Goal: Task Accomplishment & Management: Use online tool/utility

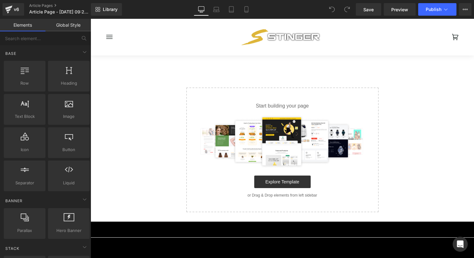
scroll to position [14, 0]
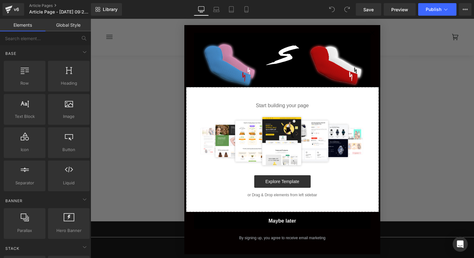
click at [285, 223] on button "Maybe later" at bounding box center [282, 221] width 177 height 16
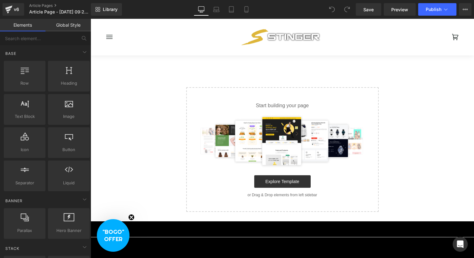
scroll to position [0, 0]
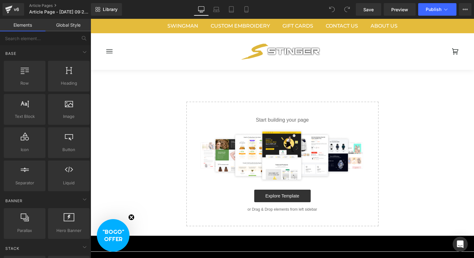
click at [130, 217] on circle "Close teaser" at bounding box center [132, 218] width 6 height 6
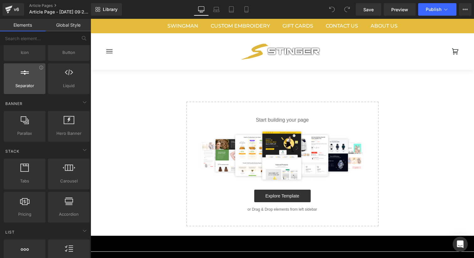
scroll to position [97, 0]
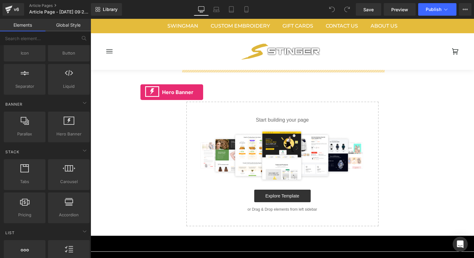
drag, startPoint x: 159, startPoint y: 154, endPoint x: 141, endPoint y: 93, distance: 63.9
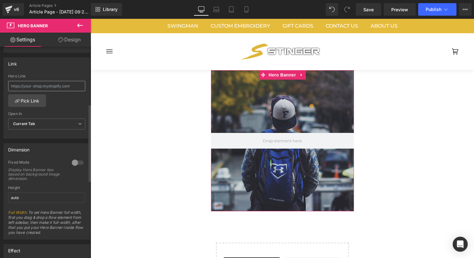
scroll to position [186, 0]
click at [45, 195] on input "auto" at bounding box center [46, 196] width 77 height 10
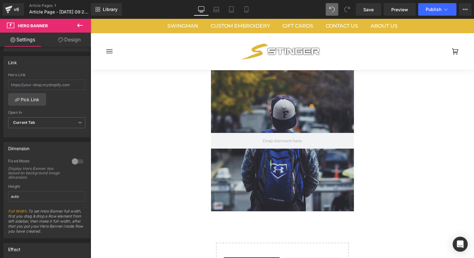
click at [330, 13] on span at bounding box center [332, 9] width 13 height 13
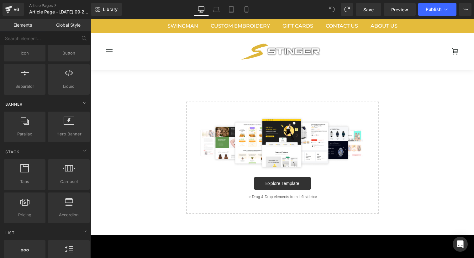
scroll to position [0, 0]
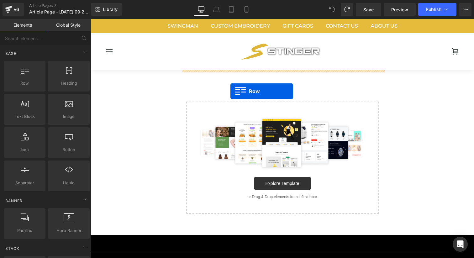
drag, startPoint x: 118, startPoint y: 97, endPoint x: 231, endPoint y: 91, distance: 113.1
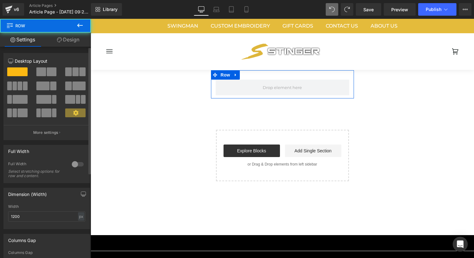
click at [76, 162] on div at bounding box center [77, 164] width 15 height 10
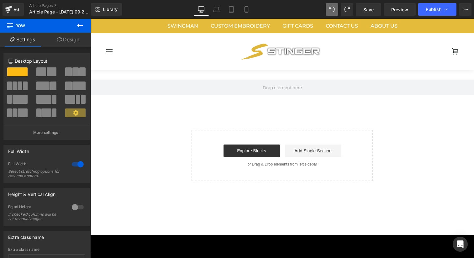
click at [79, 19] on button at bounding box center [80, 26] width 22 height 14
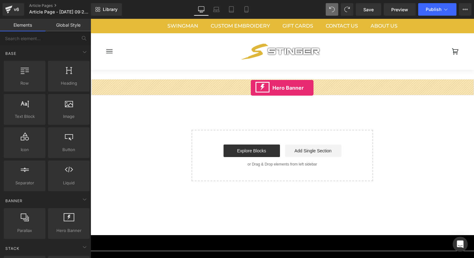
drag, startPoint x: 161, startPoint y: 251, endPoint x: 251, endPoint y: 88, distance: 186.4
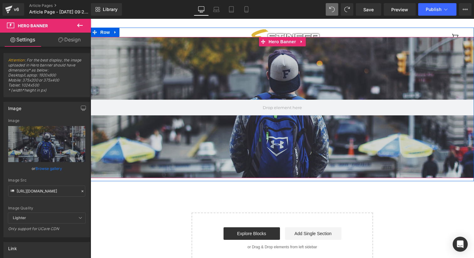
scroll to position [115, 0]
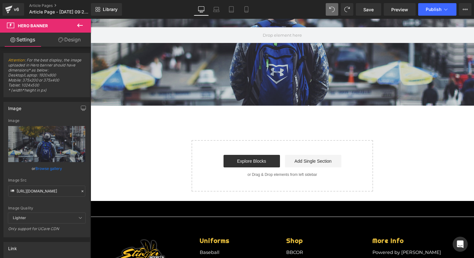
click at [197, 123] on div "Hero Banner Row Select your layout" at bounding box center [283, 78] width 192 height 246
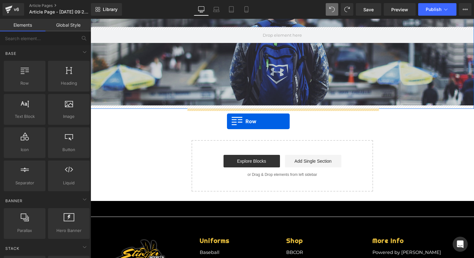
drag, startPoint x: 111, startPoint y: 89, endPoint x: 227, endPoint y: 121, distance: 120.8
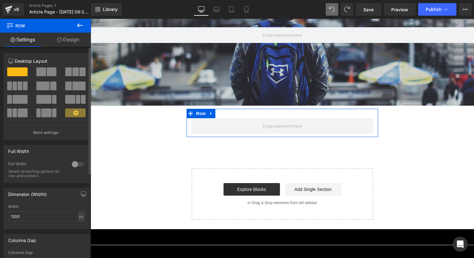
click at [20, 101] on span at bounding box center [20, 99] width 15 height 9
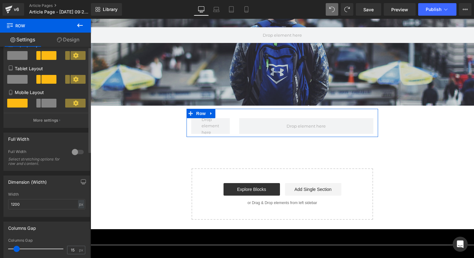
scroll to position [88, 0]
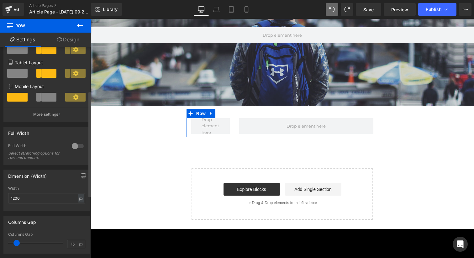
click at [77, 145] on div at bounding box center [77, 146] width 15 height 10
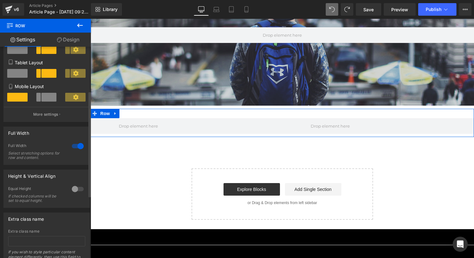
scroll to position [115, 0]
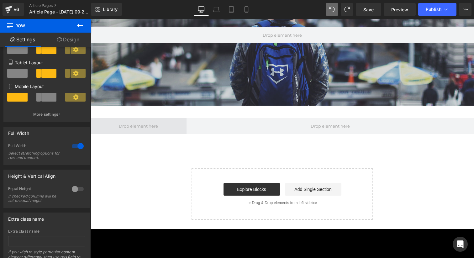
click at [134, 130] on span at bounding box center [139, 126] width 44 height 10
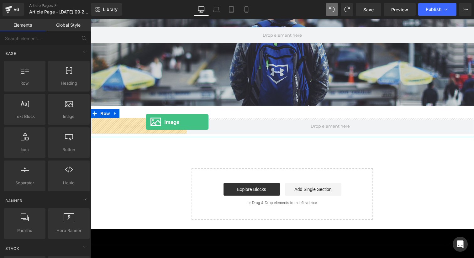
drag, startPoint x: 148, startPoint y: 136, endPoint x: 146, endPoint y: 122, distance: 13.8
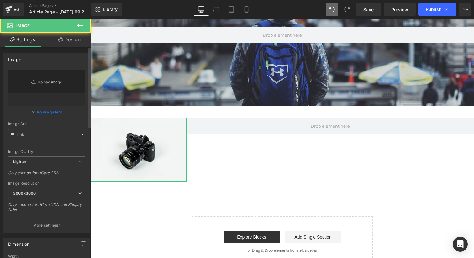
type input "//d1um8515vdn9kb.cloudfront.net/images/parallax.jpg"
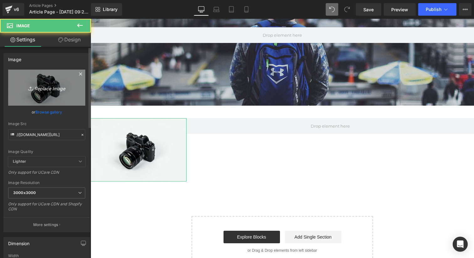
click at [45, 83] on link "Replace Image" at bounding box center [46, 88] width 77 height 36
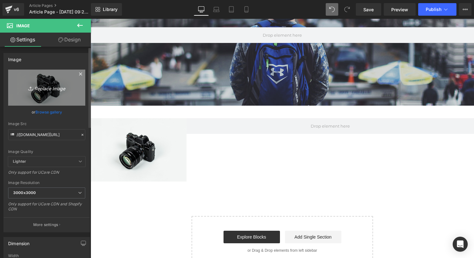
type input "C:\fakepath\Stinger Wood Ash.png"
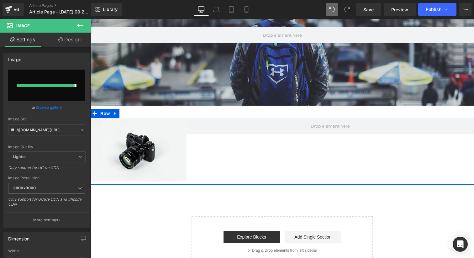
type input "https://ucarecdn.com/0d1f4a8d-5e0a-4c99-b8f3-a9a478151582/-/format/auto/-/previ…"
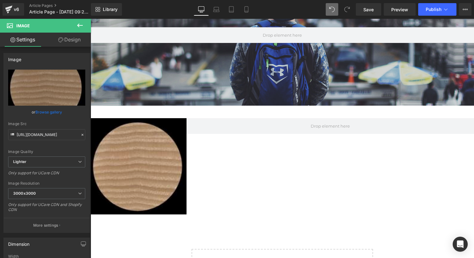
click at [79, 27] on icon at bounding box center [80, 26] width 8 height 8
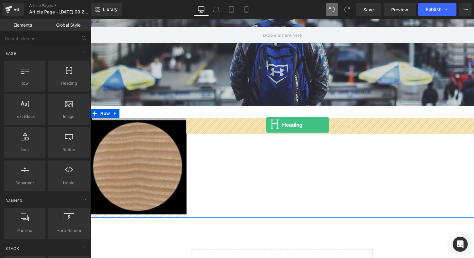
drag, startPoint x: 150, startPoint y: 103, endPoint x: 267, endPoint y: 124, distance: 118.6
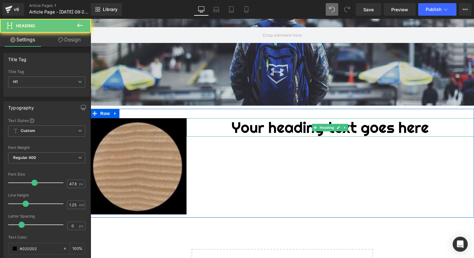
click at [273, 131] on h1 "Your heading text goes here" at bounding box center [331, 127] width 288 height 19
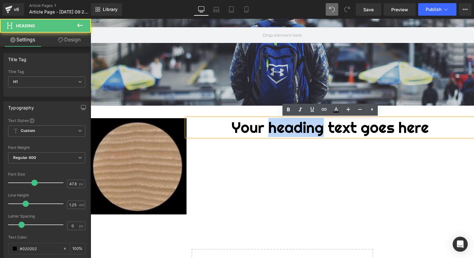
click at [273, 131] on h1 "Your heading text goes here" at bounding box center [331, 127] width 288 height 19
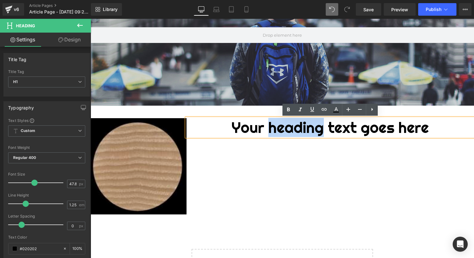
click at [272, 132] on h1 "Your heading text goes here" at bounding box center [331, 127] width 288 height 19
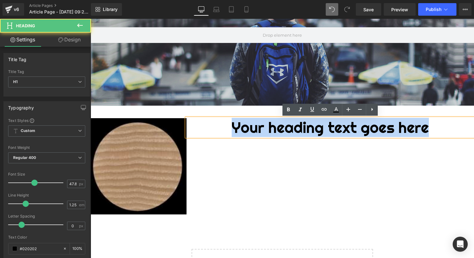
click at [272, 132] on h1 "Your heading text goes here" at bounding box center [331, 127] width 288 height 19
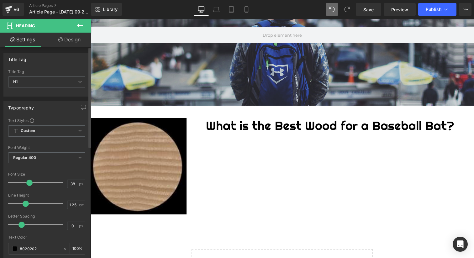
type input "37"
drag, startPoint x: 32, startPoint y: 184, endPoint x: 26, endPoint y: 183, distance: 5.7
click at [26, 183] on span at bounding box center [28, 183] width 6 height 6
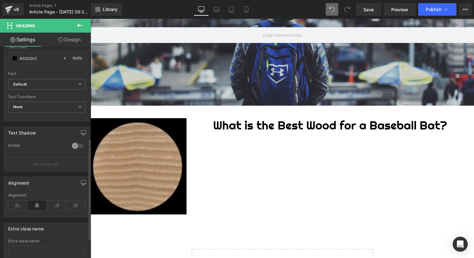
scroll to position [202, 0]
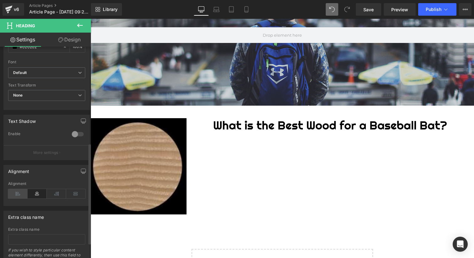
click at [14, 194] on icon at bounding box center [17, 193] width 19 height 9
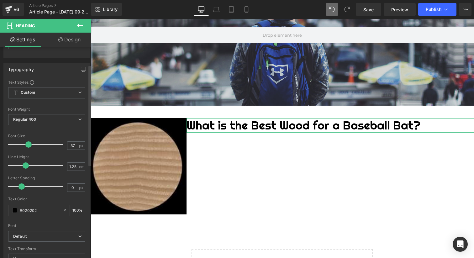
scroll to position [39, 0]
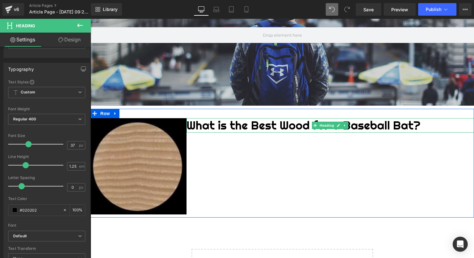
click at [197, 125] on h1 "What is the Best Wood for a Baseball Bat?" at bounding box center [331, 125] width 288 height 14
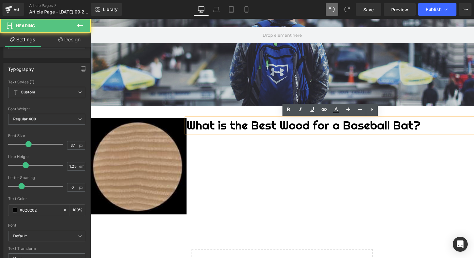
click at [192, 125] on h1 "What is the Best Wood for a Baseball Bat?" at bounding box center [331, 125] width 288 height 14
click at [188, 127] on h1 "What is the Best Wood for a Baseball Bat?" at bounding box center [331, 125] width 288 height 14
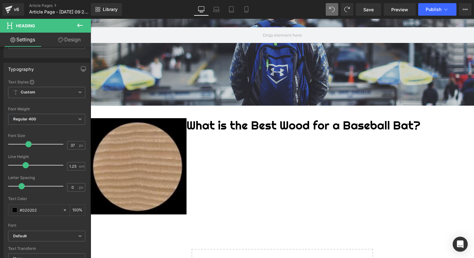
click at [72, 40] on link "Design" at bounding box center [69, 40] width 45 height 14
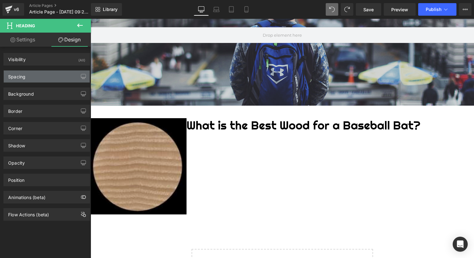
click at [45, 79] on div "Spacing" at bounding box center [47, 77] width 86 height 12
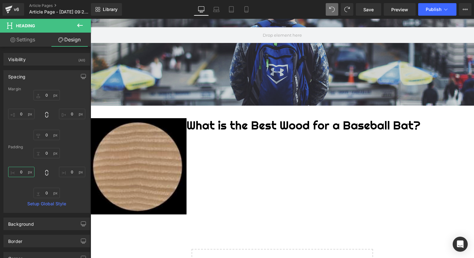
click at [22, 169] on input "0" at bounding box center [21, 172] width 26 height 10
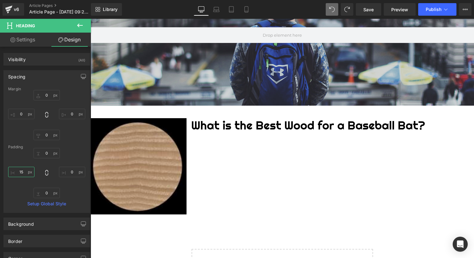
type input "15"
click at [82, 25] on icon at bounding box center [80, 26] width 8 height 8
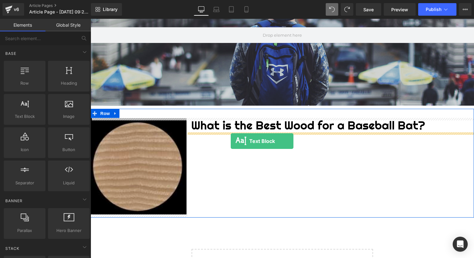
drag, startPoint x: 120, startPoint y: 134, endPoint x: 231, endPoint y: 141, distance: 111.2
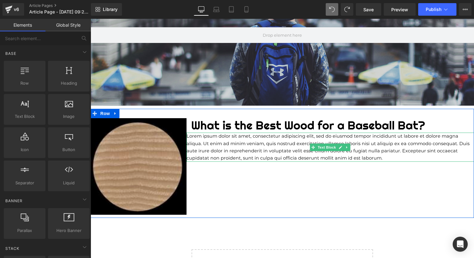
scroll to position [115, 0]
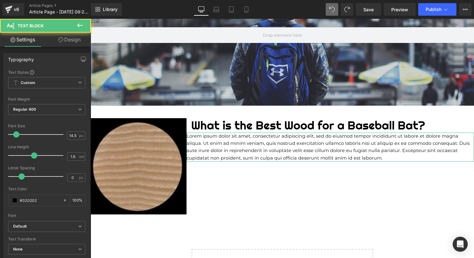
click at [70, 40] on link "Design" at bounding box center [69, 40] width 45 height 14
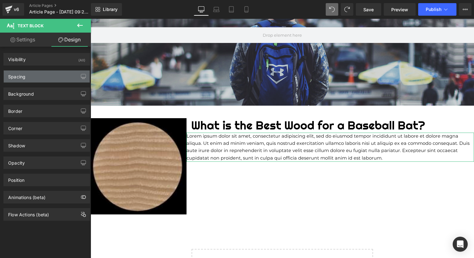
click at [29, 80] on div "Spacing" at bounding box center [47, 77] width 86 height 12
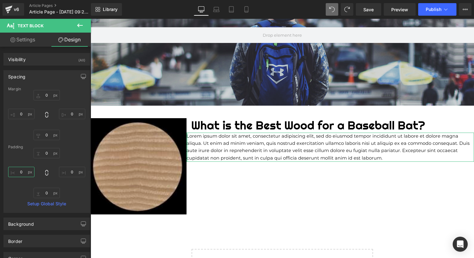
click at [22, 173] on input "0" at bounding box center [21, 172] width 26 height 10
type input "1"
type input "20"
click at [71, 173] on input "0" at bounding box center [72, 172] width 26 height 10
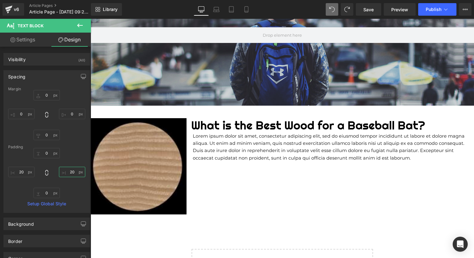
type input "20"
click at [264, 148] on p "Lorem ipsum dolor sit amet, consectetur adipiscing elit, sed do eiusmod tempor …" at bounding box center [330, 147] width 275 height 29
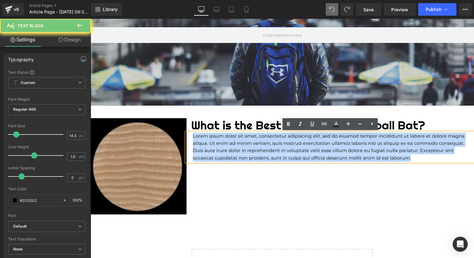
click at [264, 148] on p "Lorem ipsum dolor sit amet, consectetur adipiscing elit, sed do eiusmod tempor …" at bounding box center [330, 147] width 275 height 29
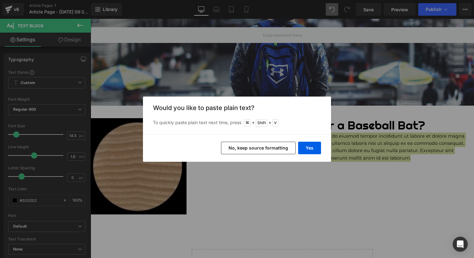
click at [269, 149] on button "No, keep source formatting" at bounding box center [258, 148] width 75 height 13
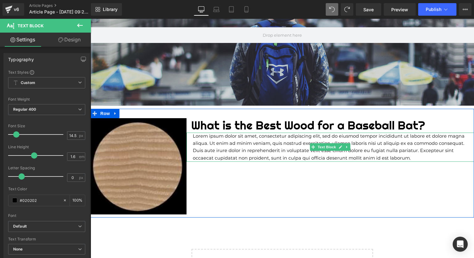
click at [269, 149] on p "Lorem ipsum dolor sit amet, consectetur adipiscing elit, sed do eiusmod tempor …" at bounding box center [330, 147] width 275 height 29
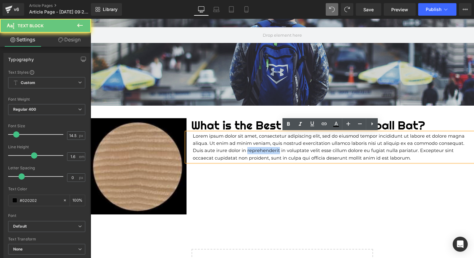
click at [269, 149] on p "Lorem ipsum dolor sit amet, consectetur adipiscing elit, sed do eiusmod tempor …" at bounding box center [330, 147] width 275 height 29
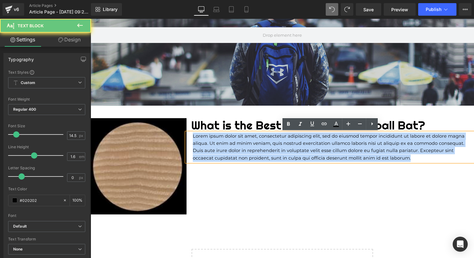
click at [269, 149] on p "Lorem ipsum dolor sit amet, consectetur adipiscing elit, sed do eiusmod tempor …" at bounding box center [330, 147] width 275 height 29
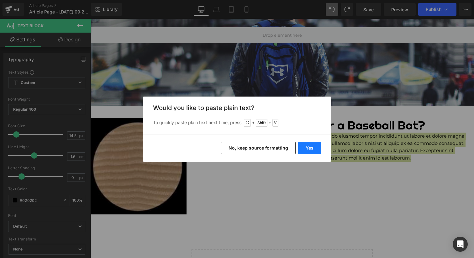
click at [312, 149] on button "Yes" at bounding box center [309, 148] width 23 height 13
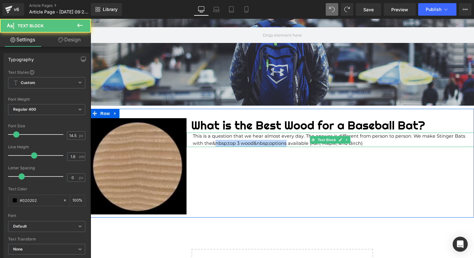
drag, startPoint x: 283, startPoint y: 144, endPoint x: 215, endPoint y: 143, distance: 68.4
click at [215, 143] on p "This is a question that we hear almost every day. The answer is different from …" at bounding box center [330, 140] width 275 height 15
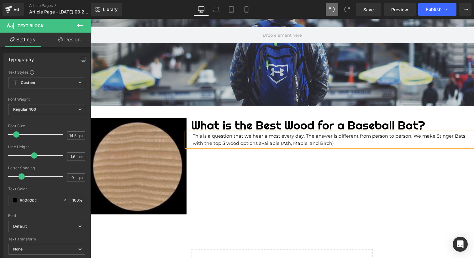
click at [251, 184] on div "Image What is the Best Wood for a Baseball Bat? Heading This is a question that…" at bounding box center [283, 163] width 384 height 109
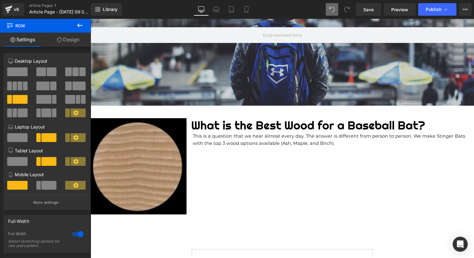
click at [339, 145] on p "This is a question that we hear almost every day. The answer is different from …" at bounding box center [330, 140] width 275 height 15
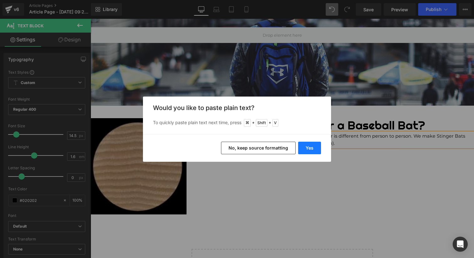
click at [314, 151] on button "Yes" at bounding box center [309, 148] width 23 height 13
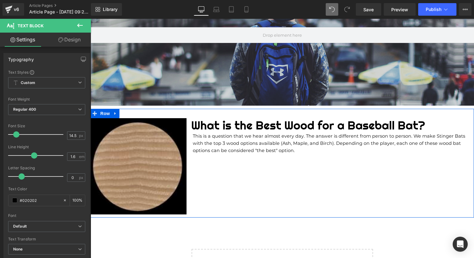
click at [232, 179] on div "Image What is the Best Wood for a Baseball Bat? Heading This is a question that…" at bounding box center [283, 163] width 384 height 109
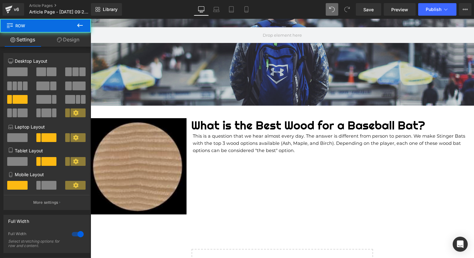
click at [211, 230] on div "Hero Banner Row Image What is the Best Wood for a Baseball Bat? Heading This is…" at bounding box center [283, 132] width 192 height 355
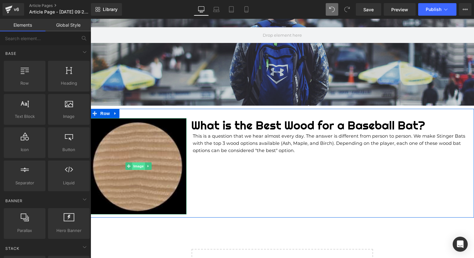
click at [138, 168] on span "Image" at bounding box center [138, 166] width 13 height 8
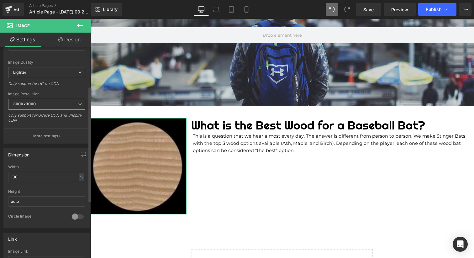
scroll to position [92, 0]
click at [37, 176] on input "100" at bounding box center [46, 175] width 77 height 10
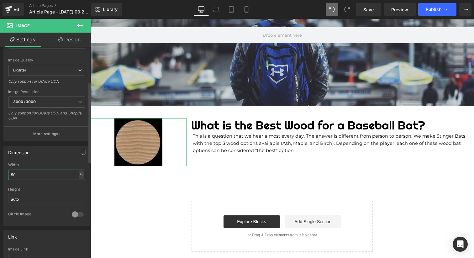
type input "5"
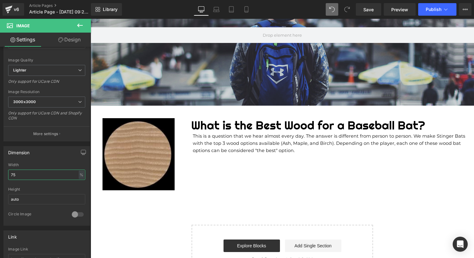
type input "75"
click at [80, 26] on icon at bounding box center [80, 26] width 8 height 8
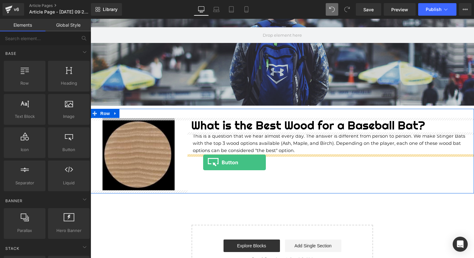
drag, startPoint x: 127, startPoint y: 151, endPoint x: 203, endPoint y: 162, distance: 77.4
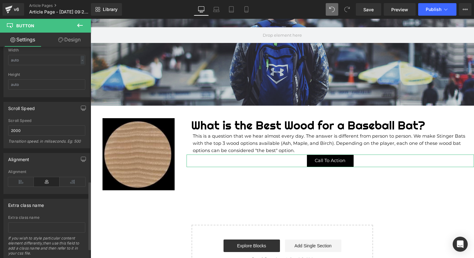
scroll to position [444, 0]
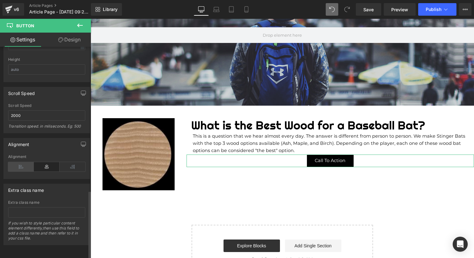
click at [22, 163] on icon at bounding box center [21, 166] width 26 height 9
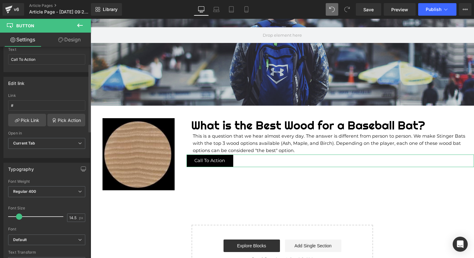
scroll to position [0, 0]
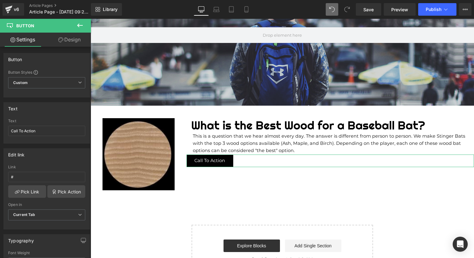
click at [77, 41] on link "Design" at bounding box center [69, 40] width 45 height 14
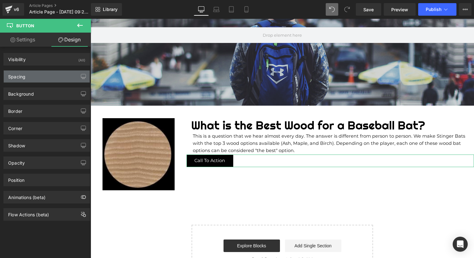
click at [35, 72] on div "Spacing" at bounding box center [47, 77] width 86 height 12
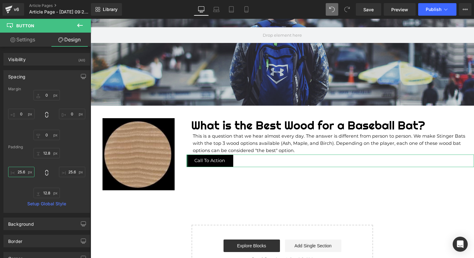
click at [24, 177] on input "25.6" at bounding box center [21, 172] width 26 height 10
type input "3"
type input "5"
type input "25.6"
click at [20, 113] on input "0" at bounding box center [21, 114] width 26 height 10
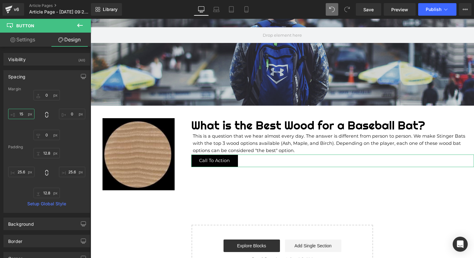
type input "1"
type input "2"
type input "15"
click at [49, 93] on input "0" at bounding box center [47, 95] width 26 height 10
type input "20"
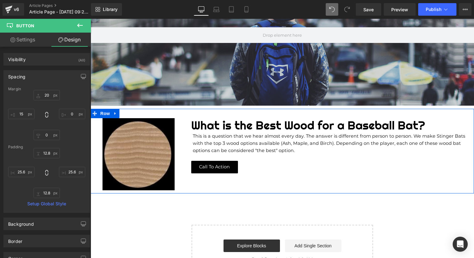
click at [213, 158] on div "What is the Best Wood for a Baseball Bat? Heading This is a question that we he…" at bounding box center [331, 145] width 288 height 55
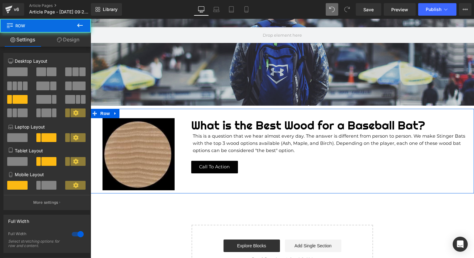
click at [212, 152] on p "This is a question that we hear almost every day. The answer is different from …" at bounding box center [330, 144] width 275 height 22
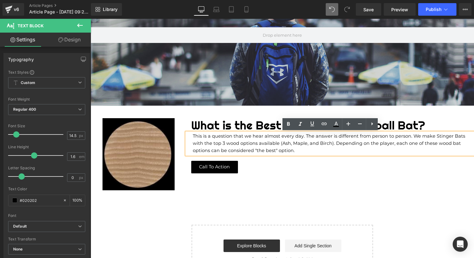
click at [285, 164] on div "Call To Action" at bounding box center [332, 167] width 283 height 13
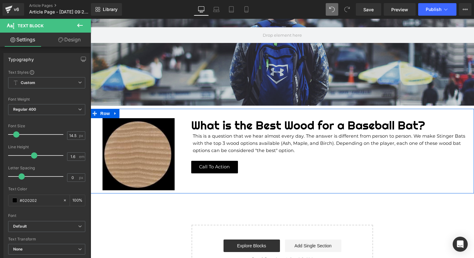
drag, startPoint x: 303, startPoint y: 154, endPoint x: 297, endPoint y: 155, distance: 5.7
click at [297, 155] on div "What is the Best Wood for a Baseball Bat? Heading This is a question that we he…" at bounding box center [331, 145] width 288 height 55
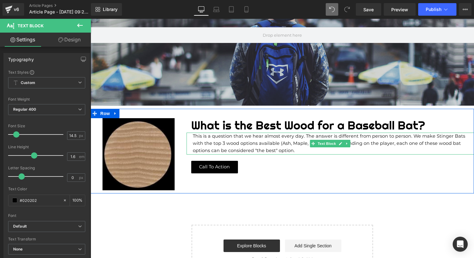
click at [301, 152] on p "This is a question that we hear almost every day. The answer is different from …" at bounding box center [330, 144] width 275 height 22
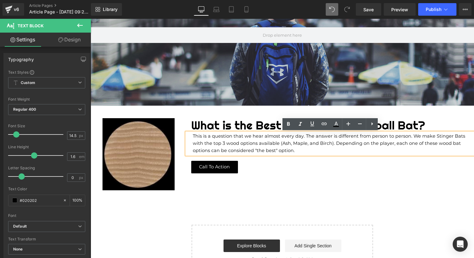
click at [300, 163] on div "Call To Action" at bounding box center [332, 167] width 283 height 13
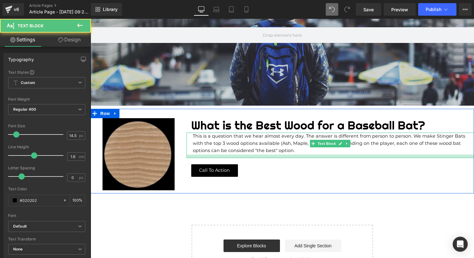
drag, startPoint x: 301, startPoint y: 153, endPoint x: 301, endPoint y: 157, distance: 3.5
click at [301, 157] on div at bounding box center [331, 156] width 288 height 3
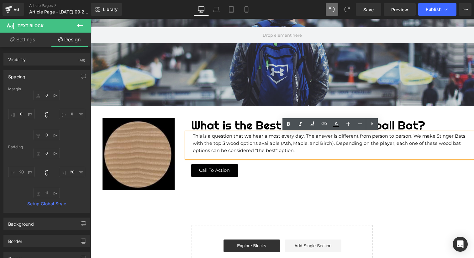
click at [275, 170] on div "Call To Action" at bounding box center [332, 170] width 283 height 13
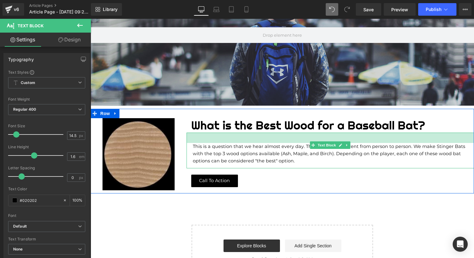
drag, startPoint x: 255, startPoint y: 134, endPoint x: 255, endPoint y: 143, distance: 9.1
click at [255, 143] on div "This is a question that we hear almost every day. The answer is different from …" at bounding box center [331, 151] width 288 height 36
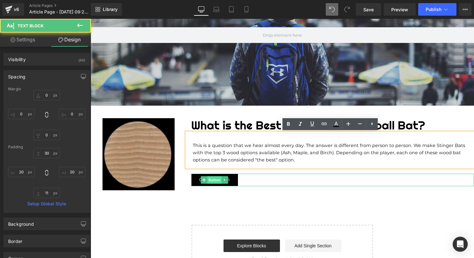
click at [216, 181] on span "Button" at bounding box center [215, 180] width 14 height 8
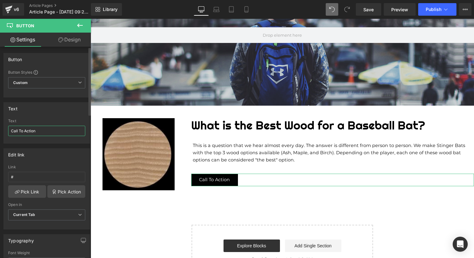
click at [41, 129] on input "Call To Action" at bounding box center [46, 131] width 77 height 10
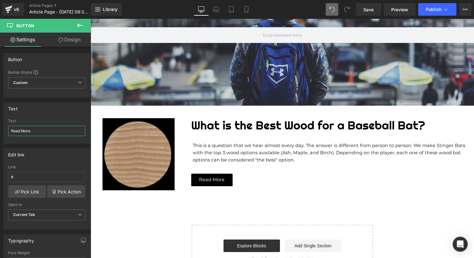
type input "Read More"
click at [24, 177] on input "#" at bounding box center [46, 177] width 77 height 10
paste input "[DOMAIN_NAME][URL]"
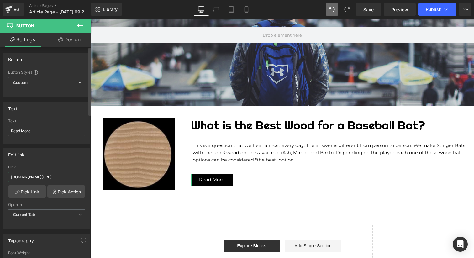
scroll to position [0, 428]
type input "[DOMAIN_NAME][URL]"
click at [38, 217] on span "Current Tab" at bounding box center [46, 215] width 77 height 11
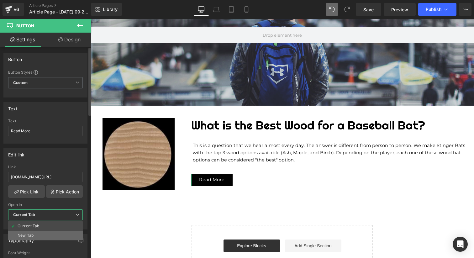
click at [34, 236] on li "New Tab" at bounding box center [45, 235] width 75 height 9
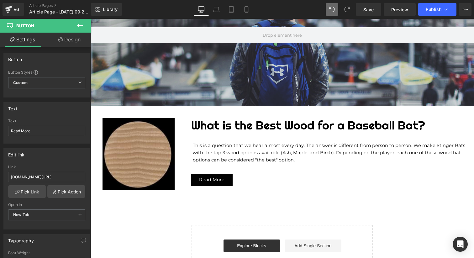
click at [187, 219] on div "Hero Banner Row Image What is the Best Wood for a Baseball Bat? Heading This is…" at bounding box center [283, 120] width 192 height 331
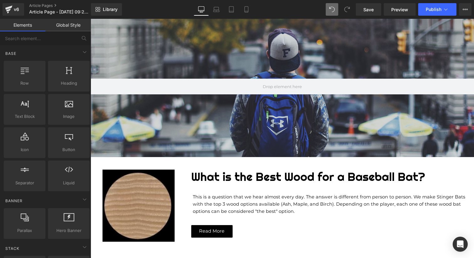
scroll to position [50, 0]
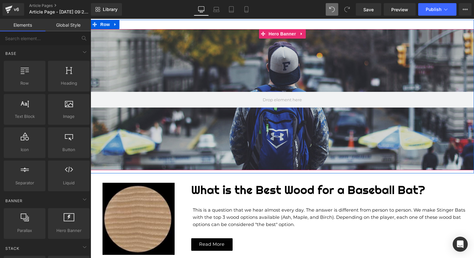
click at [175, 69] on div at bounding box center [283, 99] width 384 height 141
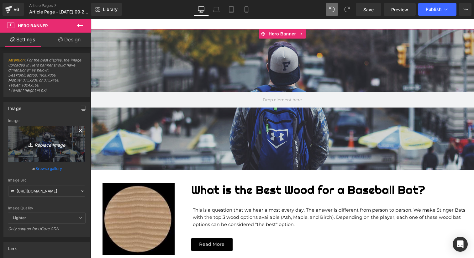
click at [42, 144] on icon "Replace Image" at bounding box center [47, 144] width 50 height 8
click at [47, 145] on icon "Replace Image" at bounding box center [47, 144] width 50 height 8
type input "C:\fakepath\Stinger Blog Collection Banner.png"
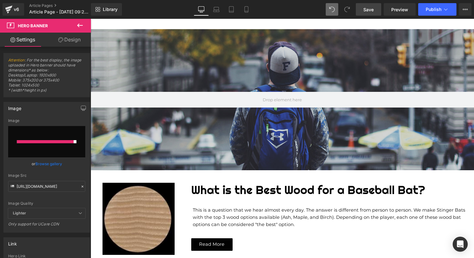
click at [367, 10] on span "Save" at bounding box center [369, 9] width 10 height 7
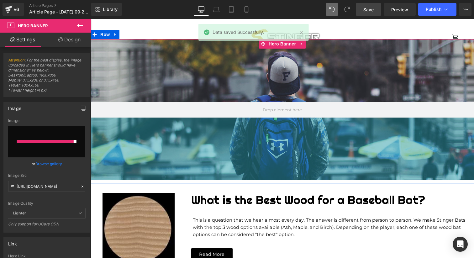
scroll to position [0, 0]
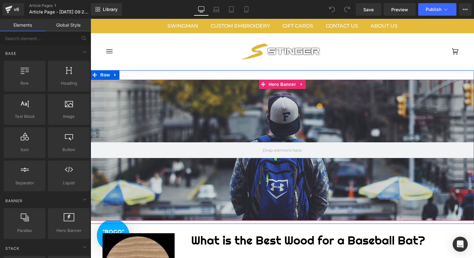
click at [206, 124] on div at bounding box center [283, 150] width 384 height 141
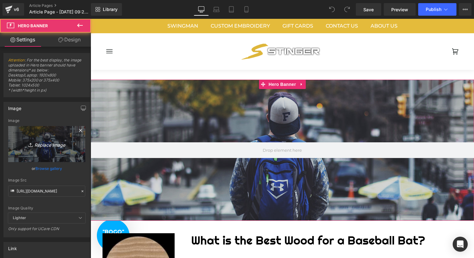
click at [28, 143] on icon at bounding box center [31, 145] width 6 height 6
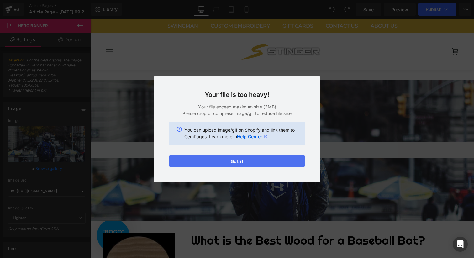
drag, startPoint x: 229, startPoint y: 161, endPoint x: 138, endPoint y: 142, distance: 92.5
click at [229, 161] on button "Got it" at bounding box center [236, 161] width 135 height 13
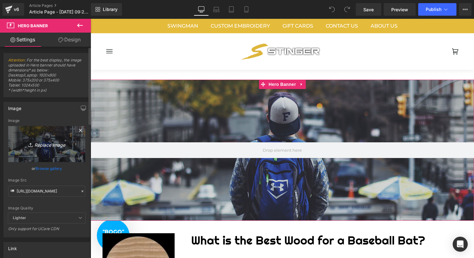
click at [38, 147] on icon "Replace Image" at bounding box center [47, 144] width 50 height 8
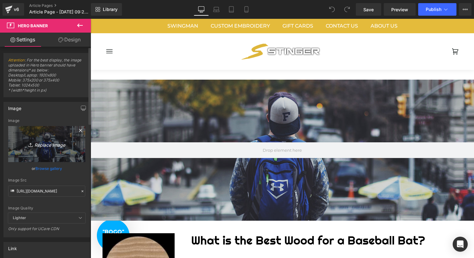
type input "C:\fakepath\Stinger Blog Collection Banner.png"
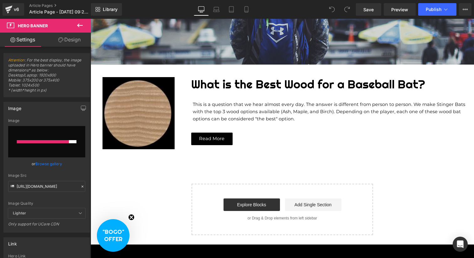
scroll to position [157, 0]
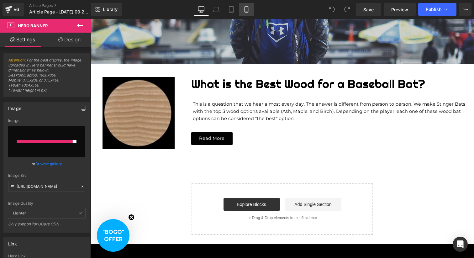
click at [244, 10] on icon at bounding box center [246, 9] width 6 height 6
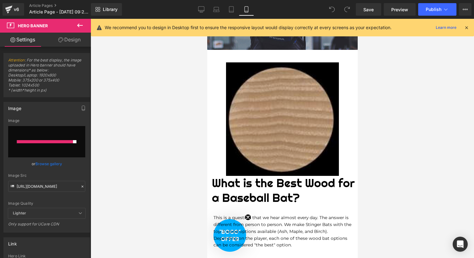
scroll to position [180, 0]
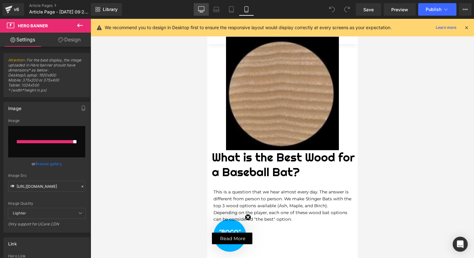
click at [203, 13] on link "Desktop" at bounding box center [201, 9] width 15 height 13
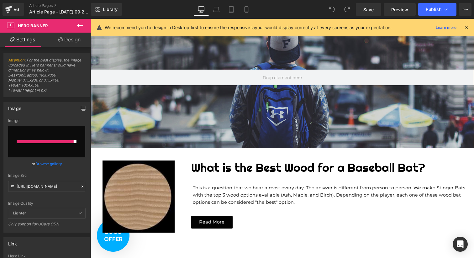
scroll to position [73, 0]
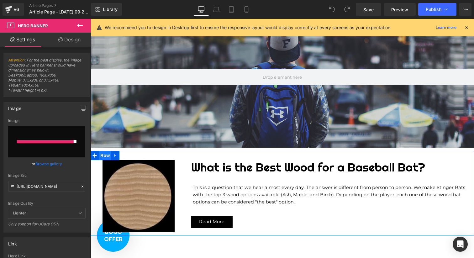
click at [108, 157] on span "Row" at bounding box center [105, 155] width 13 height 9
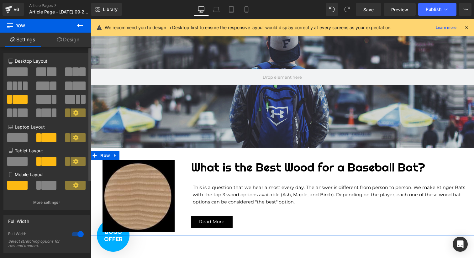
click at [41, 186] on span at bounding box center [48, 185] width 15 height 9
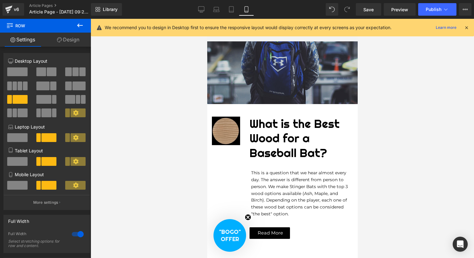
scroll to position [99, 0]
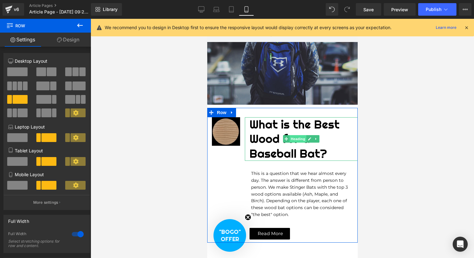
click at [297, 141] on span "Heading" at bounding box center [298, 139] width 17 height 8
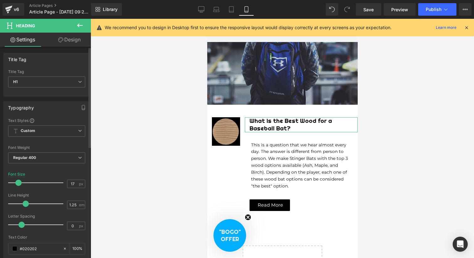
type input "16"
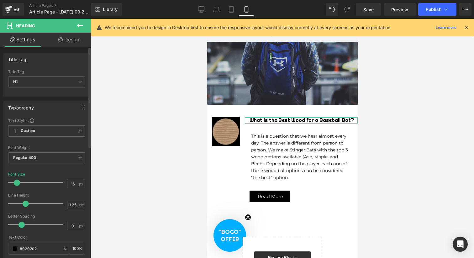
drag, startPoint x: 26, startPoint y: 182, endPoint x: 15, endPoint y: 182, distance: 11.3
click at [15, 182] on span at bounding box center [17, 183] width 6 height 6
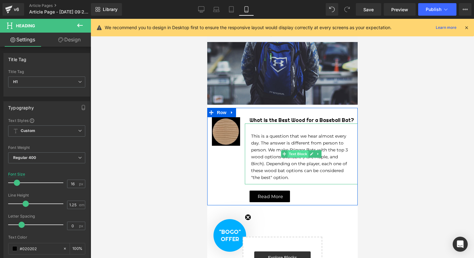
click at [296, 153] on span "Text Block" at bounding box center [297, 154] width 21 height 8
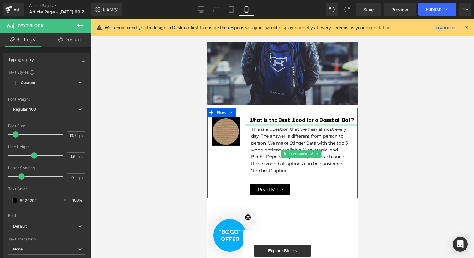
drag, startPoint x: 284, startPoint y: 124, endPoint x: 284, endPoint y: 117, distance: 6.9
click at [284, 117] on div "What is the Best Wood for a Baseball Bat? Heading This is a question that we he…" at bounding box center [301, 156] width 113 height 78
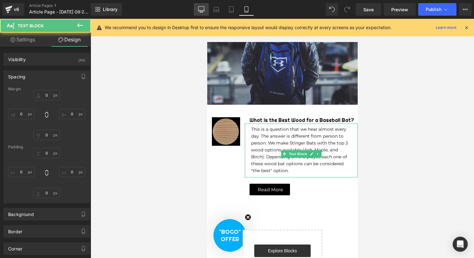
type input "0"
type input "8"
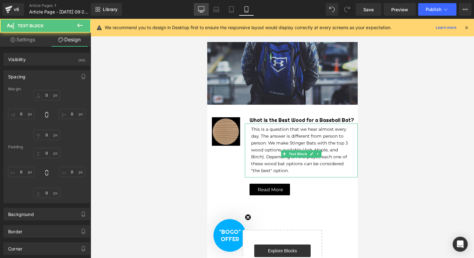
type input "20"
type input "11"
type input "20"
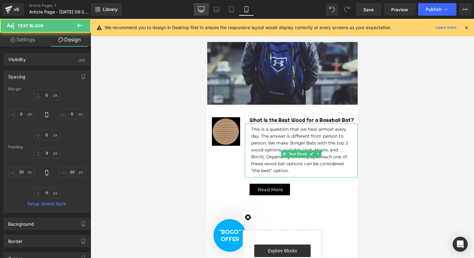
click at [200, 11] on icon at bounding box center [202, 9] width 6 height 5
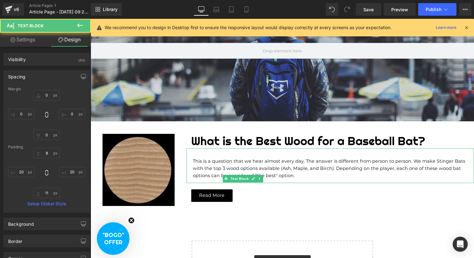
type input "0"
type input "30"
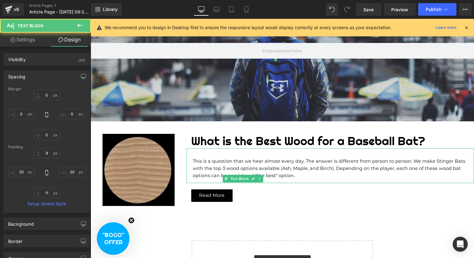
type input "20"
type input "11"
type input "20"
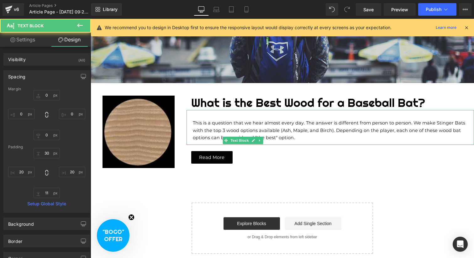
scroll to position [124, 0]
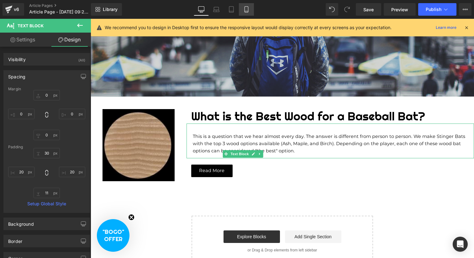
click at [246, 10] on icon at bounding box center [246, 9] width 6 height 6
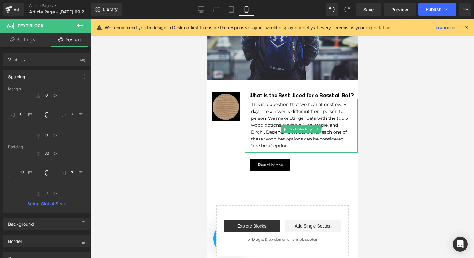
type input "0"
type input "8"
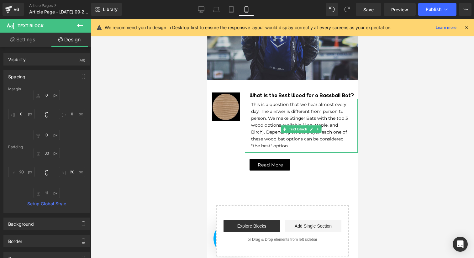
type input "20"
type input "11"
type input "20"
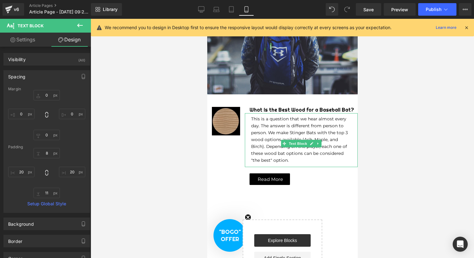
scroll to position [99, 0]
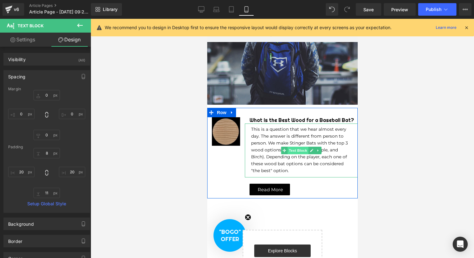
click at [300, 148] on span "Text Block" at bounding box center [297, 151] width 21 height 8
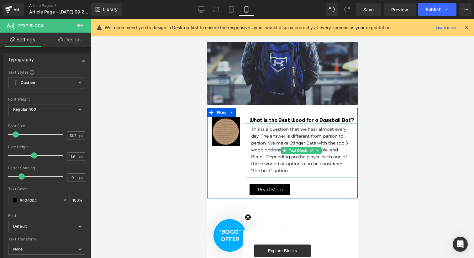
click at [292, 167] on p "This is a question that we hear almost every day. The answer is different from …" at bounding box center [301, 150] width 100 height 48
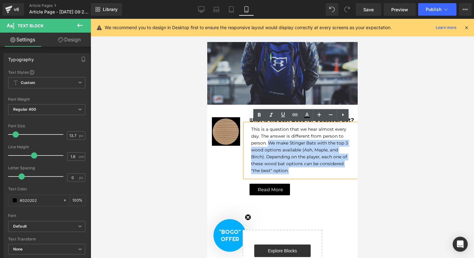
drag, startPoint x: 291, startPoint y: 171, endPoint x: 269, endPoint y: 145, distance: 33.9
click at [269, 145] on p "This is a question that we hear almost every day. The answer is different from …" at bounding box center [301, 150] width 100 height 48
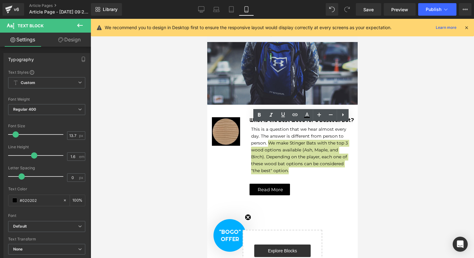
click at [133, 147] on div at bounding box center [283, 138] width 384 height 239
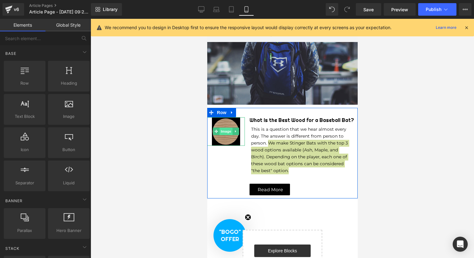
click at [227, 132] on span "Image" at bounding box center [225, 132] width 13 height 8
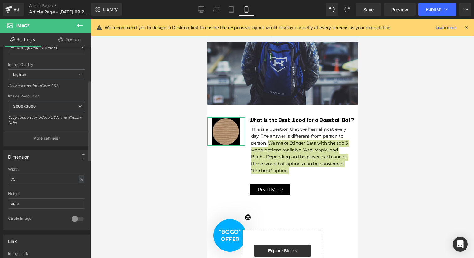
scroll to position [117, 0]
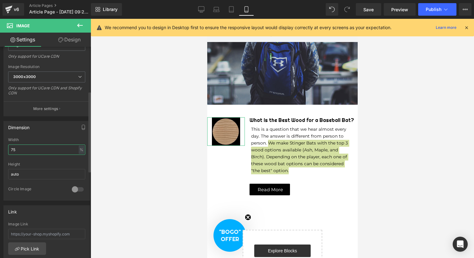
click at [25, 147] on input "75" at bounding box center [46, 150] width 77 height 10
type input "50"
click at [58, 138] on div "Width 50 % % px" at bounding box center [46, 150] width 77 height 24
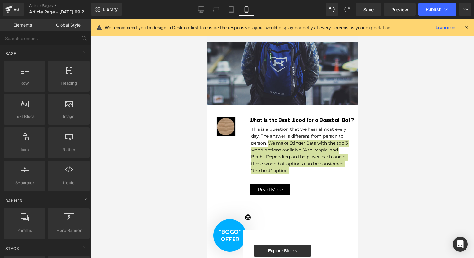
click at [114, 141] on div at bounding box center [283, 138] width 384 height 239
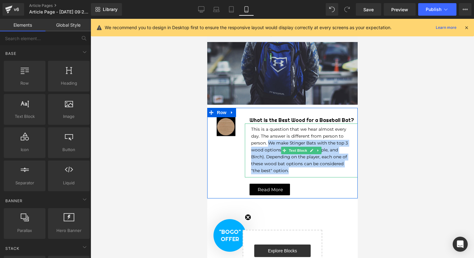
click at [290, 169] on p "This is a question that we hear almost every day. The answer is different from …" at bounding box center [301, 150] width 100 height 48
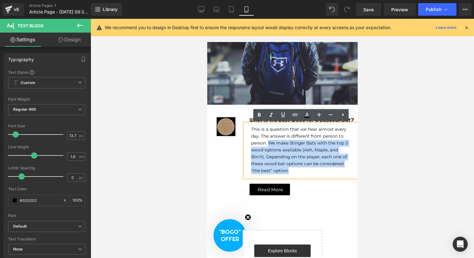
drag, startPoint x: 291, startPoint y: 171, endPoint x: 268, endPoint y: 145, distance: 34.7
click at [268, 145] on p "This is a question that we hear almost every day. The answer is different from …" at bounding box center [301, 150] width 100 height 48
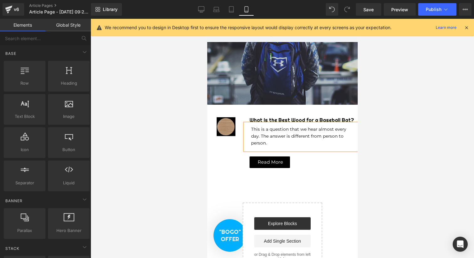
click at [424, 135] on div at bounding box center [283, 138] width 384 height 239
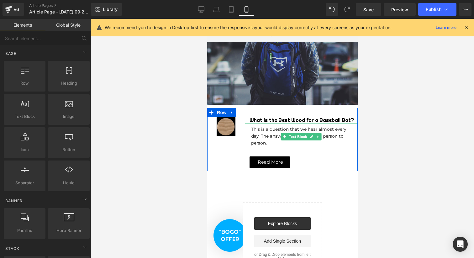
click at [273, 145] on p "This is a question that we hear almost every day. The answer is different from …" at bounding box center [301, 136] width 100 height 21
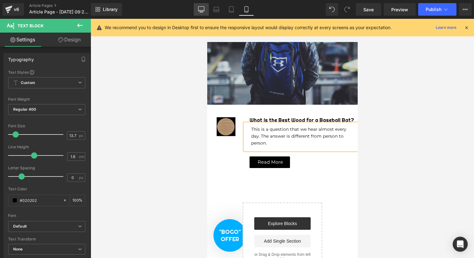
click at [202, 11] on icon at bounding box center [201, 11] width 2 height 1
type input "14.53"
type input "100"
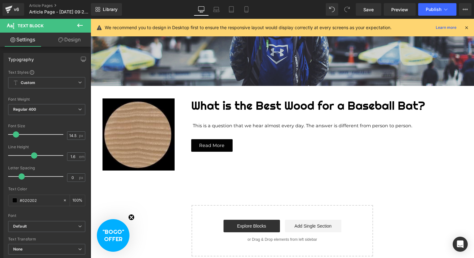
scroll to position [124, 0]
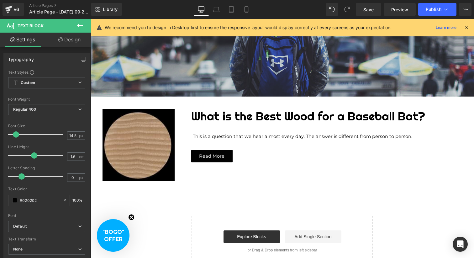
click at [247, 17] on div "Library Desktop Desktop Laptop Tablet Mobile Save Preview Publish Scheduled Vie…" at bounding box center [282, 9] width 383 height 19
click at [246, 12] on icon at bounding box center [246, 10] width 3 height 6
type input "13.7"
type input "100"
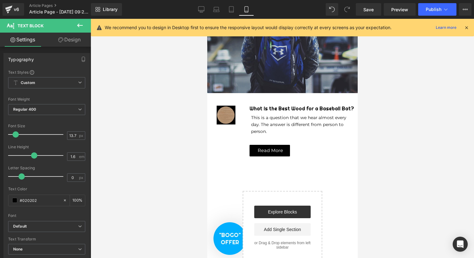
scroll to position [99, 0]
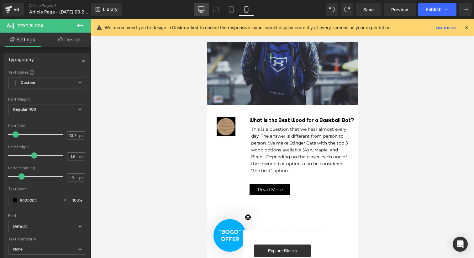
click at [203, 11] on icon at bounding box center [201, 9] width 6 height 6
type input "14.53"
type input "100"
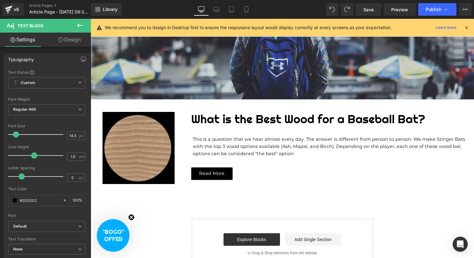
scroll to position [124, 0]
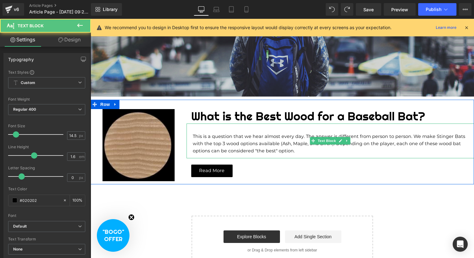
click at [301, 152] on p "This is a question that we hear almost every day. The answer is different from …" at bounding box center [330, 144] width 275 height 22
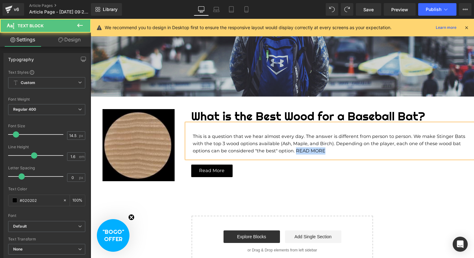
drag, startPoint x: 326, startPoint y: 152, endPoint x: 295, endPoint y: 151, distance: 31.4
click at [295, 151] on p "This is a question that we hear almost every day. The answer is different from …" at bounding box center [330, 144] width 275 height 22
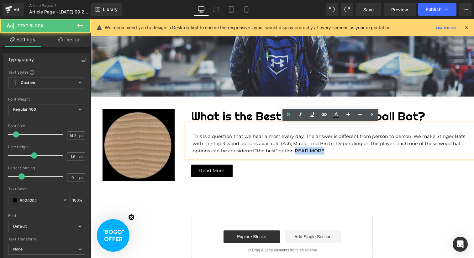
drag, startPoint x: 325, startPoint y: 151, endPoint x: 296, endPoint y: 151, distance: 28.5
click at [296, 151] on p "This is a question that we hear almost every day. The answer is different from …" at bounding box center [330, 144] width 275 height 22
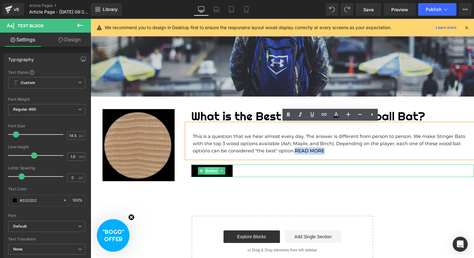
click at [212, 173] on span "Button" at bounding box center [212, 171] width 14 height 8
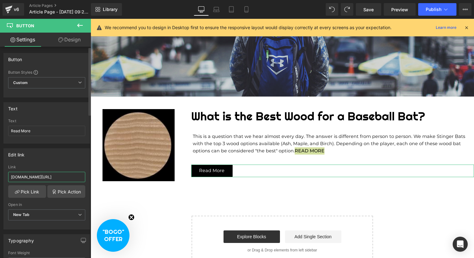
click at [49, 178] on input "[DOMAIN_NAME][URL]" at bounding box center [46, 177] width 77 height 10
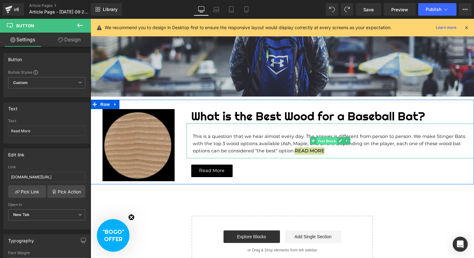
click at [329, 140] on span "Text Block" at bounding box center [327, 141] width 21 height 8
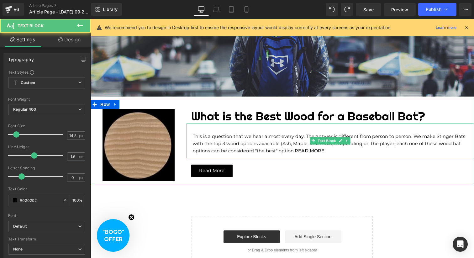
click at [326, 151] on p "This is a question that we hear almost every day. The answer is different from …" at bounding box center [330, 144] width 275 height 22
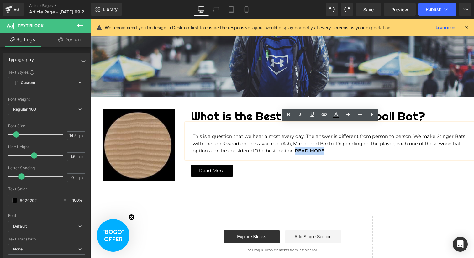
drag, startPoint x: 325, startPoint y: 151, endPoint x: 295, endPoint y: 152, distance: 29.8
click at [295, 152] on p "This is a question that we hear almost every day. The answer is different from …" at bounding box center [330, 144] width 275 height 22
click at [326, 115] on icon at bounding box center [324, 114] width 5 height 3
click at [325, 163] on input "text" at bounding box center [326, 164] width 97 height 16
paste input "[DOMAIN_NAME][URL]"
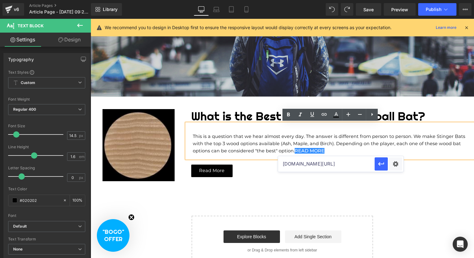
scroll to position [0, 557]
click at [397, 0] on div "Text Color Highlight Color #333333 Edit or remove link: Edit - Unlink - Cancel …" at bounding box center [237, 0] width 474 height 0
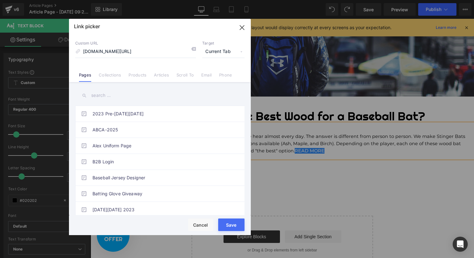
scroll to position [0, 0]
click at [223, 48] on span "Current Tab" at bounding box center [223, 52] width 42 height 12
click at [210, 74] on li "New Tab" at bounding box center [223, 74] width 49 height 11
click at [241, 27] on icon "button" at bounding box center [242, 28] width 10 height 10
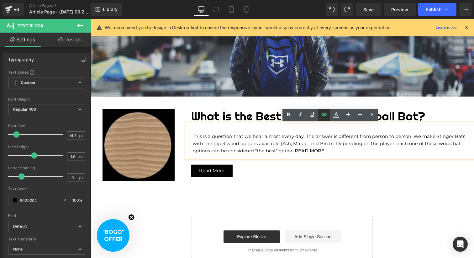
click at [324, 117] on icon at bounding box center [325, 115] width 8 height 8
type input "[DOMAIN_NAME][URL]"
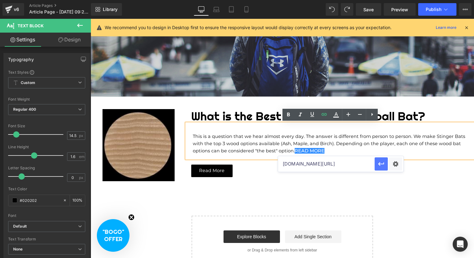
click at [381, 164] on icon "button" at bounding box center [381, 164] width 6 height 4
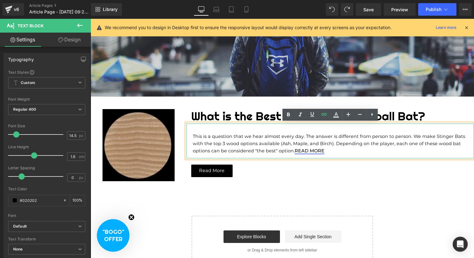
click at [322, 150] on link "READ MORE" at bounding box center [310, 151] width 30 height 6
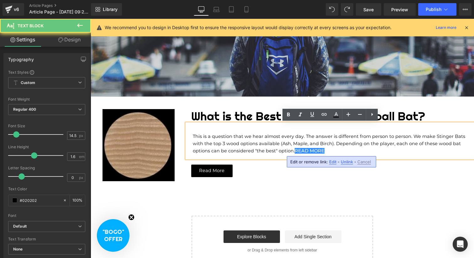
click at [332, 151] on p "This is a question that we hear almost every day. The answer is different from …" at bounding box center [330, 144] width 275 height 22
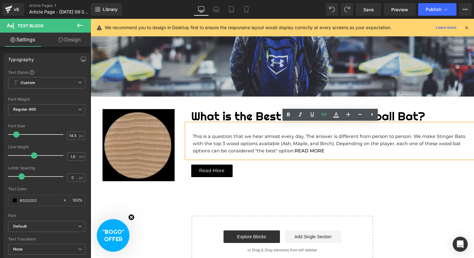
click at [329, 194] on div "Hero Banner 200px Row Image What is the Best Wood for a Baseball Bat? Heading T…" at bounding box center [283, 111] width 192 height 331
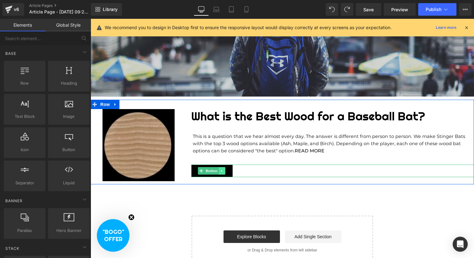
click at [220, 172] on icon at bounding box center [221, 171] width 3 height 4
click at [226, 171] on icon at bounding box center [225, 170] width 3 height 3
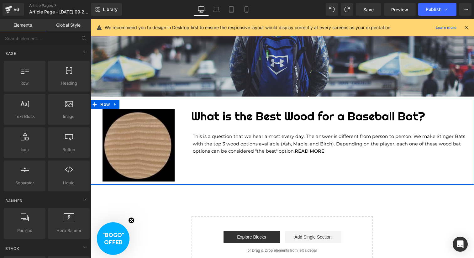
scroll to position [124, 0]
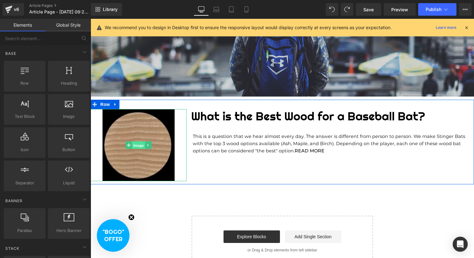
click at [138, 143] on span "Image" at bounding box center [138, 146] width 13 height 8
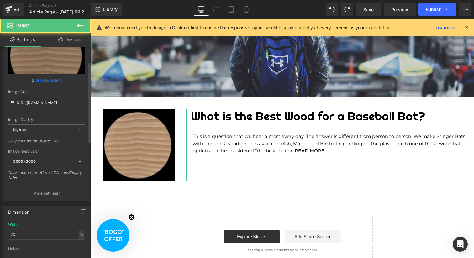
scroll to position [93, 0]
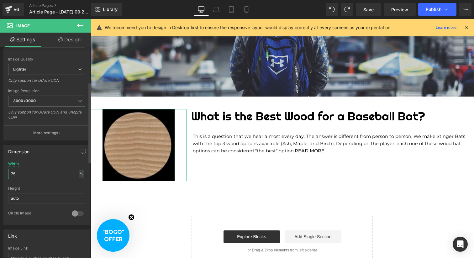
click at [40, 178] on input "75" at bounding box center [46, 174] width 77 height 10
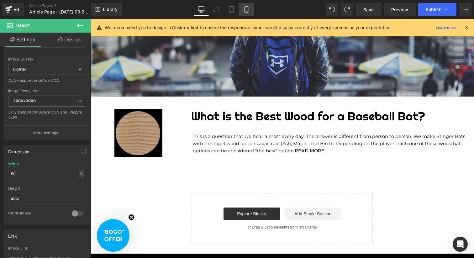
click at [242, 9] on link "Mobile" at bounding box center [246, 9] width 15 height 13
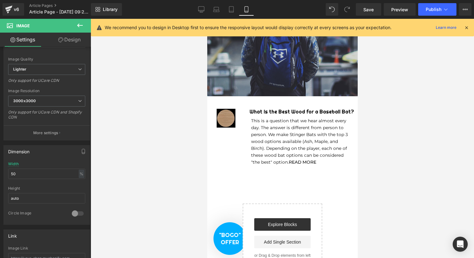
scroll to position [108, 0]
click at [201, 11] on icon at bounding box center [202, 9] width 6 height 5
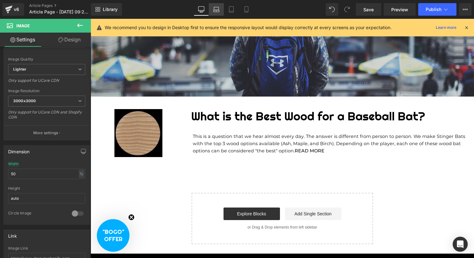
click at [217, 12] on icon at bounding box center [217, 11] width 6 height 2
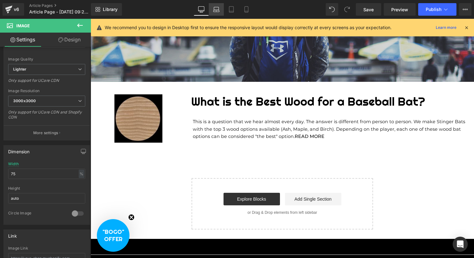
scroll to position [124, 0]
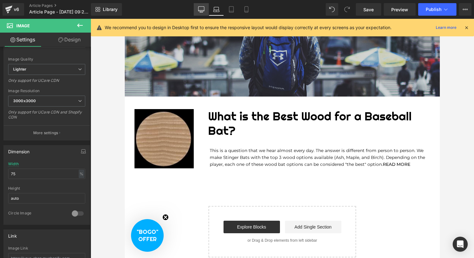
click at [202, 9] on icon at bounding box center [201, 9] width 6 height 6
type input "50"
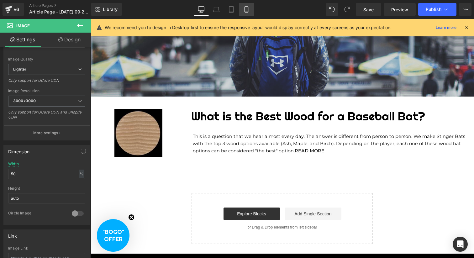
click at [249, 13] on link "Mobile" at bounding box center [246, 9] width 15 height 13
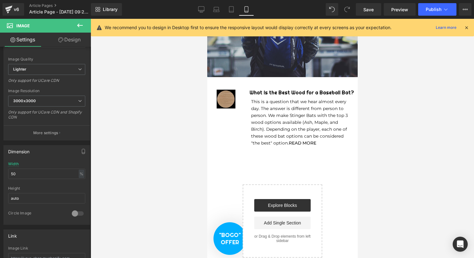
scroll to position [108, 0]
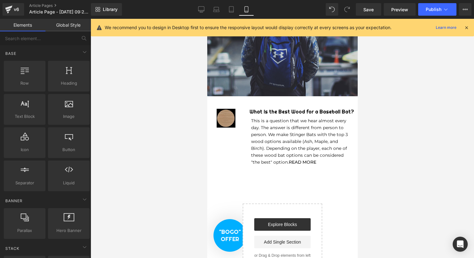
click at [420, 136] on div at bounding box center [283, 138] width 384 height 239
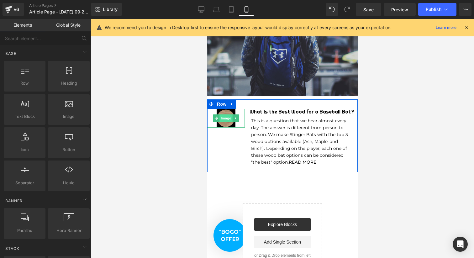
click at [225, 119] on span "Image" at bounding box center [225, 118] width 13 height 8
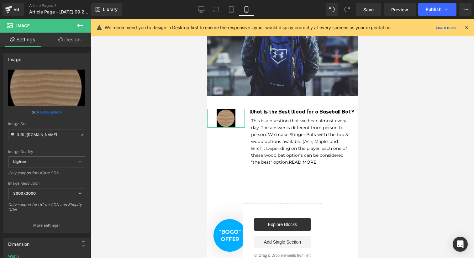
click at [72, 38] on link "Design" at bounding box center [69, 40] width 45 height 14
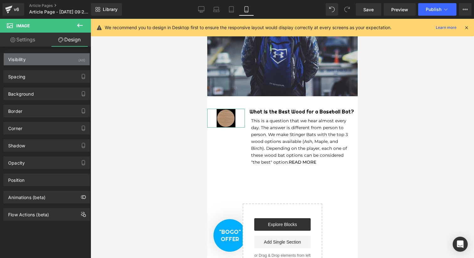
click at [62, 59] on div "Visibility (All)" at bounding box center [47, 59] width 86 height 12
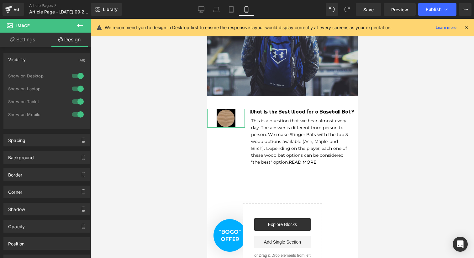
click at [75, 113] on div at bounding box center [77, 114] width 15 height 10
click at [205, 11] on link "Desktop" at bounding box center [201, 9] width 15 height 13
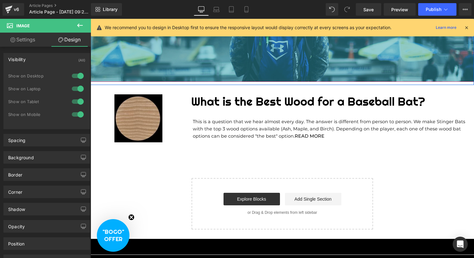
scroll to position [0, 0]
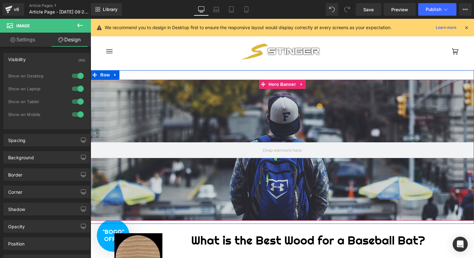
click at [287, 128] on div at bounding box center [283, 150] width 384 height 141
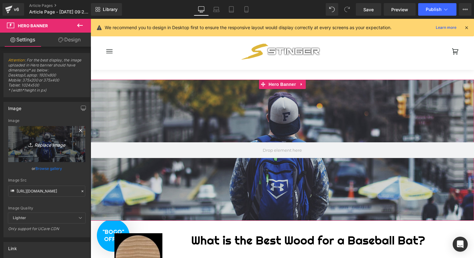
click at [44, 145] on icon "Replace Image" at bounding box center [47, 144] width 50 height 8
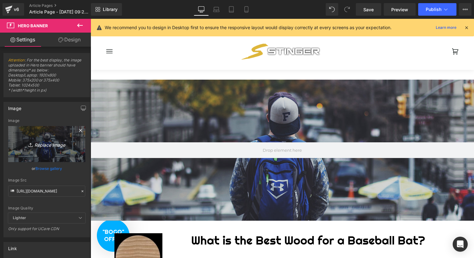
type input "C:\fakepath\Stinger Blog Collection Banner.png"
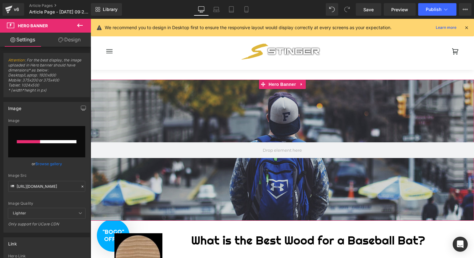
click at [52, 161] on link "Browse gallery" at bounding box center [48, 163] width 27 height 11
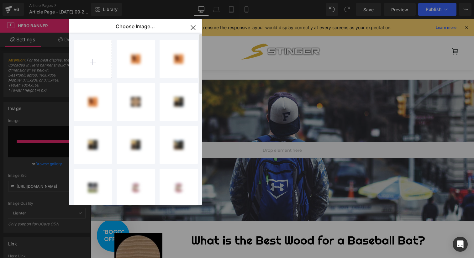
type input "[URL][DOMAIN_NAME]"
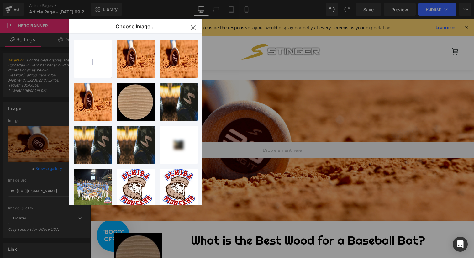
click at [193, 26] on icon "button" at bounding box center [193, 28] width 10 height 10
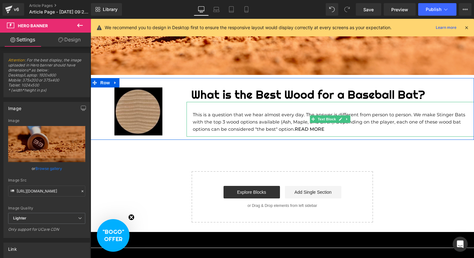
scroll to position [157, 0]
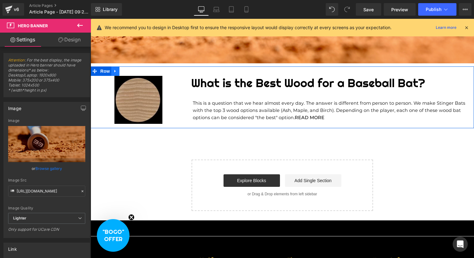
click at [114, 69] on icon at bounding box center [115, 71] width 4 height 5
click at [124, 72] on icon at bounding box center [123, 71] width 4 height 4
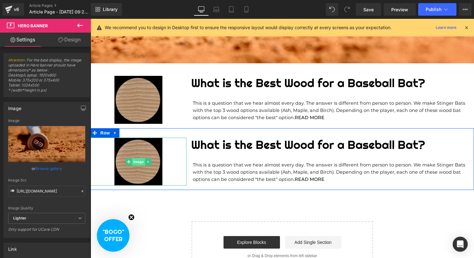
click at [141, 163] on span "Image" at bounding box center [138, 162] width 13 height 8
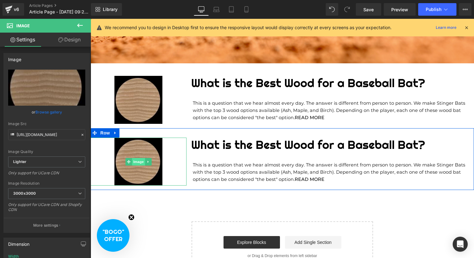
click at [138, 162] on span "Image" at bounding box center [138, 162] width 13 height 8
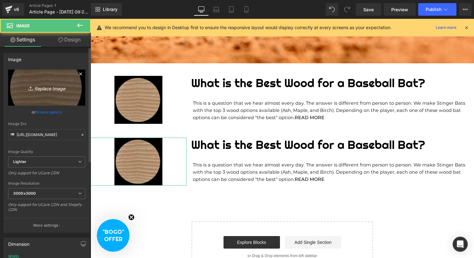
click at [32, 86] on icon at bounding box center [31, 88] width 6 height 6
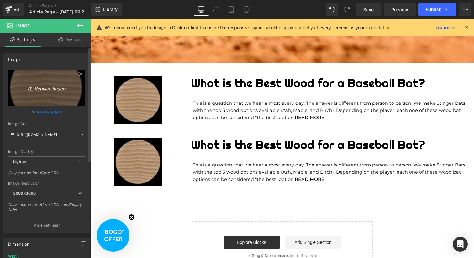
type input "C:\fakepath\Sting_Squad_Tech_4.jpeg"
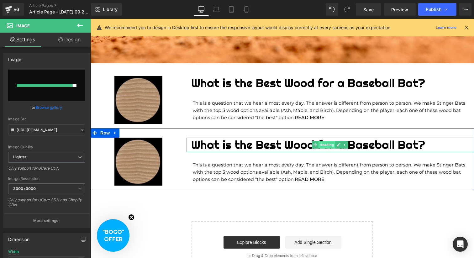
click at [327, 146] on span "Heading" at bounding box center [327, 145] width 17 height 8
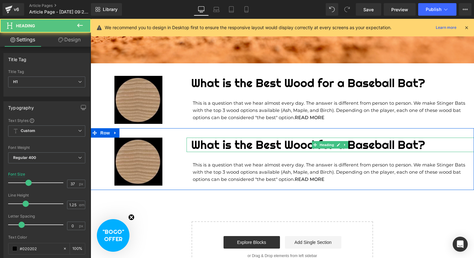
click at [303, 145] on h1 "What is the Best Wood for a Baseball Bat?" at bounding box center [332, 145] width 283 height 14
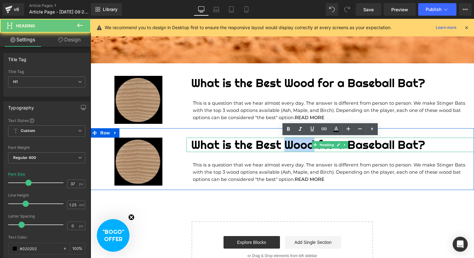
click at [303, 145] on h1 "What is the Best Wood for a Baseball Bat?" at bounding box center [332, 145] width 283 height 14
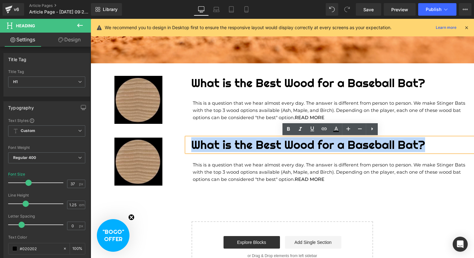
click at [303, 145] on h1 "What is the Best Wood for a Baseball Bat?" at bounding box center [332, 145] width 283 height 14
paste div
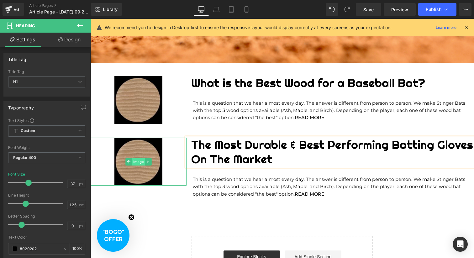
click at [138, 160] on span "Image" at bounding box center [138, 162] width 13 height 8
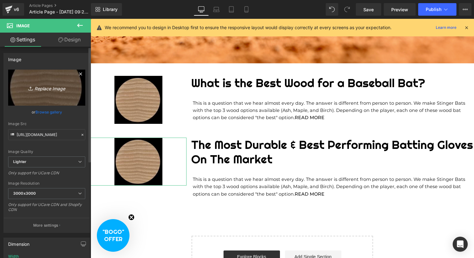
click at [46, 89] on icon "Replace Image" at bounding box center [47, 88] width 50 height 8
type input "C:\fakepath\Sting_Squad_Tech_4.jpeg"
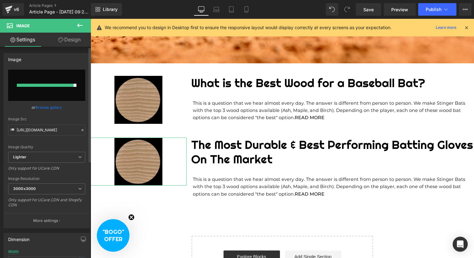
click at [41, 84] on div at bounding box center [45, 85] width 57 height 3
click at [42, 85] on div at bounding box center [45, 85] width 57 height 3
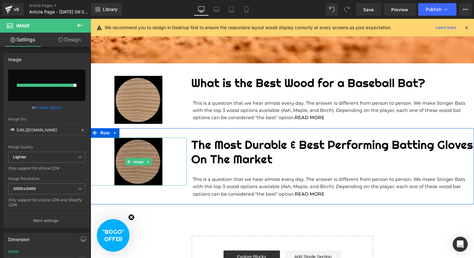
click at [133, 166] on img at bounding box center [138, 162] width 48 height 48
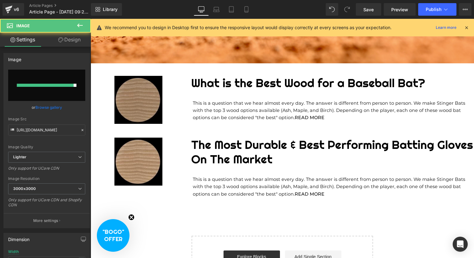
click at [145, 113] on img at bounding box center [138, 100] width 48 height 48
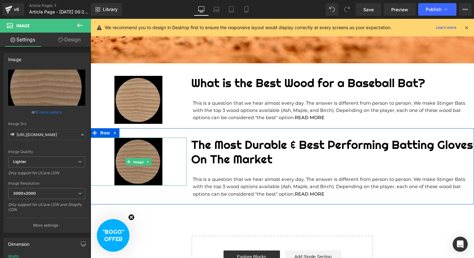
click at [132, 159] on span "Image" at bounding box center [138, 162] width 13 height 8
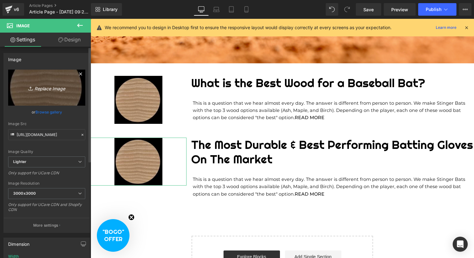
click at [58, 90] on icon "Replace Image" at bounding box center [47, 88] width 50 height 8
type input "C:\fakepath\Screen Shot 2025-09-09 at 9.52.34 AM.png"
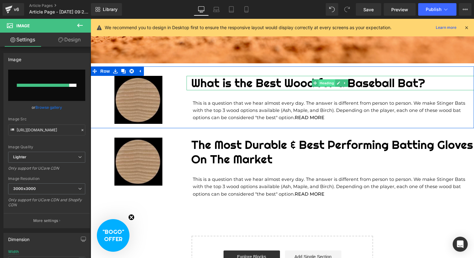
click at [325, 84] on span "Heading" at bounding box center [327, 83] width 17 height 8
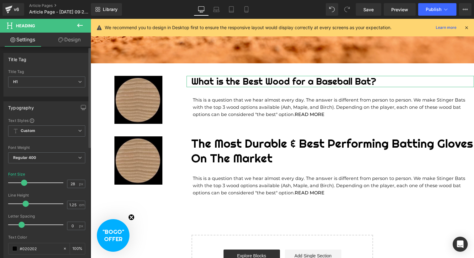
type input "27"
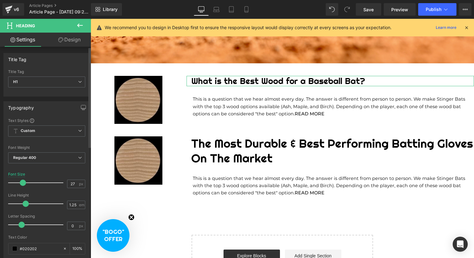
drag, startPoint x: 27, startPoint y: 182, endPoint x: 22, endPoint y: 182, distance: 5.3
click at [22, 182] on span at bounding box center [23, 183] width 6 height 6
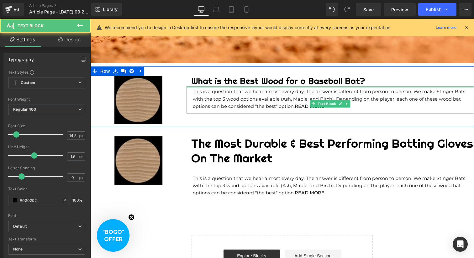
drag, startPoint x: 205, startPoint y: 88, endPoint x: 205, endPoint y: 80, distance: 7.5
click at [205, 80] on div "What is the Best Wood for a Baseball Bat? Heading This is a question that we he…" at bounding box center [331, 95] width 288 height 38
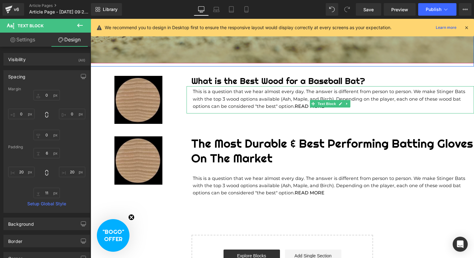
click at [212, 56] on div "200px" at bounding box center [283, 32] width 384 height 63
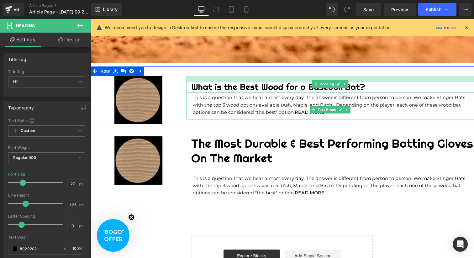
drag, startPoint x: 208, startPoint y: 76, endPoint x: 208, endPoint y: 82, distance: 6.0
click at [208, 82] on div "What is the Best Wood for a Baseball Bat? Heading" at bounding box center [331, 84] width 288 height 17
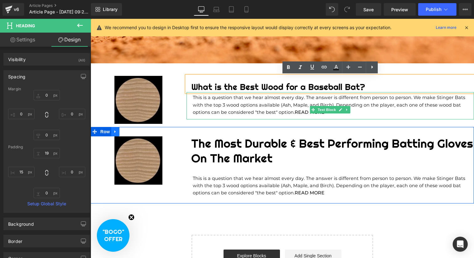
click at [115, 131] on icon at bounding box center [114, 131] width 1 height 3
click at [133, 133] on icon at bounding box center [132, 132] width 4 height 4
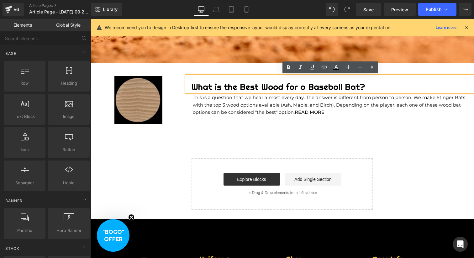
click at [169, 171] on main "Hero Banner 200px 200px Row Image What is the Best Wood for a Baseball Bat? Hea…" at bounding box center [283, 66] width 384 height 307
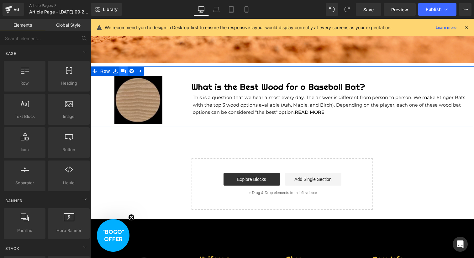
click at [124, 71] on icon at bounding box center [123, 71] width 4 height 4
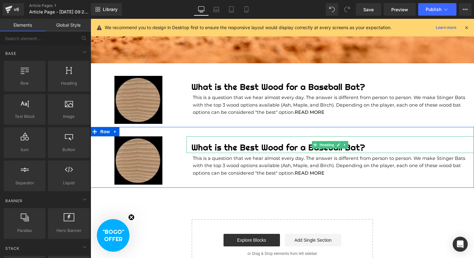
click at [290, 147] on h1 "What is the Best Wood for a Baseball Bat?" at bounding box center [332, 147] width 283 height 11
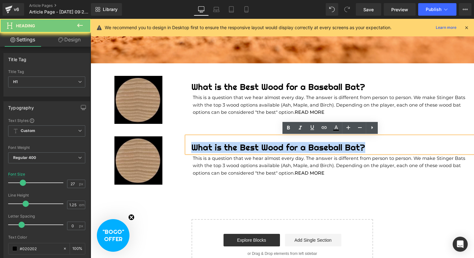
click at [290, 147] on h1 "What is the Best Wood for a Baseball Bat?" at bounding box center [332, 147] width 283 height 11
paste div
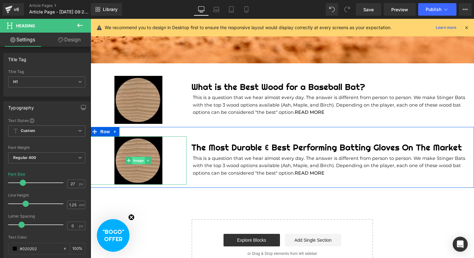
click at [137, 162] on span "Image" at bounding box center [138, 161] width 13 height 8
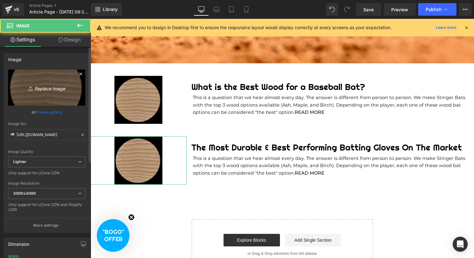
click at [48, 80] on link "Replace Image" at bounding box center [46, 88] width 77 height 36
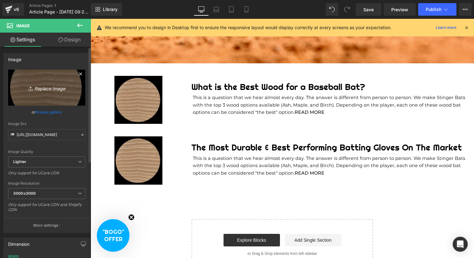
type input "C:\fakepath\Screen Shot 2025-09-09 at 9.52.34 AM.png"
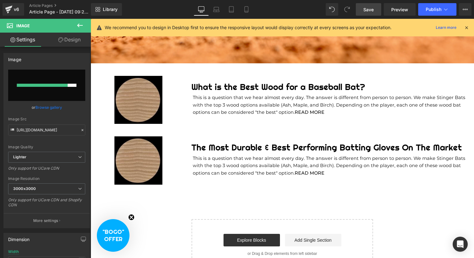
click at [364, 12] on span "Save" at bounding box center [369, 9] width 10 height 7
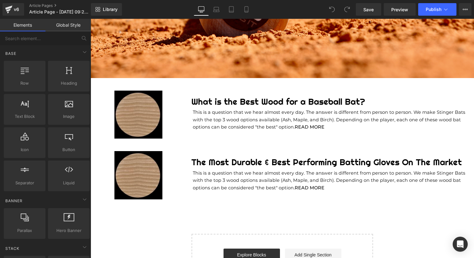
scroll to position [151, 0]
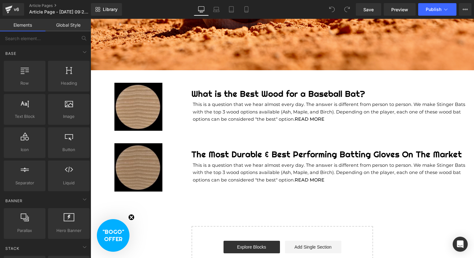
click at [141, 162] on img at bounding box center [138, 167] width 48 height 48
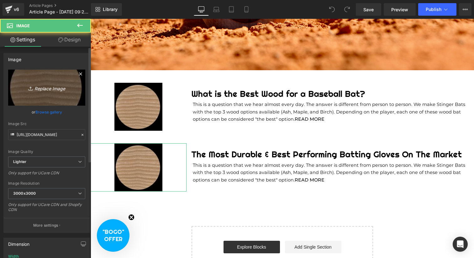
click at [44, 87] on icon "Replace Image" at bounding box center [47, 88] width 50 height 8
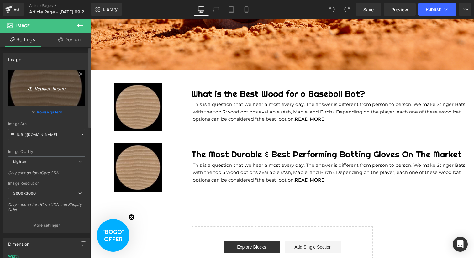
type input "C:\fakepath\Screen Shot 2025-09-09 at 9.52.34 AM.png"
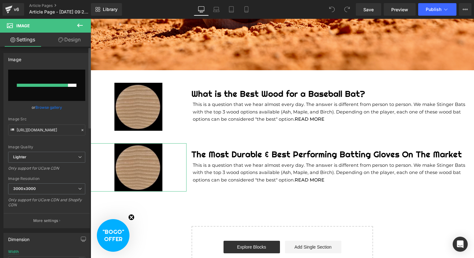
click at [47, 108] on link "Browse gallery" at bounding box center [48, 107] width 27 height 11
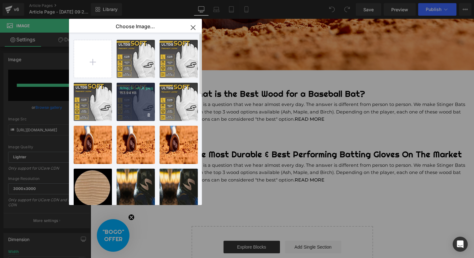
click at [135, 96] on div "Sting_S...ch_4.jpeg 153.94 KB" at bounding box center [136, 102] width 38 height 38
type input "https://ucarecdn.com/500eff09-7a5c-4ada-8fca-b1c4af289d64/-/format/auto/-/previ…"
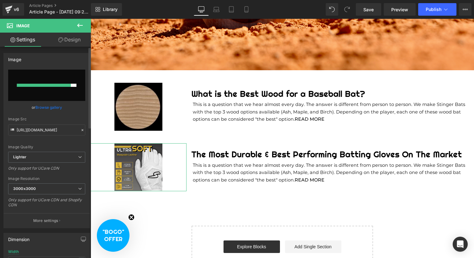
click at [68, 83] on input "file" at bounding box center [46, 85] width 77 height 31
click at [54, 105] on link "Browse gallery" at bounding box center [48, 107] width 27 height 11
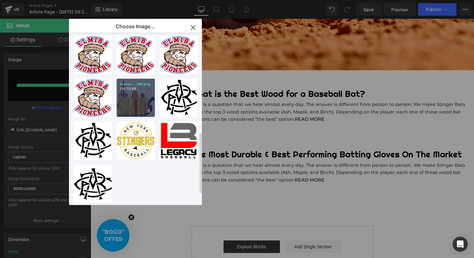
scroll to position [0, 0]
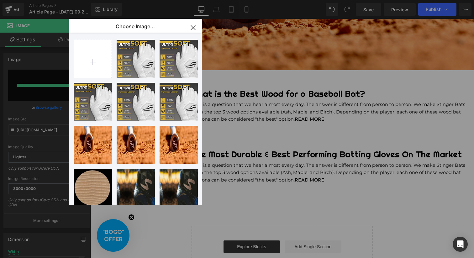
click at [195, 27] on icon "button" at bounding box center [193, 28] width 10 height 10
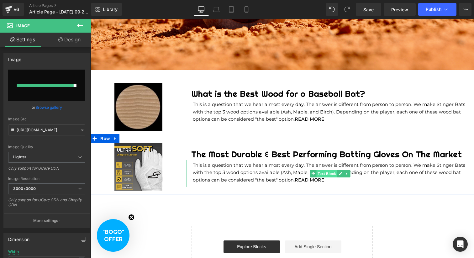
click at [329, 171] on span "Text Block" at bounding box center [327, 174] width 21 height 8
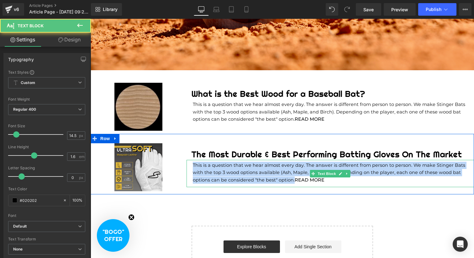
drag, startPoint x: 294, startPoint y: 181, endPoint x: 192, endPoint y: 167, distance: 102.5
click at [192, 167] on div "This is a question that we hear almost every day. The answer is different from …" at bounding box center [331, 173] width 288 height 27
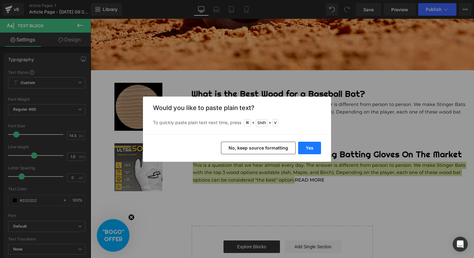
click at [313, 146] on button "Yes" at bounding box center [309, 148] width 23 height 13
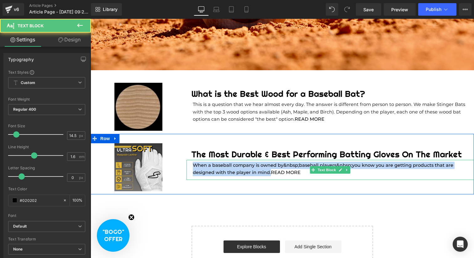
drag, startPoint x: 270, startPoint y: 174, endPoint x: 192, endPoint y: 167, distance: 78.4
click at [192, 167] on div "When a baseball company is owned by&nbsp;baseball players&nbsp;you know you are…" at bounding box center [331, 170] width 288 height 20
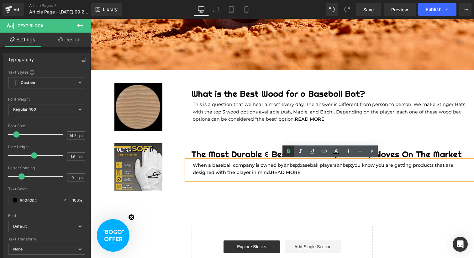
click at [289, 149] on icon at bounding box center [289, 152] width 8 height 8
click at [268, 199] on div "Hero Banner 200px Row Image What is the Best Wood for a Baseball Bat? Heading T…" at bounding box center [283, 103] width 192 height 367
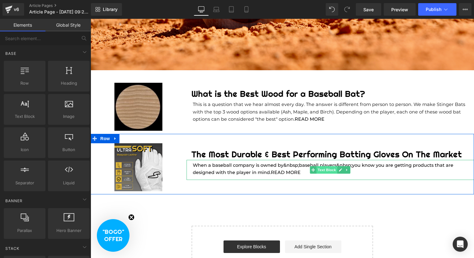
click at [325, 171] on span "Text Block" at bounding box center [327, 170] width 21 height 8
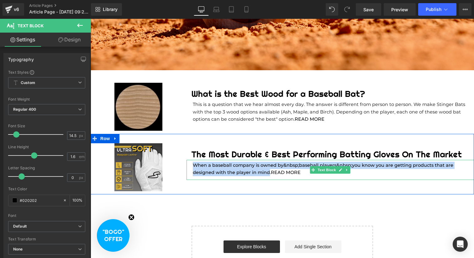
drag, startPoint x: 193, startPoint y: 166, endPoint x: 269, endPoint y: 173, distance: 76.5
click at [269, 173] on strong "When a baseball company is owned by&nbsp;baseball players&nbsp;you know you are…" at bounding box center [323, 168] width 261 height 13
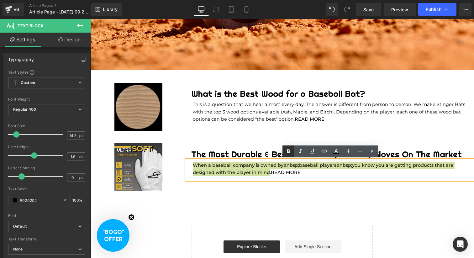
click at [292, 151] on icon at bounding box center [289, 152] width 8 height 8
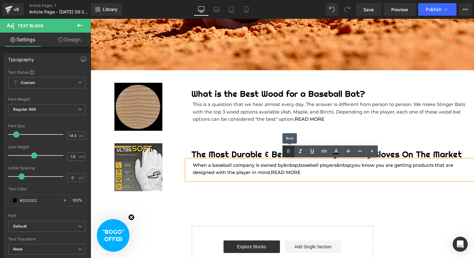
click at [292, 151] on icon at bounding box center [289, 152] width 8 height 8
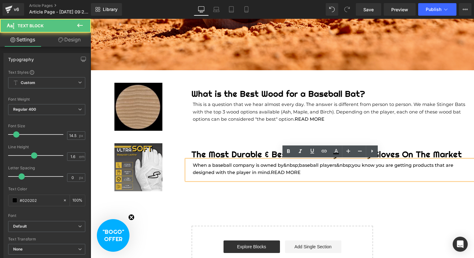
click at [305, 173] on p "When a baseball company is owned by&nbsp;baseball players&nbsp;you know you are…" at bounding box center [330, 169] width 275 height 15
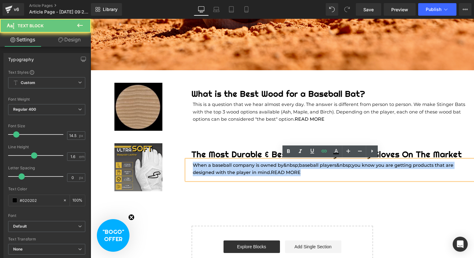
click at [305, 173] on p "When a baseball company is owned by&nbsp;baseball players&nbsp;you know you are…" at bounding box center [330, 169] width 275 height 15
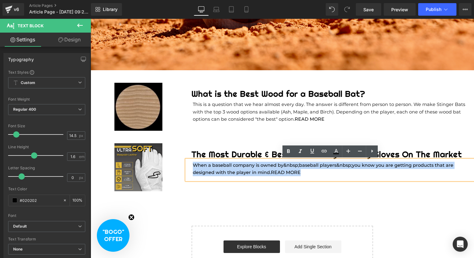
click at [274, 194] on div "Image The Most Durable & Best Performing Batting Gloves On The Market Heading W…" at bounding box center [283, 164] width 384 height 61
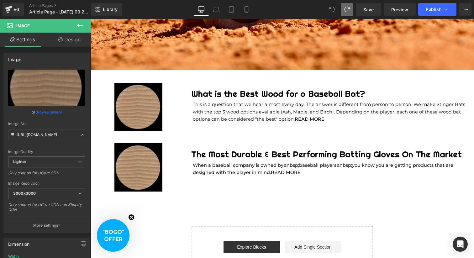
type input "https://ucarecdn.com/500eff09-7a5c-4ada-8fca-b1c4af289d64/-/format/auto/-/previ…"
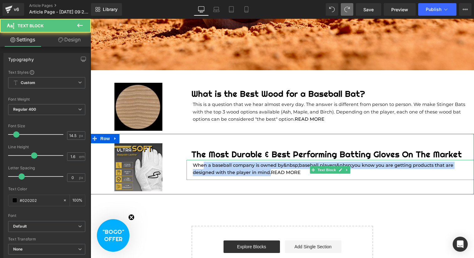
drag, startPoint x: 270, startPoint y: 173, endPoint x: 204, endPoint y: 167, distance: 66.5
click at [204, 167] on strong "When a baseball company is owned by&nbsp;baseball players&nbsp;you know you are…" at bounding box center [323, 168] width 261 height 13
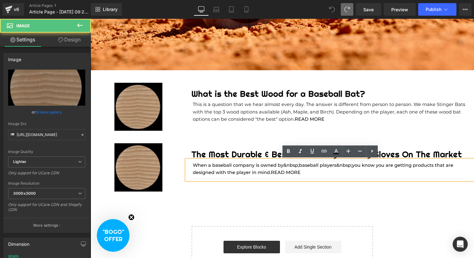
click at [333, 8] on icon at bounding box center [332, 10] width 6 height 6
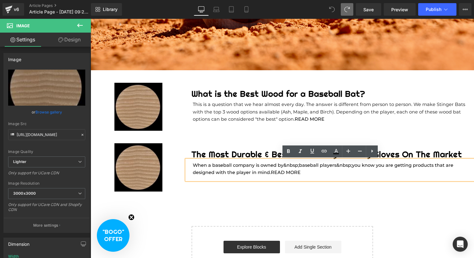
click at [333, 8] on icon at bounding box center [332, 10] width 6 height 6
click at [195, 138] on div "Image The Most Durable & Best Performing Batting Gloves On The Market Heading W…" at bounding box center [283, 164] width 384 height 61
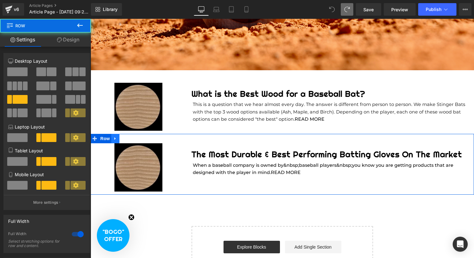
click at [116, 141] on icon at bounding box center [115, 138] width 4 height 5
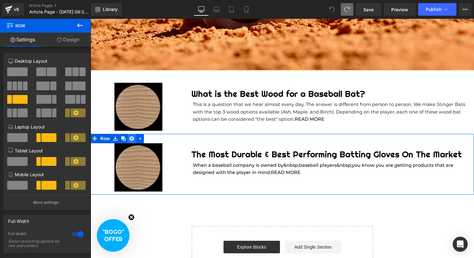
click at [130, 138] on icon at bounding box center [132, 138] width 4 height 4
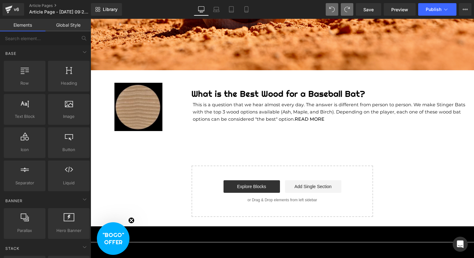
scroll to position [151, 0]
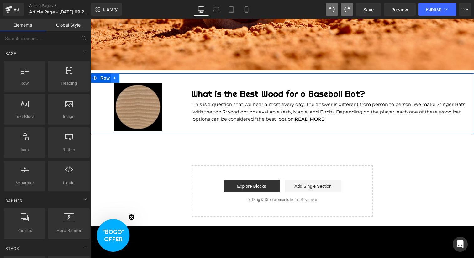
click at [117, 79] on icon at bounding box center [115, 78] width 4 height 5
click at [125, 78] on icon at bounding box center [123, 78] width 4 height 4
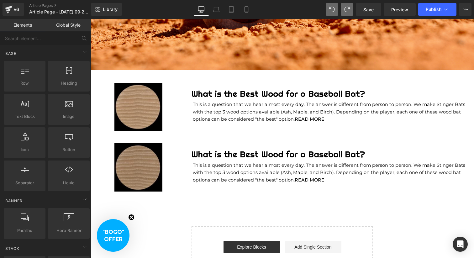
click at [140, 171] on div "Image" at bounding box center [139, 167] width 96 height 48
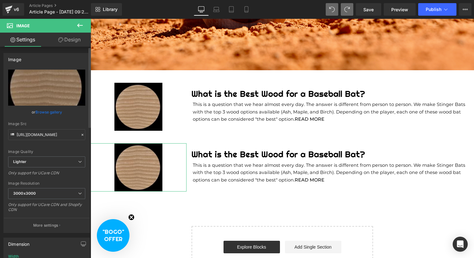
click at [50, 112] on link "Browse gallery" at bounding box center [48, 112] width 27 height 11
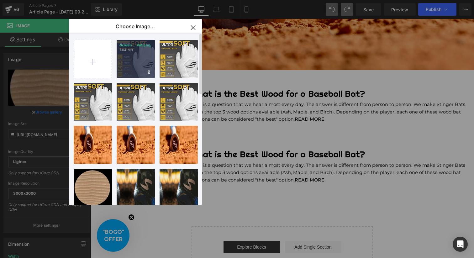
click at [129, 56] on div "Screen ...AM.png 1.04 MB" at bounding box center [136, 59] width 38 height 38
type input "[URL][DOMAIN_NAME]"
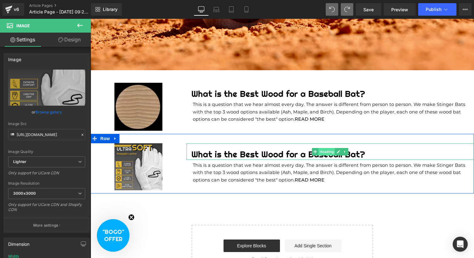
click at [324, 155] on span "Heading" at bounding box center [327, 152] width 17 height 8
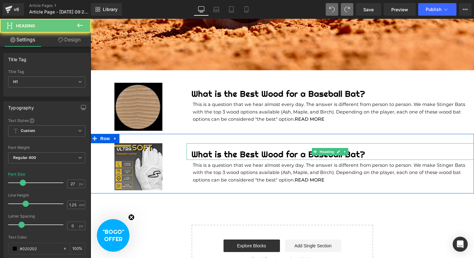
click at [286, 153] on h1 "What is the Best Wood for a Baseball Bat?" at bounding box center [332, 154] width 283 height 11
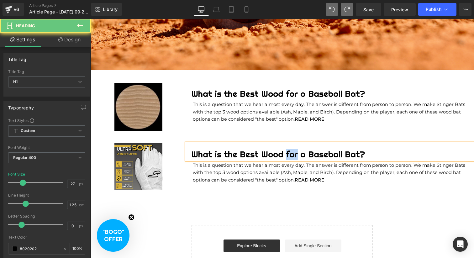
click at [286, 153] on h1 "What is the Best Wood for a Baseball Bat?" at bounding box center [332, 154] width 283 height 11
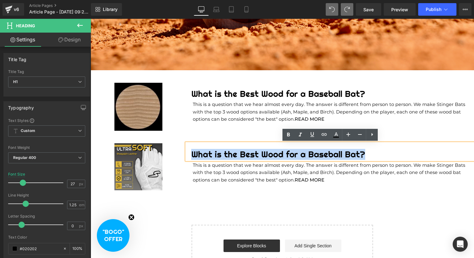
click at [286, 153] on h1 "What is the Best Wood for a Baseball Bat?" at bounding box center [332, 154] width 283 height 11
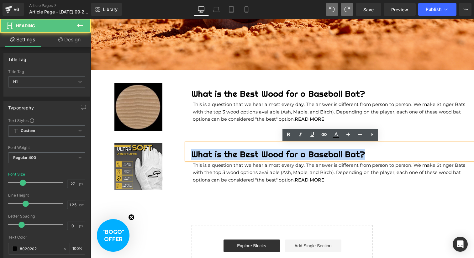
paste div
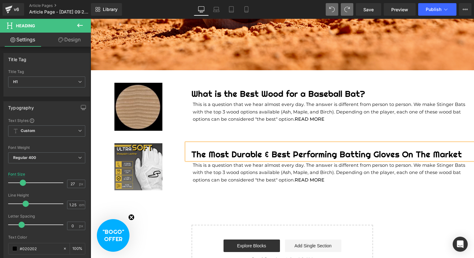
click at [273, 179] on p "This is a question that we hear almost every day. The answer is different from …" at bounding box center [330, 173] width 275 height 22
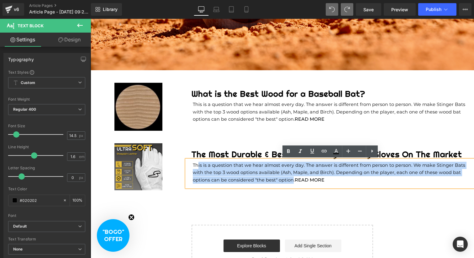
drag, startPoint x: 293, startPoint y: 181, endPoint x: 197, endPoint y: 166, distance: 96.7
click at [197, 166] on p "This is a question that we hear almost every day. The answer is different from …" at bounding box center [330, 173] width 275 height 22
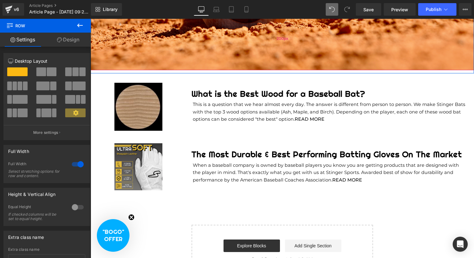
click at [231, 57] on div "200px" at bounding box center [283, 39] width 384 height 63
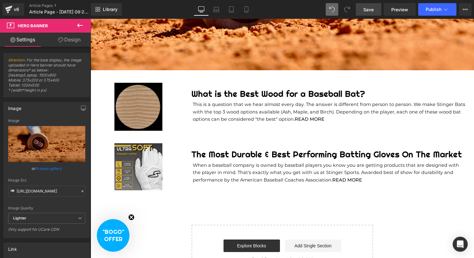
click at [371, 6] on span "Save" at bounding box center [369, 9] width 10 height 7
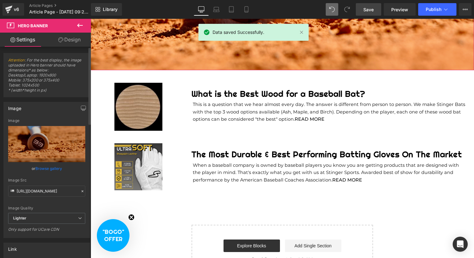
click at [45, 167] on link "Browse gallery" at bounding box center [48, 168] width 27 height 11
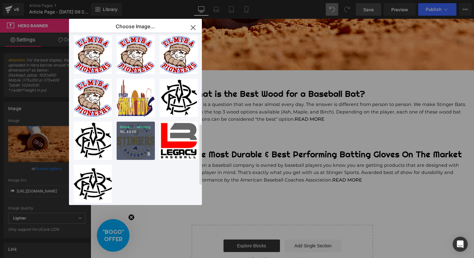
scroll to position [0, 0]
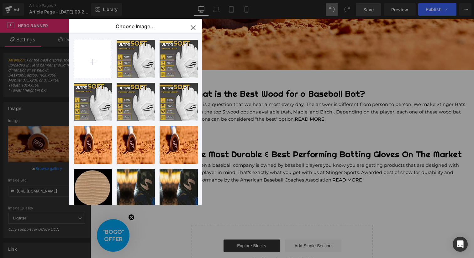
click at [193, 23] on icon "button" at bounding box center [193, 28] width 10 height 10
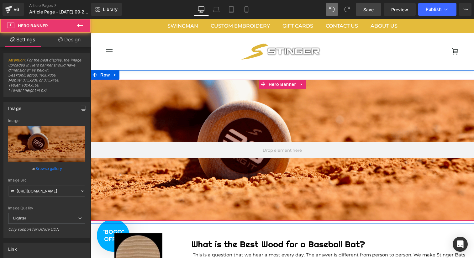
click at [276, 114] on div at bounding box center [283, 150] width 384 height 141
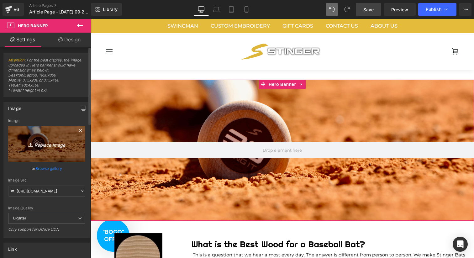
click at [46, 143] on icon "Replace Image" at bounding box center [47, 144] width 50 height 8
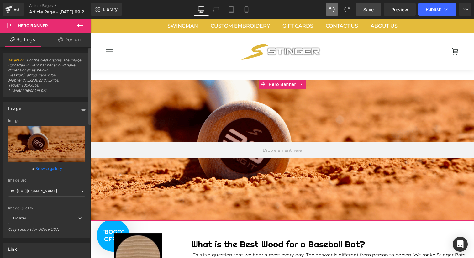
click at [46, 169] on link "Browse gallery" at bounding box center [48, 168] width 27 height 11
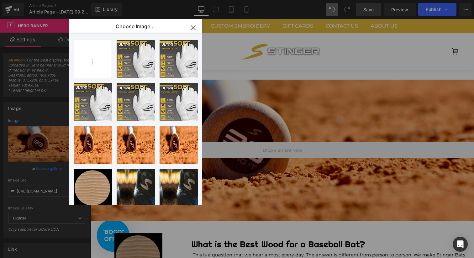
click at [192, 26] on icon "button" at bounding box center [193, 28] width 10 height 10
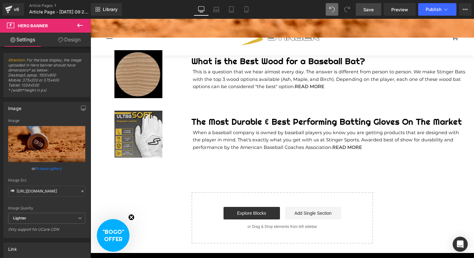
scroll to position [185, 0]
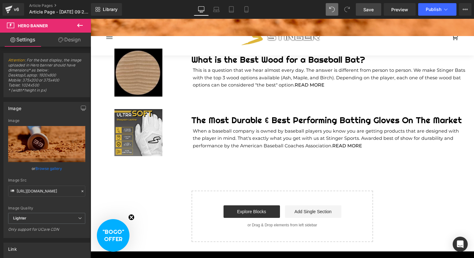
click at [372, 10] on span "Save" at bounding box center [369, 9] width 10 height 7
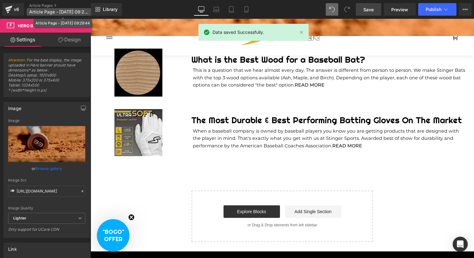
click at [56, 10] on span "Article Page - Sep 9, 09:29:44" at bounding box center [59, 11] width 60 height 5
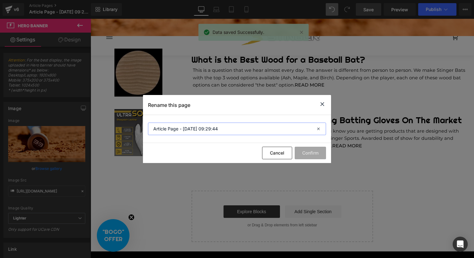
click at [191, 130] on input "Article Page - Sep 9, 09:29:44" at bounding box center [237, 129] width 178 height 13
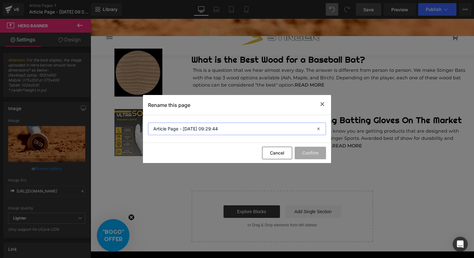
click at [191, 130] on input "Article Page - Sep 9, 09:29:44" at bounding box center [237, 129] width 178 height 13
type input "Stinger Blog Page"
click at [310, 154] on button "Confirm" at bounding box center [310, 153] width 31 height 13
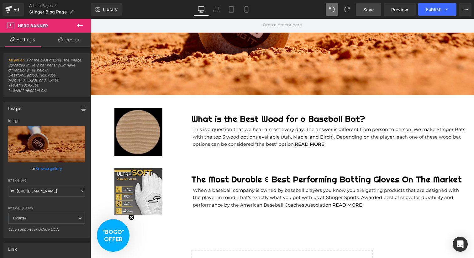
scroll to position [143, 0]
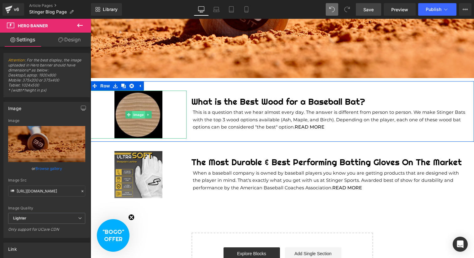
click at [138, 116] on span "Image" at bounding box center [138, 115] width 13 height 8
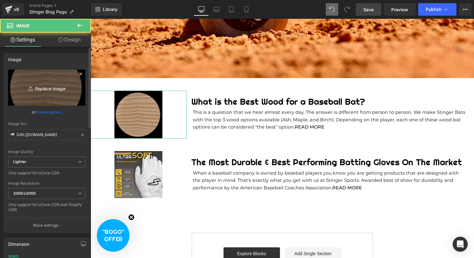
click at [36, 83] on link "Replace Image" at bounding box center [46, 88] width 77 height 36
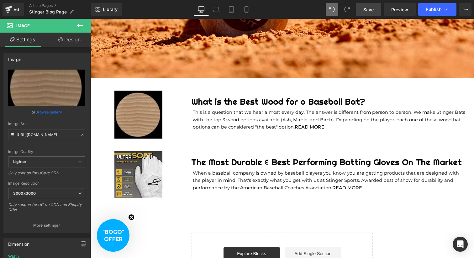
type input "C:\fakepath\Stinger Blog Article Thumbnails.png"
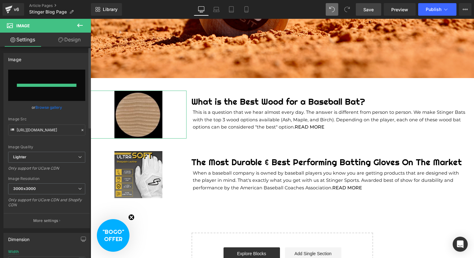
type input "[URL][DOMAIN_NAME]"
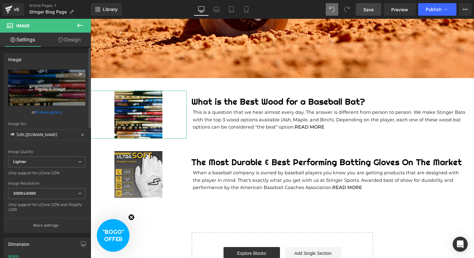
click at [53, 86] on icon "Replace Image" at bounding box center [47, 88] width 50 height 8
click at [44, 88] on icon "Replace Image" at bounding box center [47, 88] width 50 height 8
click at [52, 85] on icon "Replace Image" at bounding box center [47, 88] width 50 height 8
click at [50, 87] on icon "Replace Image" at bounding box center [47, 88] width 50 height 8
click at [46, 87] on icon "Replace Image" at bounding box center [47, 88] width 50 height 8
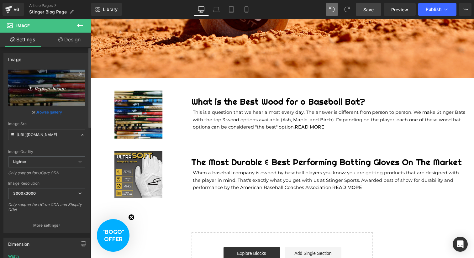
type input "C:\fakepath\Screen Shot 2025-09-09 at 10.04.51 AM.png"
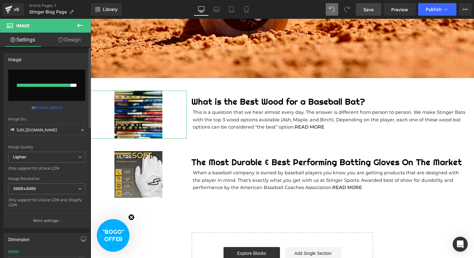
click at [50, 106] on link "Browse gallery" at bounding box center [48, 107] width 27 height 11
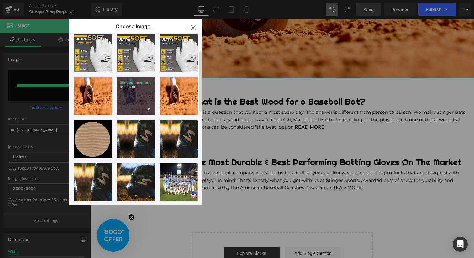
scroll to position [50, 0]
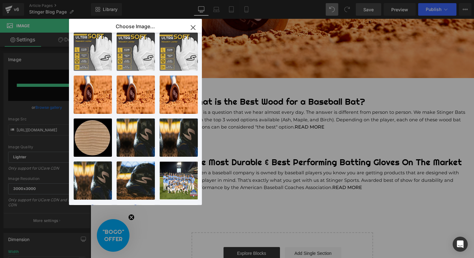
click at [191, 28] on icon "button" at bounding box center [193, 28] width 10 height 10
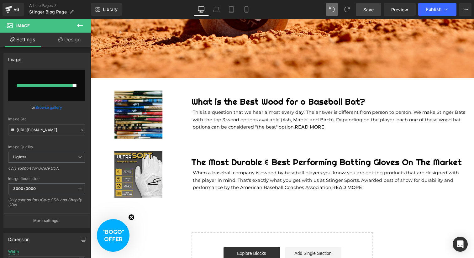
click at [369, 10] on span "Save" at bounding box center [369, 9] width 10 height 7
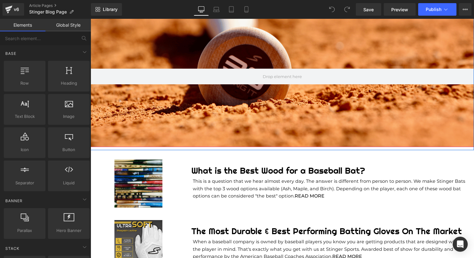
scroll to position [78, 0]
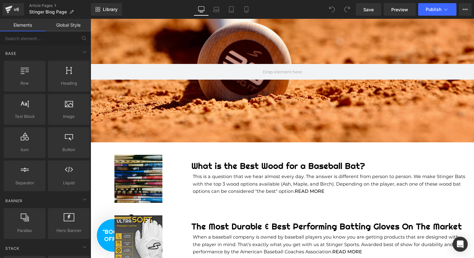
click at [141, 179] on div "Image" at bounding box center [139, 179] width 96 height 48
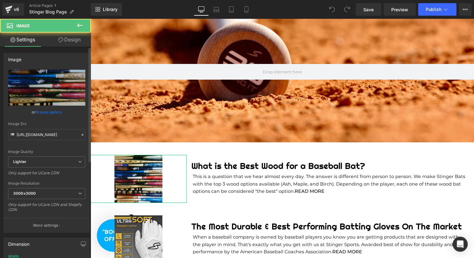
click at [46, 112] on link "Browse gallery" at bounding box center [48, 112] width 27 height 11
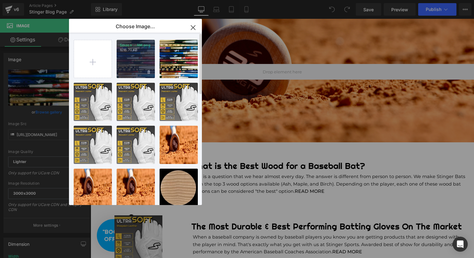
click at [134, 52] on p "1016.70 KB" at bounding box center [136, 50] width 32 height 5
type input "[URL][DOMAIN_NAME]"
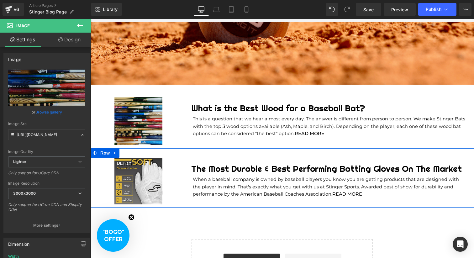
scroll to position [141, 0]
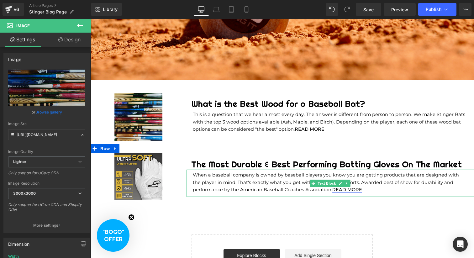
click at [357, 189] on link "READ MORE" at bounding box center [347, 190] width 30 height 6
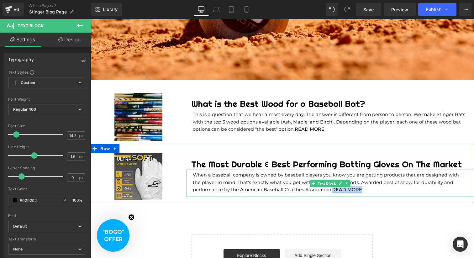
drag, startPoint x: 362, startPoint y: 190, endPoint x: 332, endPoint y: 192, distance: 29.2
click at [332, 192] on p "When a baseball company is owned by baseball players you know you are getting p…" at bounding box center [330, 183] width 275 height 22
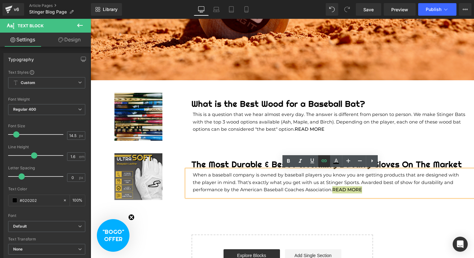
click at [325, 163] on icon at bounding box center [325, 161] width 8 height 8
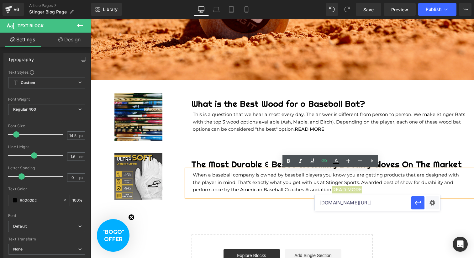
click at [359, 205] on input "[DOMAIN_NAME][URL]" at bounding box center [363, 203] width 97 height 16
paste input "[URL][DOMAIN_NAME]"
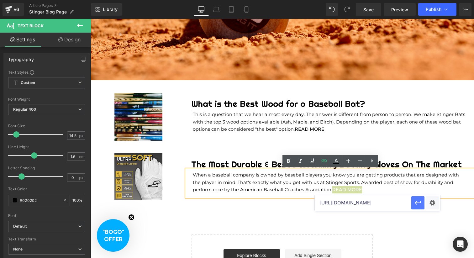
type input "[URL][DOMAIN_NAME]"
click at [418, 202] on icon "button" at bounding box center [418, 203] width 8 height 8
click at [394, 211] on main "Hero Banner 200px Row Image What is the Best Wood for a Baseball Bat? Heading T…" at bounding box center [283, 113] width 384 height 366
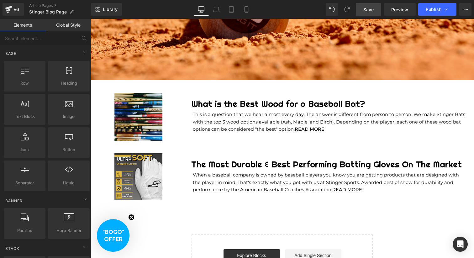
click at [371, 10] on span "Save" at bounding box center [369, 9] width 10 height 7
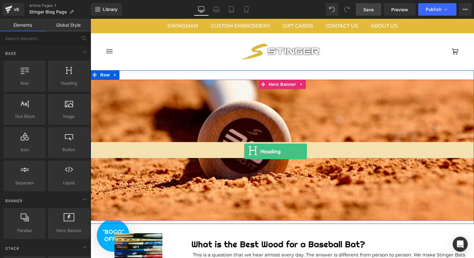
drag, startPoint x: 157, startPoint y: 101, endPoint x: 245, endPoint y: 150, distance: 100.7
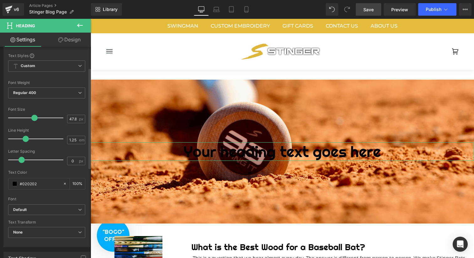
scroll to position [66, 0]
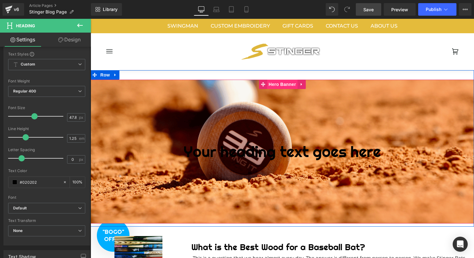
click at [276, 82] on span "Hero Banner" at bounding box center [282, 84] width 30 height 9
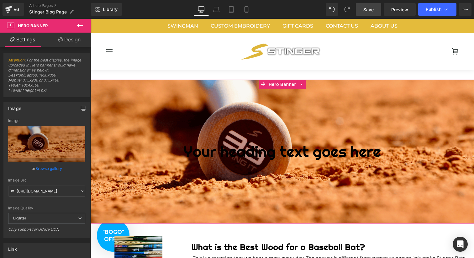
click at [74, 40] on link "Design" at bounding box center [69, 40] width 45 height 14
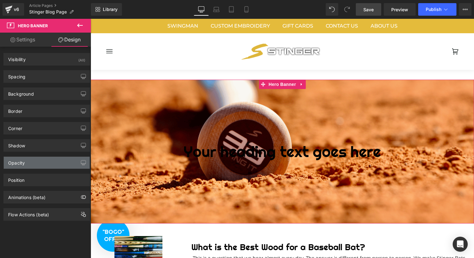
click at [28, 164] on div "Opacity" at bounding box center [47, 163] width 86 height 12
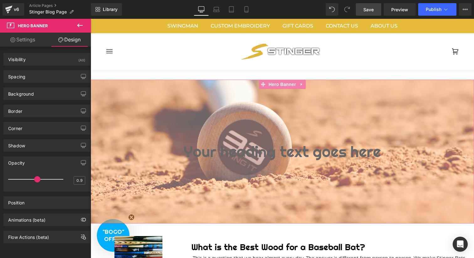
type input "1"
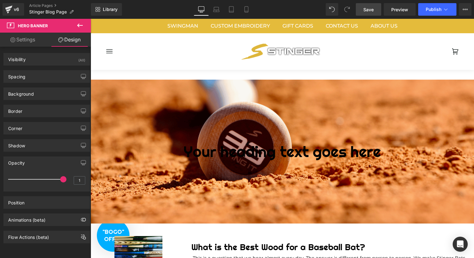
drag, startPoint x: 149, startPoint y: 197, endPoint x: 108, endPoint y: 183, distance: 43.7
click at [49, 160] on div "Opacity" at bounding box center [47, 163] width 86 height 12
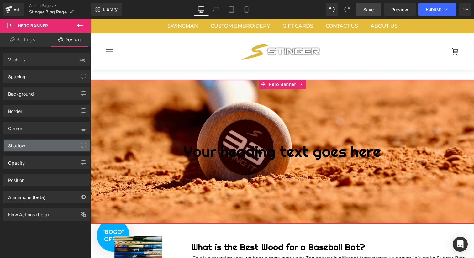
click at [49, 146] on div "Shadow" at bounding box center [47, 146] width 86 height 12
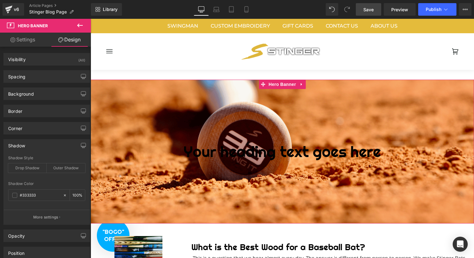
click at [49, 146] on div "Shadow" at bounding box center [47, 146] width 86 height 12
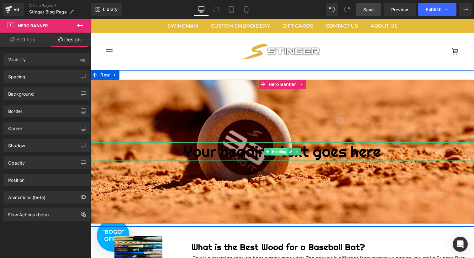
click at [281, 151] on span "Heading" at bounding box center [279, 152] width 17 height 8
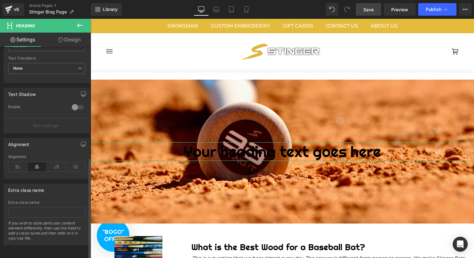
scroll to position [0, 0]
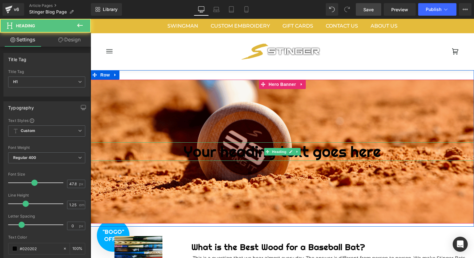
click at [253, 153] on h1 "Your heading text goes here" at bounding box center [283, 151] width 384 height 19
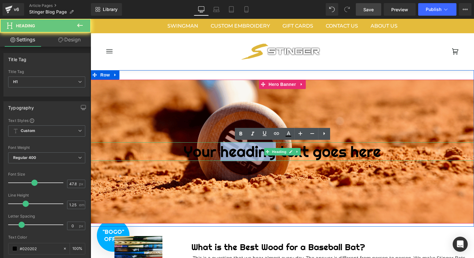
click at [253, 153] on h1 "Your heading text goes here" at bounding box center [283, 151] width 384 height 19
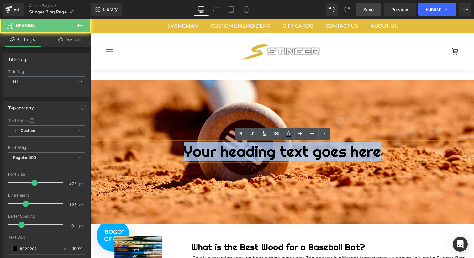
click at [253, 153] on h1 "Your heading text goes here" at bounding box center [283, 151] width 384 height 19
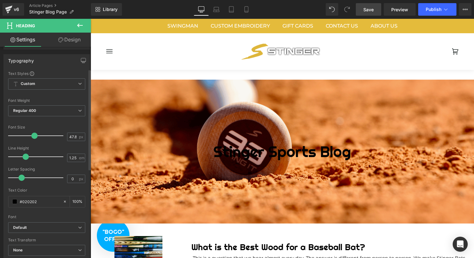
scroll to position [48, 0]
click at [39, 184] on div at bounding box center [46, 185] width 77 height 4
click at [14, 199] on span at bounding box center [14, 200] width 5 height 5
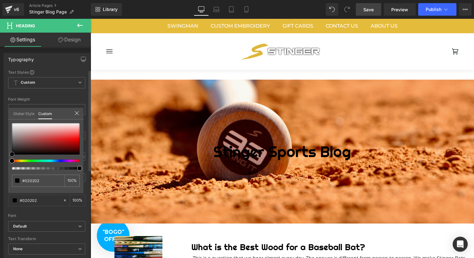
type input "#cd3131"
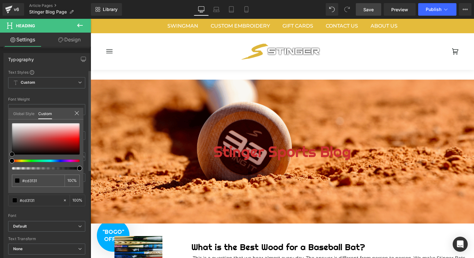
type input "#c83636"
type input "#ba5353"
type input "#c7adad"
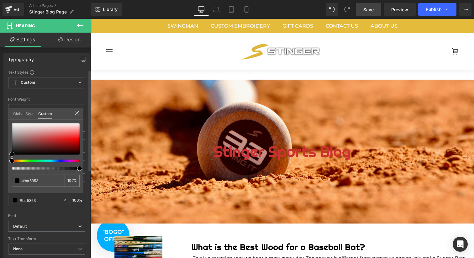
type input "#c7adad"
type input "#e0dada"
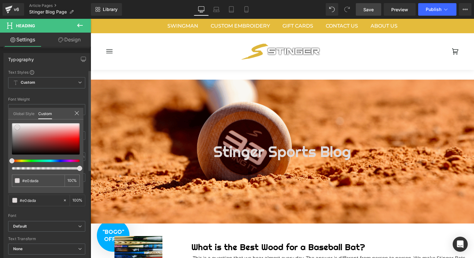
type input "#ebe9e9"
type input "#f9f9f9"
type input "#ffffff"
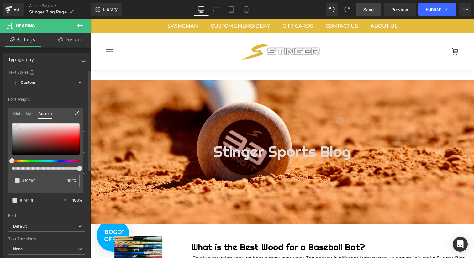
type input "#ffffff"
drag, startPoint x: 51, startPoint y: 139, endPoint x: 7, endPoint y: 118, distance: 48.7
click at [7, 118] on div "Typography Text Styles Custom Custom Setup Global Style Custom Setup Global Sty…" at bounding box center [47, 155] width 94 height 215
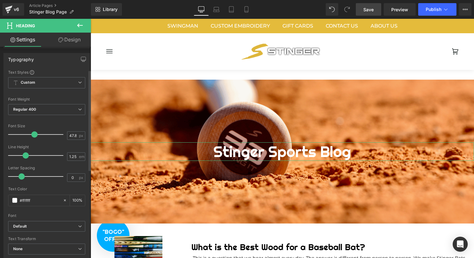
click at [69, 44] on link "Design" at bounding box center [69, 40] width 45 height 14
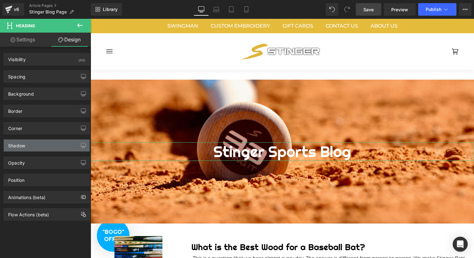
click at [28, 146] on div "Shadow" at bounding box center [47, 146] width 86 height 12
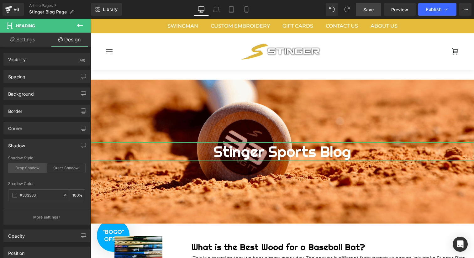
click at [26, 169] on div "Drop Shadow" at bounding box center [27, 167] width 39 height 9
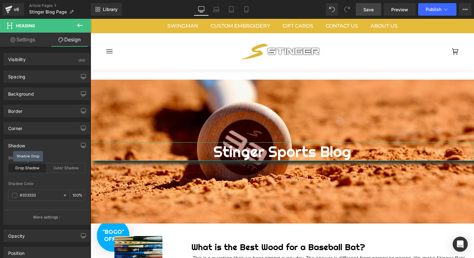
click at [26, 169] on div "Drop Shadow" at bounding box center [27, 167] width 39 height 9
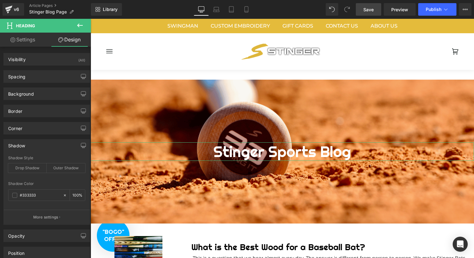
click at [47, 145] on div "Shadow" at bounding box center [47, 146] width 86 height 12
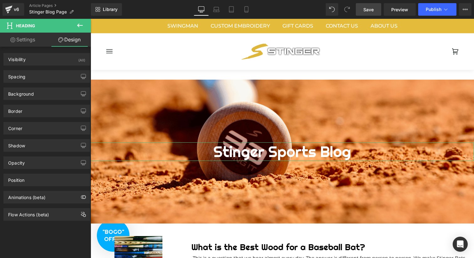
click at [31, 39] on link "Settings" at bounding box center [22, 40] width 45 height 14
type input "100"
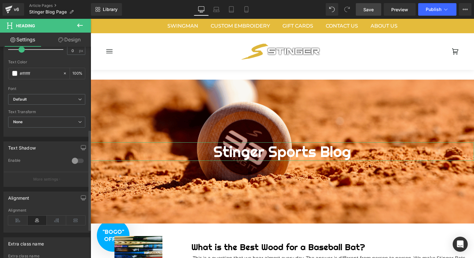
scroll to position [176, 0]
click at [73, 160] on div at bounding box center [77, 160] width 15 height 10
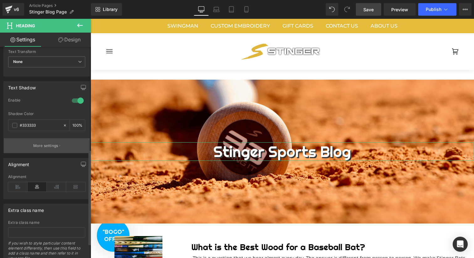
scroll to position [239, 0]
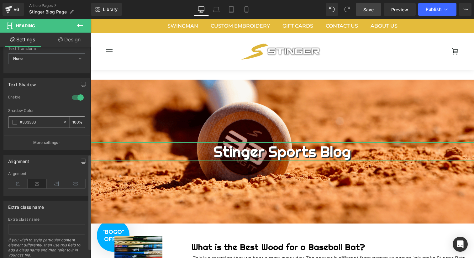
click at [17, 122] on span at bounding box center [14, 122] width 5 height 5
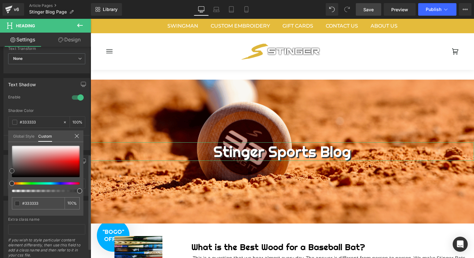
type input "#6a5c5c"
type input "#695d5d"
type input "#424141"
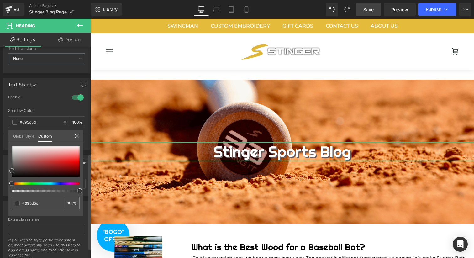
type input "#424141"
type input "#0c0c0c"
type input "#000000"
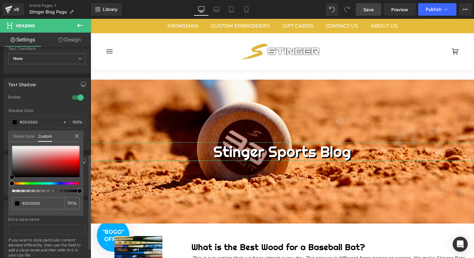
drag, startPoint x: 17, startPoint y: 165, endPoint x: 6, endPoint y: 183, distance: 21.4
click at [6, 150] on div "Text Shadow 1 Enable rgba(0, 0, 0, 1) Shadow Color #000000 100 % More settings …" at bounding box center [47, 111] width 94 height 77
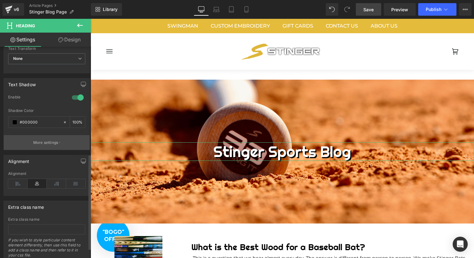
click at [45, 142] on p "More settings" at bounding box center [45, 143] width 25 height 6
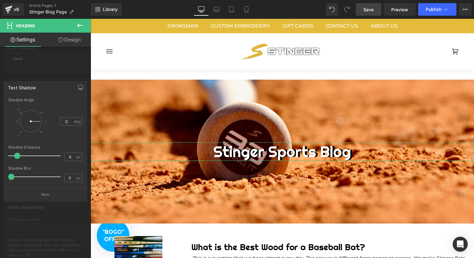
type input "5"
drag, startPoint x: 12, startPoint y: 155, endPoint x: 17, endPoint y: 156, distance: 5.4
click at [17, 156] on span at bounding box center [16, 156] width 6 height 6
click at [68, 73] on div at bounding box center [45, 140] width 91 height 242
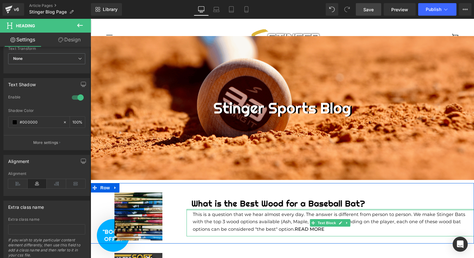
scroll to position [43, 0]
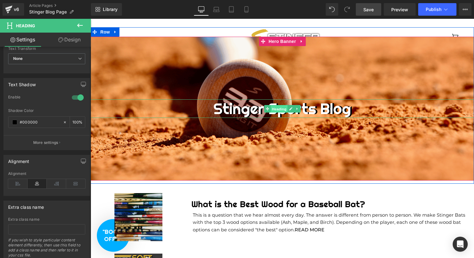
click at [279, 110] on span "Heading" at bounding box center [279, 109] width 17 height 8
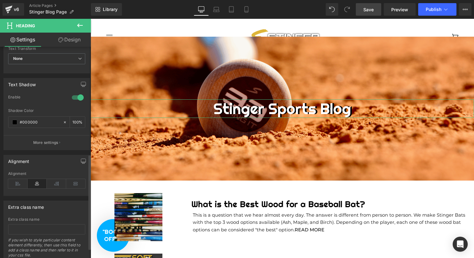
scroll to position [0, 0]
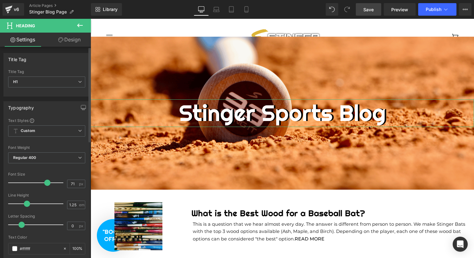
type input "70"
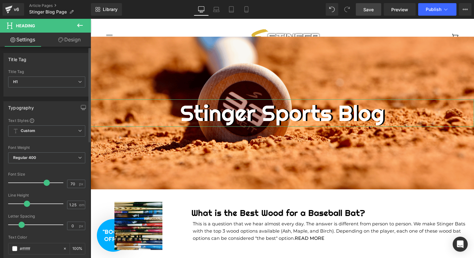
drag, startPoint x: 32, startPoint y: 184, endPoint x: 44, endPoint y: 184, distance: 11.6
click at [44, 184] on span at bounding box center [47, 183] width 6 height 6
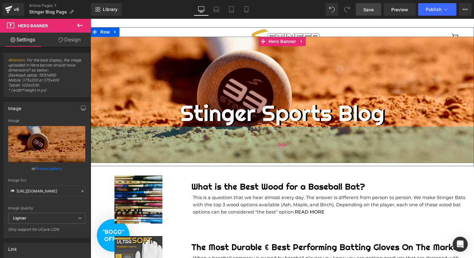
drag, startPoint x: 286, startPoint y: 183, endPoint x: 285, endPoint y: 157, distance: 26.4
click at [285, 157] on div "116px" at bounding box center [283, 145] width 384 height 36
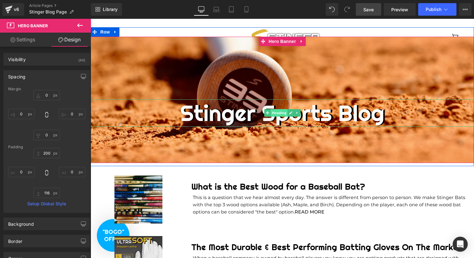
click at [275, 112] on span "Heading" at bounding box center [279, 113] width 17 height 8
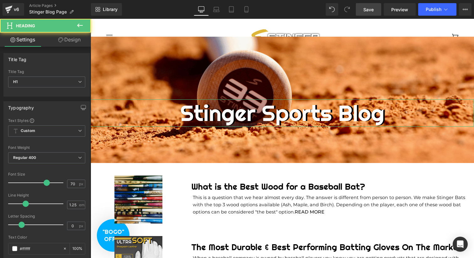
click at [70, 45] on link "Design" at bounding box center [69, 40] width 45 height 14
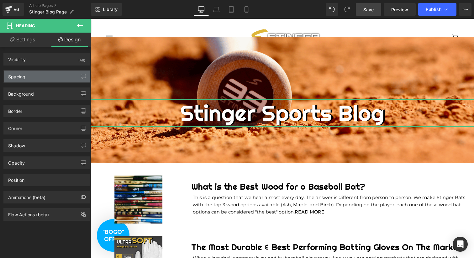
click at [37, 76] on div "Spacing" at bounding box center [47, 77] width 86 height 12
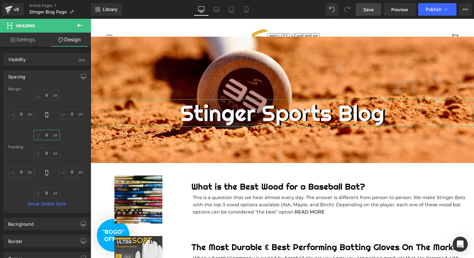
click at [46, 136] on input "0" at bounding box center [47, 135] width 26 height 10
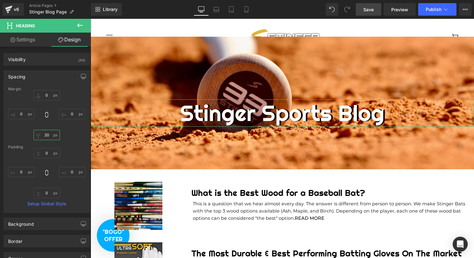
type input "2"
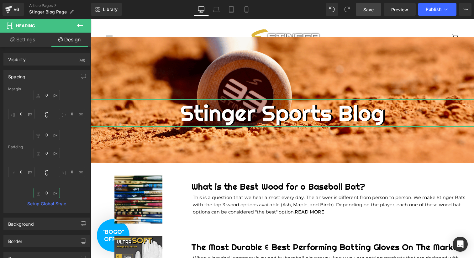
click at [48, 192] on input "0" at bounding box center [47, 193] width 26 height 10
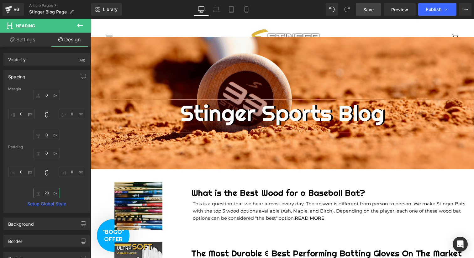
type input "2"
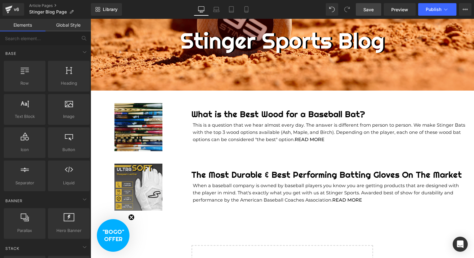
click at [235, 229] on div "Stinger Sports Blog Heading NaNpx Hero Banner 116px Row Image What is the Best …" at bounding box center [283, 130] width 192 height 351
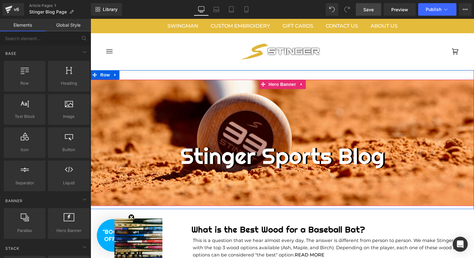
click at [332, 102] on div at bounding box center [283, 143] width 384 height 127
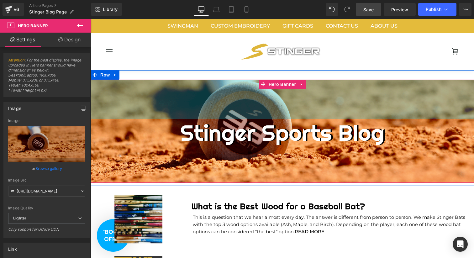
drag, startPoint x: 333, startPoint y: 82, endPoint x: 290, endPoint y: 143, distance: 74.6
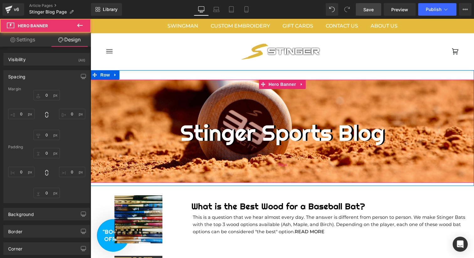
type input "0"
type input "126"
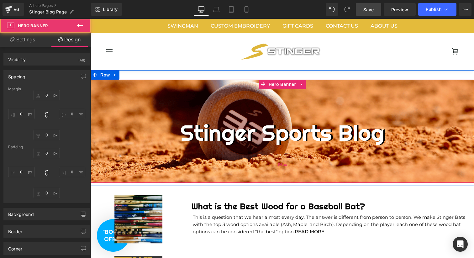
type input "0"
type input "116"
type input "0"
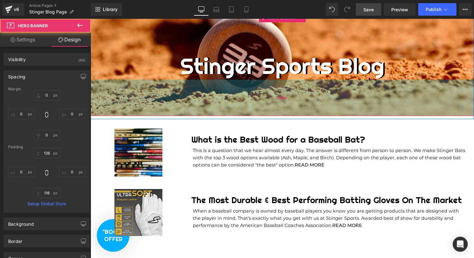
scroll to position [68, 0]
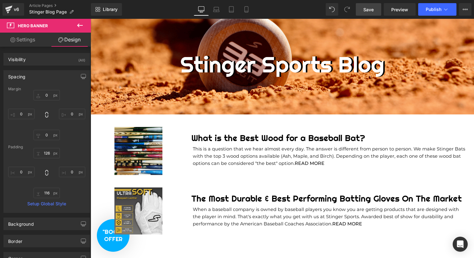
click at [364, 8] on span "Save" at bounding box center [369, 9] width 10 height 7
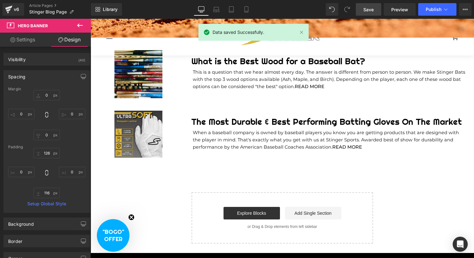
scroll to position [158, 0]
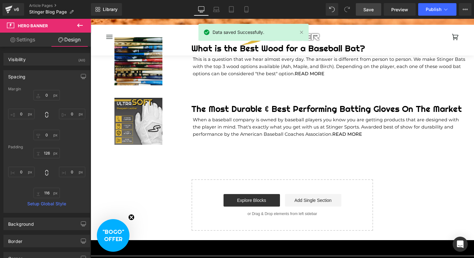
click at [77, 25] on icon at bounding box center [80, 26] width 8 height 8
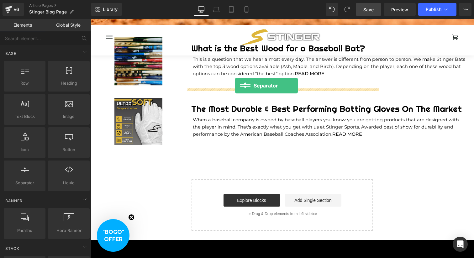
drag, startPoint x: 108, startPoint y: 198, endPoint x: 235, endPoint y: 86, distance: 169.8
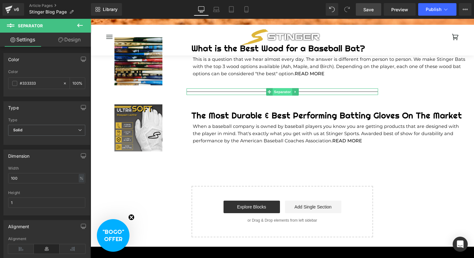
click at [278, 92] on span "Separator" at bounding box center [282, 92] width 19 height 8
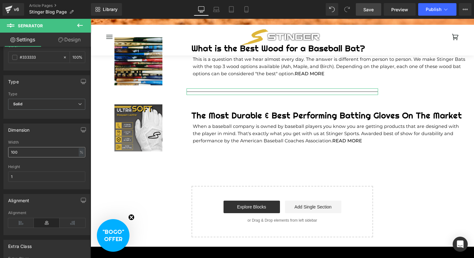
scroll to position [31, 0]
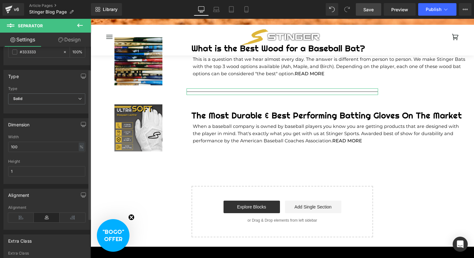
click at [28, 138] on div "Width" at bounding box center [46, 137] width 77 height 4
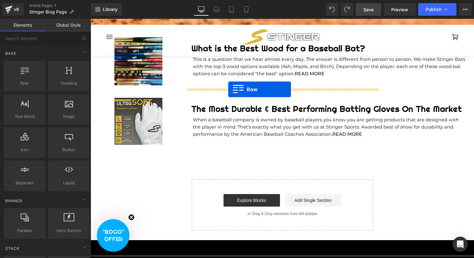
drag, startPoint x: 116, startPoint y: 99, endPoint x: 228, endPoint y: 88, distance: 112.5
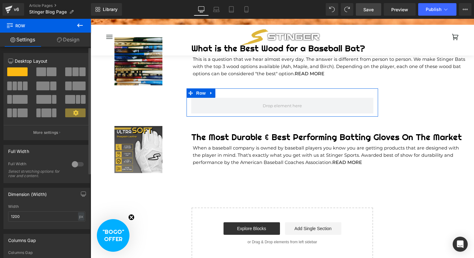
click at [75, 167] on div at bounding box center [77, 164] width 15 height 10
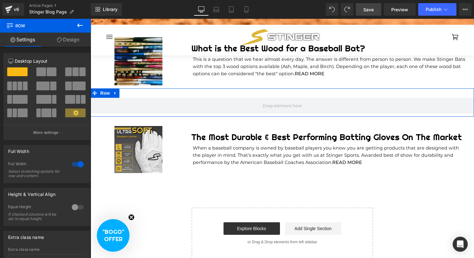
click at [79, 26] on icon at bounding box center [80, 26] width 8 height 8
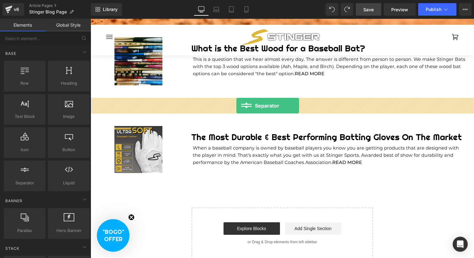
drag, startPoint x: 113, startPoint y: 196, endPoint x: 236, endPoint y: 106, distance: 152.6
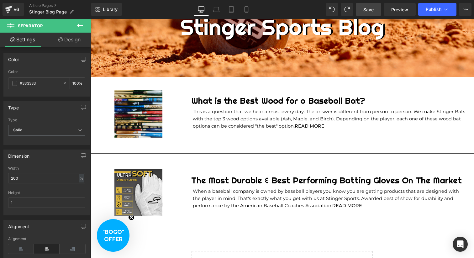
scroll to position [102, 0]
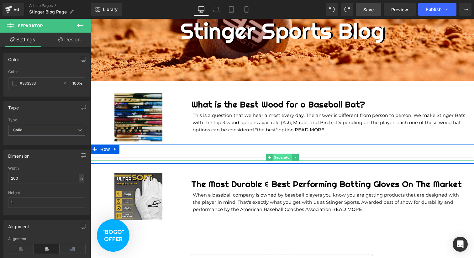
click at [282, 160] on span "Separator" at bounding box center [282, 158] width 19 height 8
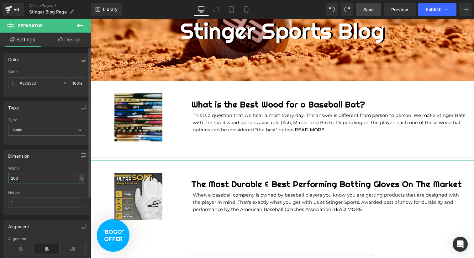
click at [43, 179] on input "200" at bounding box center [46, 178] width 77 height 10
type input "1"
type input "75"
click at [21, 248] on icon at bounding box center [21, 248] width 26 height 9
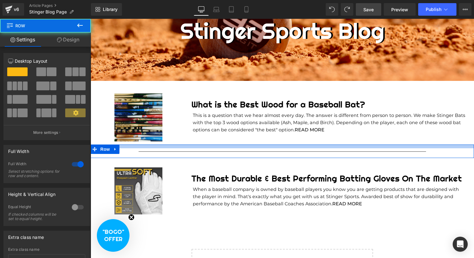
drag, startPoint x: 268, startPoint y: 147, endPoint x: 268, endPoint y: 142, distance: 5.6
click at [268, 142] on div "Stinger Sports Blog Heading NaNpx Hero Banner 126px 116px Row Image What is the…" at bounding box center [283, 139] width 192 height 342
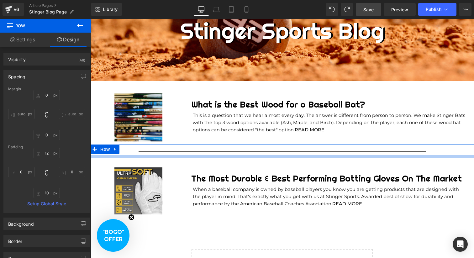
type input "0px"
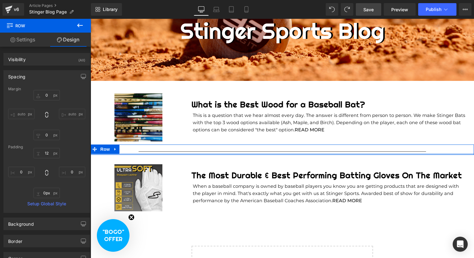
drag, startPoint x: 268, startPoint y: 156, endPoint x: 268, endPoint y: 152, distance: 3.5
click at [268, 152] on div "Separator Row" at bounding box center [283, 150] width 384 height 10
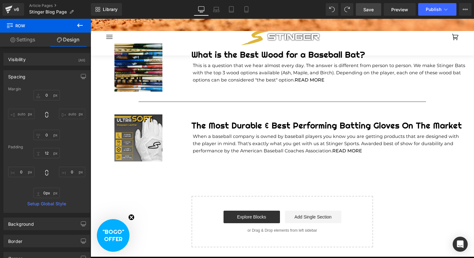
scroll to position [152, 0]
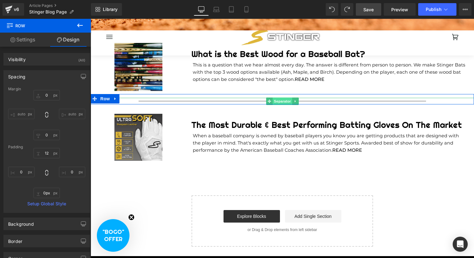
click at [283, 100] on span "Separator" at bounding box center [282, 102] width 19 height 8
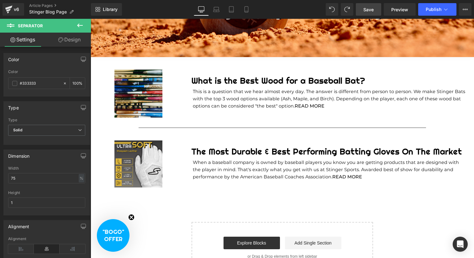
scroll to position [119, 0]
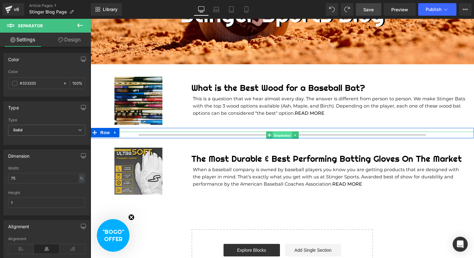
click at [285, 134] on span "Separator" at bounding box center [282, 135] width 19 height 8
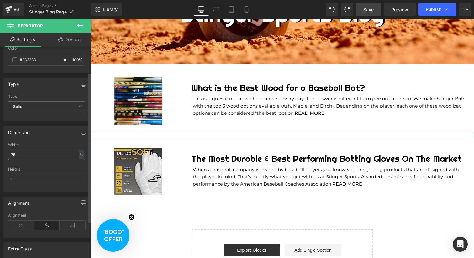
scroll to position [0, 0]
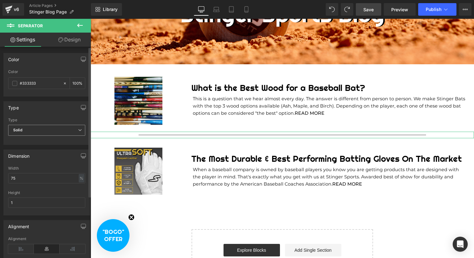
click at [44, 131] on span "Solid" at bounding box center [46, 130] width 77 height 11
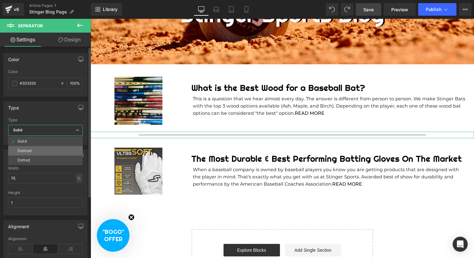
click at [36, 153] on li "Dashed" at bounding box center [45, 150] width 75 height 9
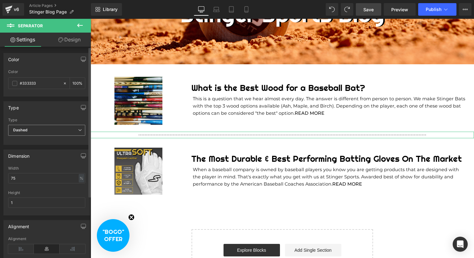
click at [40, 132] on span "Dashed" at bounding box center [46, 130] width 77 height 11
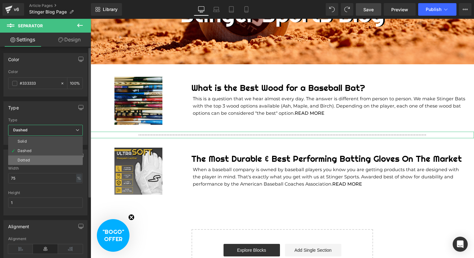
click at [31, 161] on li "Dotted" at bounding box center [45, 160] width 75 height 9
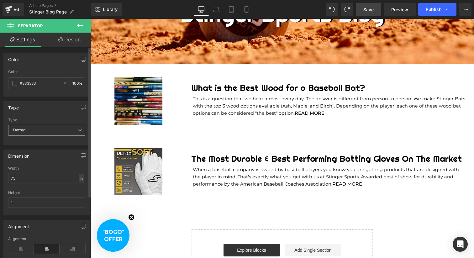
click at [44, 130] on span "Dotted" at bounding box center [46, 130] width 77 height 11
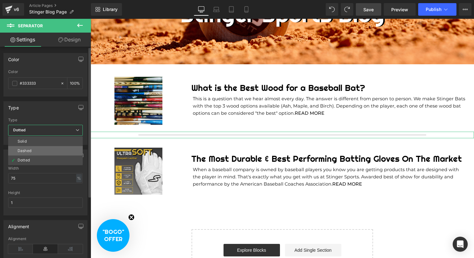
click at [31, 152] on li "Dashed" at bounding box center [45, 150] width 75 height 9
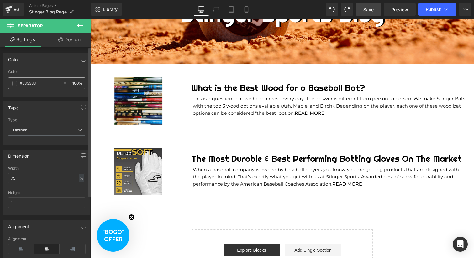
click at [16, 85] on span at bounding box center [14, 83] width 5 height 5
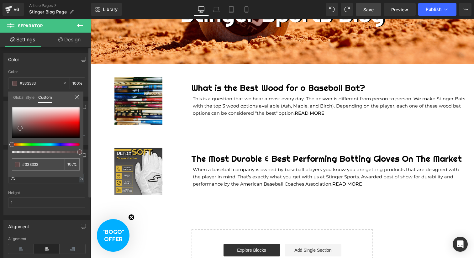
type input "#5c4646"
type input "#5b4747"
type input "#000000"
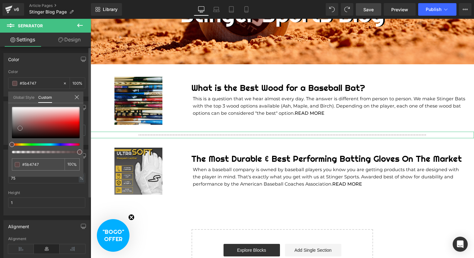
type input "#000000"
drag, startPoint x: 20, startPoint y: 128, endPoint x: 3, endPoint y: 151, distance: 29.1
click at [3, 97] on div "Color rgba(0, 0, 0, 1) Color #000000 100 % Global Style Custom Setup Global Sty…" at bounding box center [47, 72] width 94 height 48
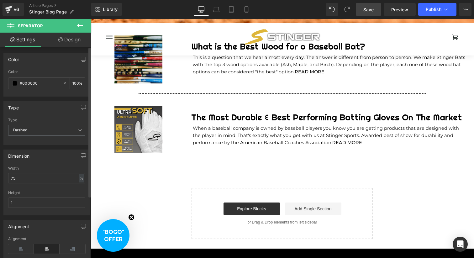
scroll to position [155, 0]
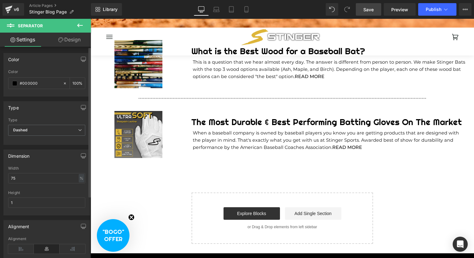
click at [371, 3] on link "Save" at bounding box center [368, 9] width 25 height 13
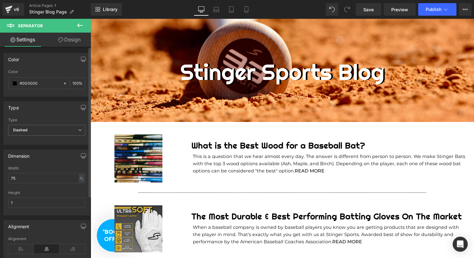
scroll to position [61, 0]
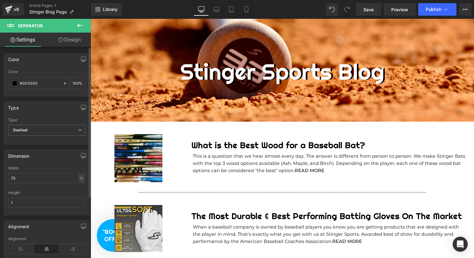
click at [136, 229] on body "Skip to content Swingman Custom Embroidery Gift Cards Contact Us About Us Cart …" at bounding box center [283, 257] width 384 height 598
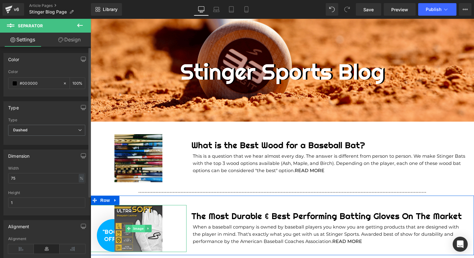
click at [140, 229] on span "Image" at bounding box center [138, 229] width 13 height 8
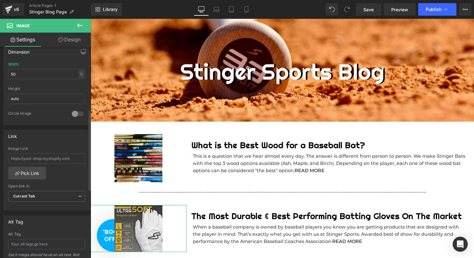
scroll to position [199, 0]
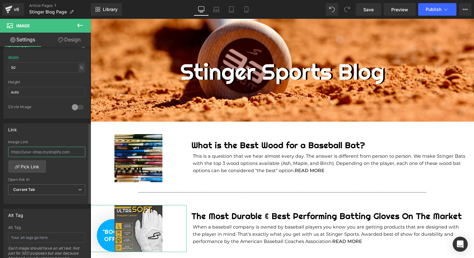
click at [59, 151] on input "text" at bounding box center [46, 152] width 77 height 10
paste input "[URL][DOMAIN_NAME]"
type input "[URL][DOMAIN_NAME]"
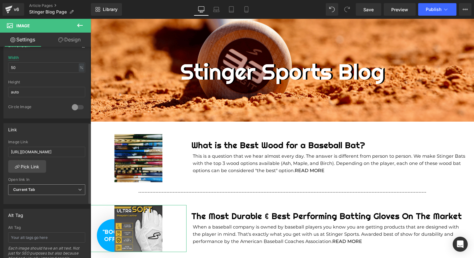
click at [40, 187] on span "Current Tab" at bounding box center [46, 189] width 77 height 11
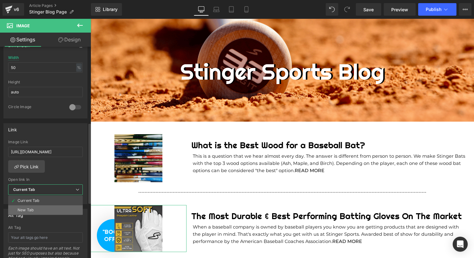
click at [32, 212] on li "New Tab" at bounding box center [45, 209] width 75 height 9
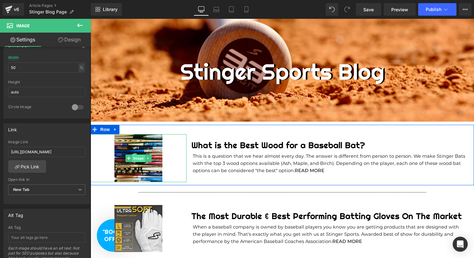
click at [136, 160] on span "Image" at bounding box center [138, 159] width 13 height 8
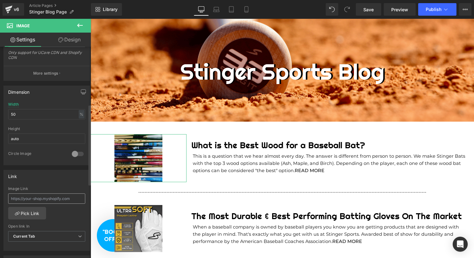
scroll to position [155, 0]
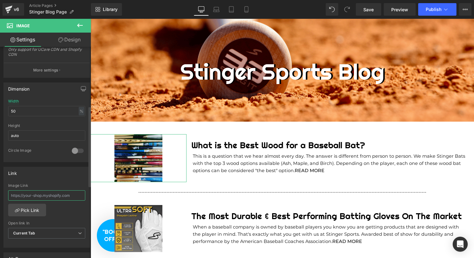
click at [39, 194] on input "text" at bounding box center [46, 195] width 77 height 10
paste input "[DOMAIN_NAME][URL]"
type input "[DOMAIN_NAME][URL]"
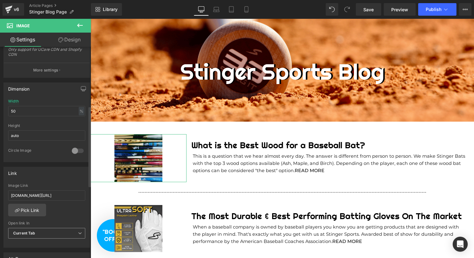
click at [34, 229] on span "Current Tab" at bounding box center [46, 233] width 77 height 11
click at [31, 252] on div "New Tab" at bounding box center [26, 254] width 16 height 4
click at [375, 13] on link "Save" at bounding box center [368, 9] width 25 height 13
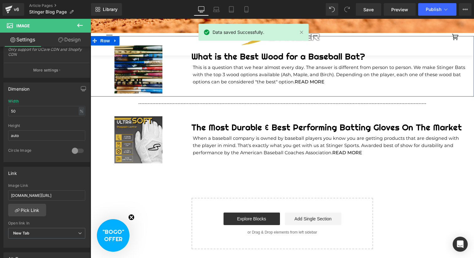
scroll to position [155, 0]
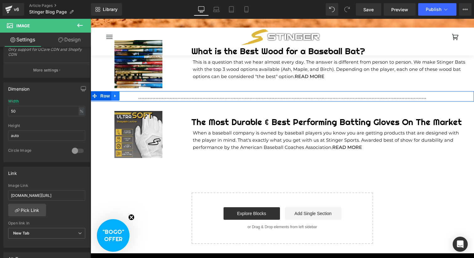
click at [115, 97] on icon at bounding box center [114, 96] width 1 height 3
click at [122, 97] on icon at bounding box center [123, 96] width 4 height 5
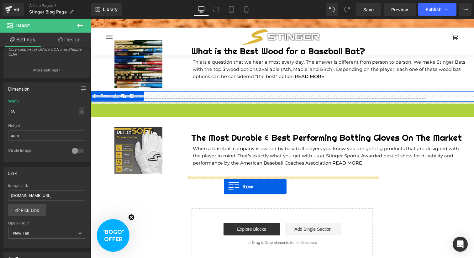
drag, startPoint x: 95, startPoint y: 108, endPoint x: 224, endPoint y: 187, distance: 150.9
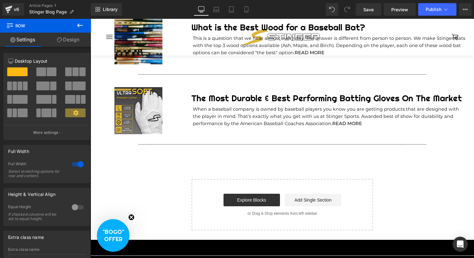
scroll to position [181, 0]
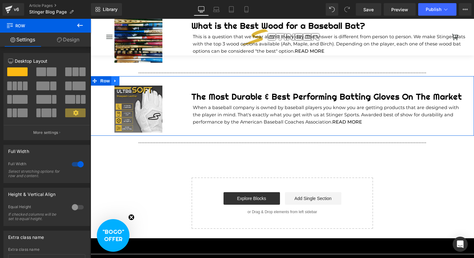
click at [115, 80] on icon at bounding box center [114, 81] width 1 height 3
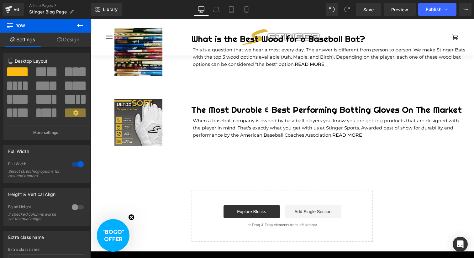
scroll to position [169, 0]
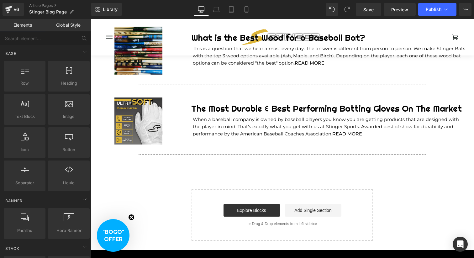
click at [132, 216] on icon "Close teaser" at bounding box center [131, 217] width 3 height 3
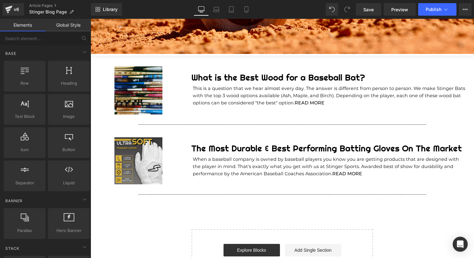
scroll to position [128, 0]
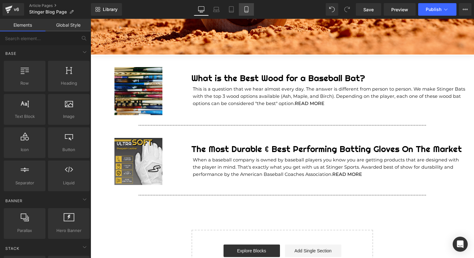
click at [242, 8] on link "Mobile" at bounding box center [246, 9] width 15 height 13
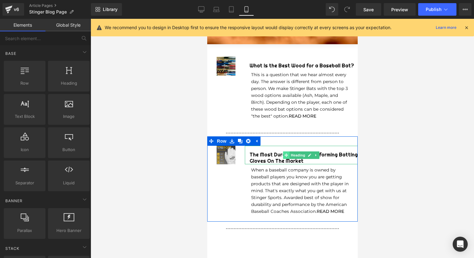
scroll to position [148, 0]
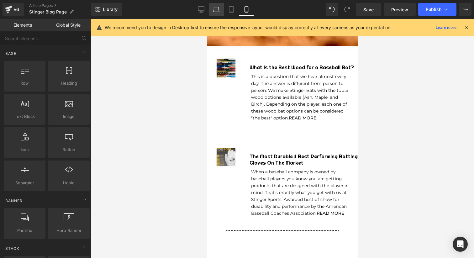
click at [219, 6] on link "Laptop" at bounding box center [216, 9] width 15 height 13
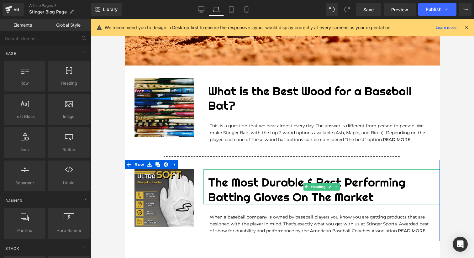
scroll to position [115, 0]
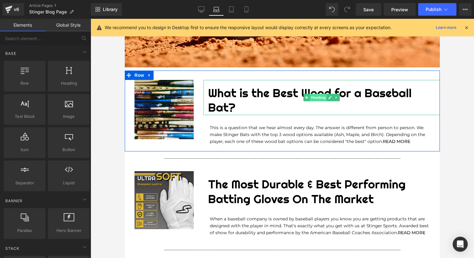
click at [316, 96] on span "Heading" at bounding box center [318, 98] width 17 height 8
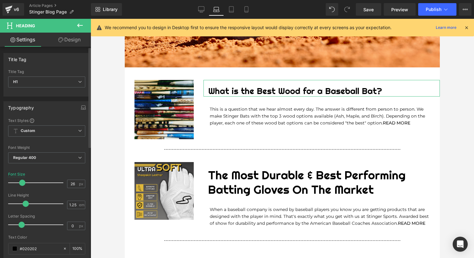
type input "25"
drag, startPoint x: 27, startPoint y: 183, endPoint x: 21, endPoint y: 183, distance: 6.0
click at [20, 183] on span at bounding box center [22, 183] width 6 height 6
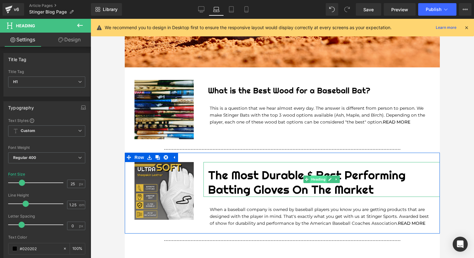
click at [319, 180] on span "Heading" at bounding box center [318, 180] width 17 height 8
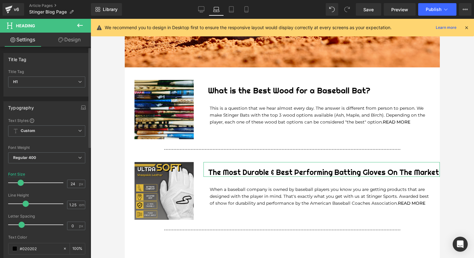
type input "25"
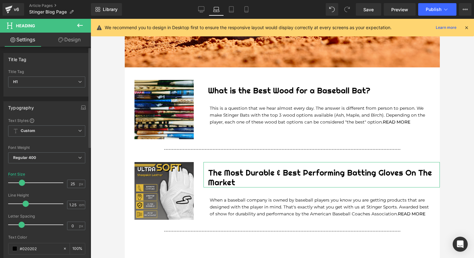
drag, startPoint x: 26, startPoint y: 185, endPoint x: 20, endPoint y: 185, distance: 6.3
click at [20, 185] on span at bounding box center [22, 183] width 6 height 6
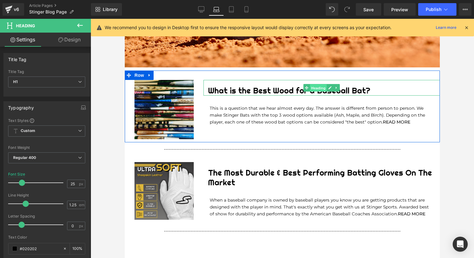
click at [316, 90] on span "Heading" at bounding box center [318, 88] width 17 height 8
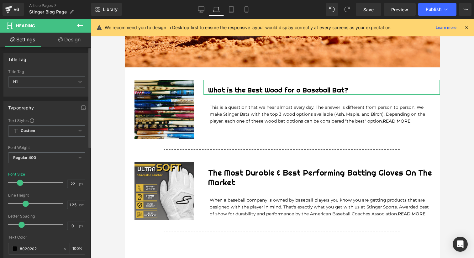
type input "21"
click at [20, 183] on span at bounding box center [19, 183] width 6 height 6
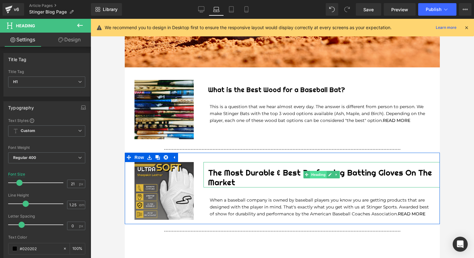
click at [315, 174] on span "Heading" at bounding box center [318, 175] width 17 height 8
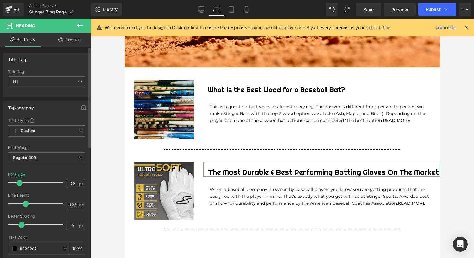
type input "21"
click at [20, 183] on span at bounding box center [19, 183] width 6 height 6
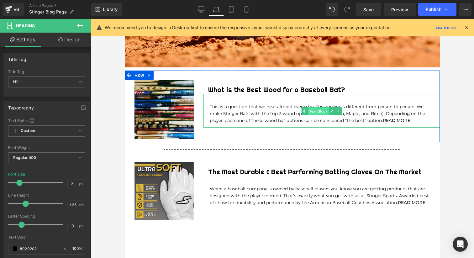
click at [316, 113] on span "Text Block" at bounding box center [318, 112] width 21 height 8
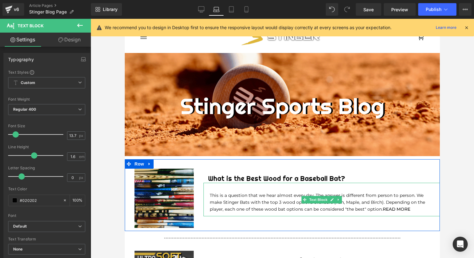
scroll to position [25, 0]
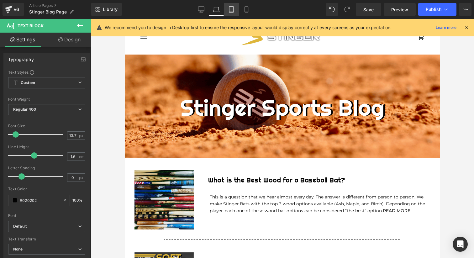
click at [232, 8] on icon at bounding box center [231, 9] width 6 height 6
type input "100"
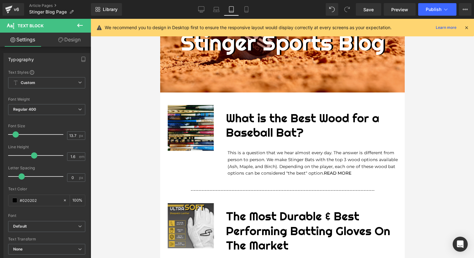
scroll to position [90, 0]
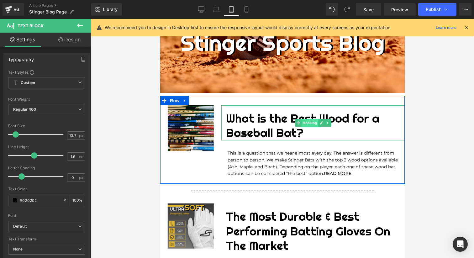
click at [307, 123] on span "Heading" at bounding box center [309, 123] width 17 height 8
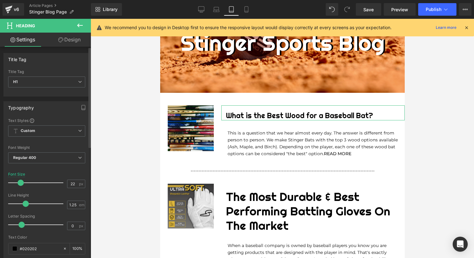
type input "21"
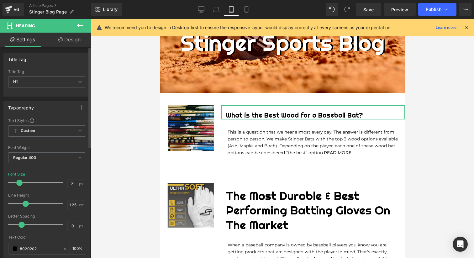
drag, startPoint x: 27, startPoint y: 183, endPoint x: 19, endPoint y: 183, distance: 8.5
click at [19, 183] on span at bounding box center [19, 183] width 6 height 6
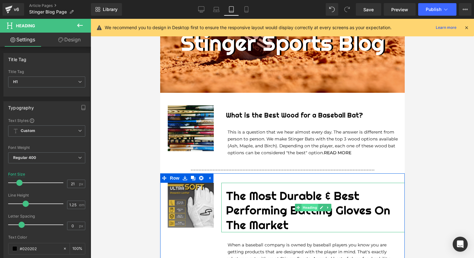
click at [306, 206] on span "Heading" at bounding box center [309, 208] width 17 height 8
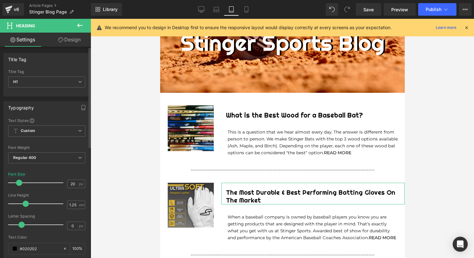
drag, startPoint x: 28, startPoint y: 182, endPoint x: 19, endPoint y: 183, distance: 9.1
click at [19, 183] on span at bounding box center [19, 183] width 6 height 6
type input "21"
click at [19, 183] on span at bounding box center [19, 183] width 6 height 6
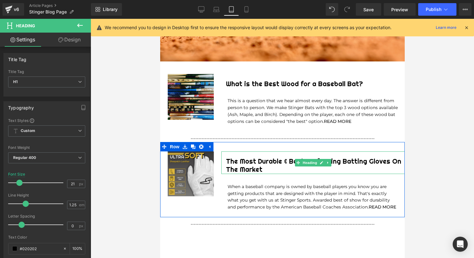
scroll to position [123, 0]
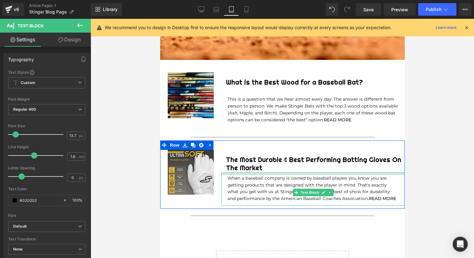
drag, startPoint x: 291, startPoint y: 173, endPoint x: 290, endPoint y: 162, distance: 11.7
click at [290, 166] on div "The Most Durable & Best Performing Batting Gloves On The Market Heading When a …" at bounding box center [312, 178] width 183 height 56
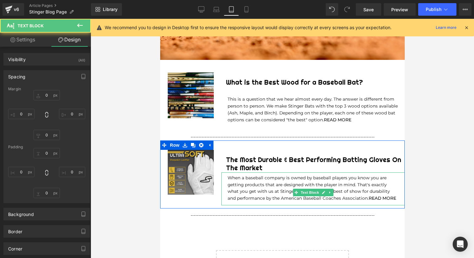
type input "0"
type input "7"
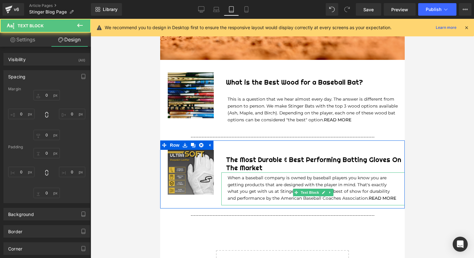
type input "20"
type input "11"
type input "20"
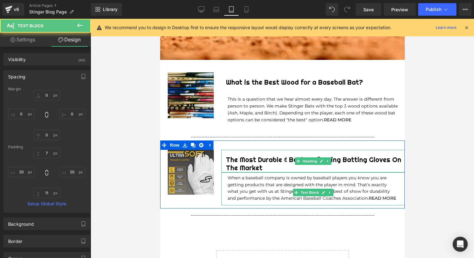
click at [290, 153] on div "The Most Durable & Best Performing Batting Gloves On The Market" at bounding box center [312, 161] width 183 height 23
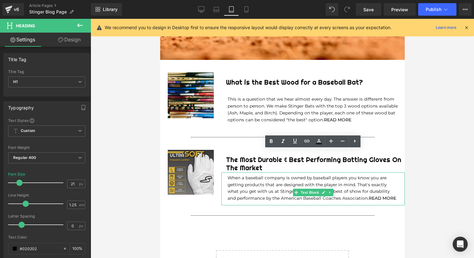
click at [431, 160] on div at bounding box center [283, 138] width 384 height 239
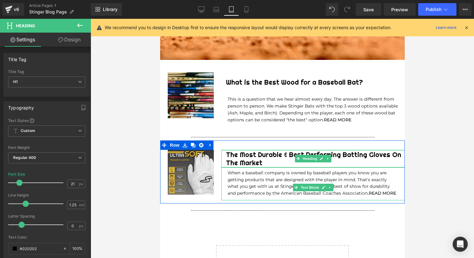
drag, startPoint x: 323, startPoint y: 150, endPoint x: 323, endPoint y: 145, distance: 4.7
click at [323, 145] on div "Image The Most Durable & Best Performing Batting Gloves On The Market Heading W…" at bounding box center [282, 172] width 245 height 63
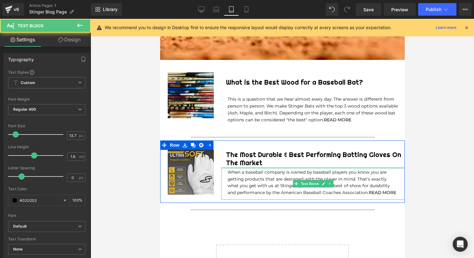
drag, startPoint x: 334, startPoint y: 168, endPoint x: 475, endPoint y: 174, distance: 141.6
click at [334, 167] on div at bounding box center [312, 168] width 183 height 2
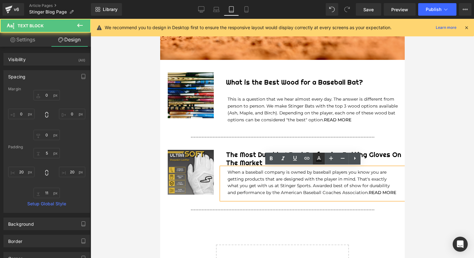
type input "0"
type input "5"
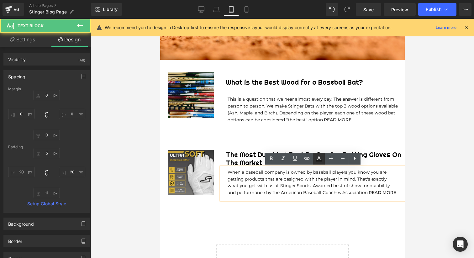
type input "20"
type input "11"
type input "20"
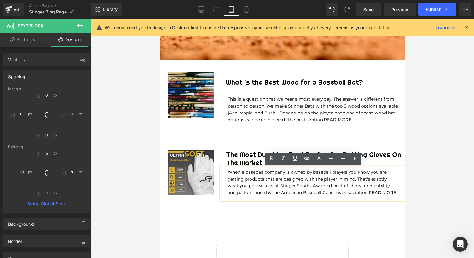
click at [446, 167] on div at bounding box center [283, 138] width 384 height 239
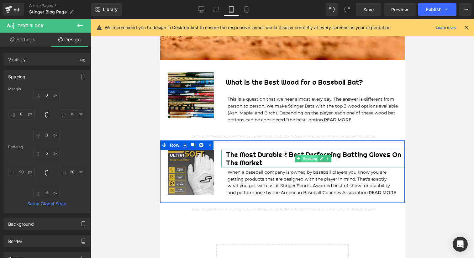
click at [307, 157] on span "Heading" at bounding box center [309, 159] width 17 height 8
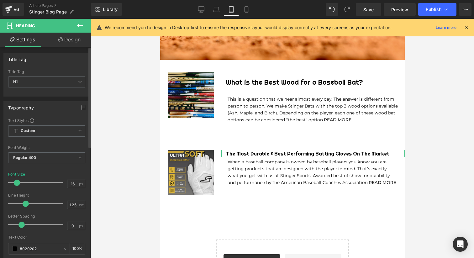
type input "17"
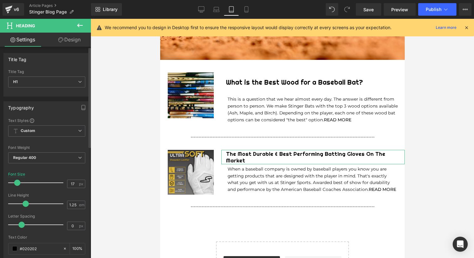
click at [17, 183] on span at bounding box center [17, 183] width 6 height 6
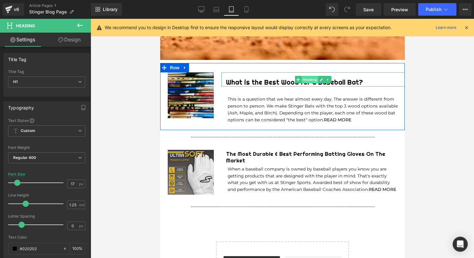
click at [309, 81] on span "Heading" at bounding box center [309, 80] width 17 height 8
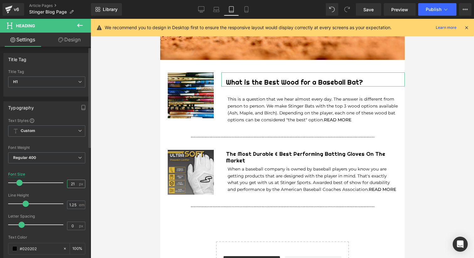
click at [72, 182] on input "21" at bounding box center [72, 184] width 11 height 8
type input "2"
type input "17"
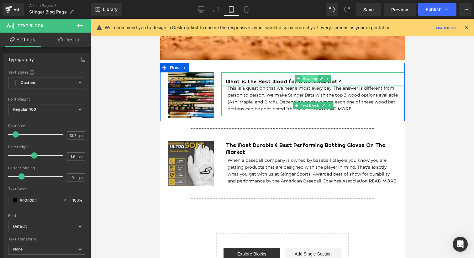
drag, startPoint x: 306, startPoint y: 86, endPoint x: 306, endPoint y: 79, distance: 7.6
click at [306, 79] on div "What is the Best Wood for a Baseball Bat? Heading This is a question that we he…" at bounding box center [312, 94] width 183 height 44
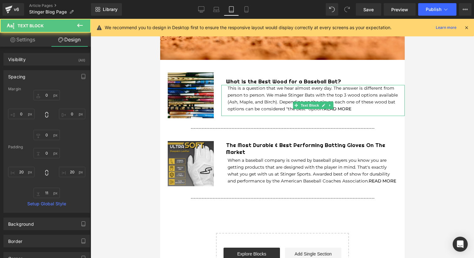
click at [418, 99] on div at bounding box center [283, 138] width 384 height 239
type input "0"
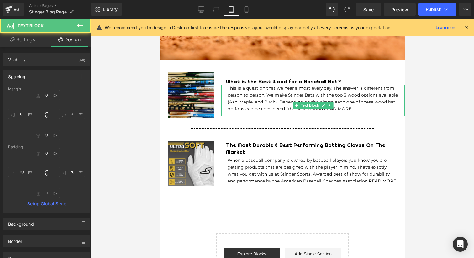
type input "0"
type input "20"
type input "11"
type input "20"
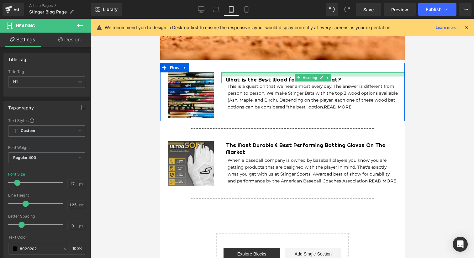
click at [266, 71] on div "Image What is the Best Wood for a Baseball Bat? Heading This is a question that…" at bounding box center [282, 92] width 245 height 58
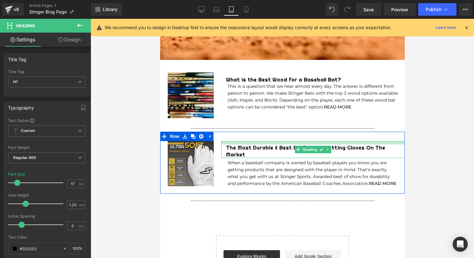
click at [266, 144] on div at bounding box center [312, 142] width 183 height 3
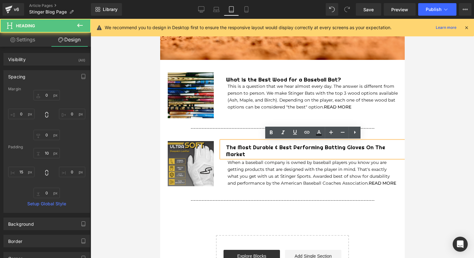
click at [423, 97] on div at bounding box center [283, 138] width 384 height 239
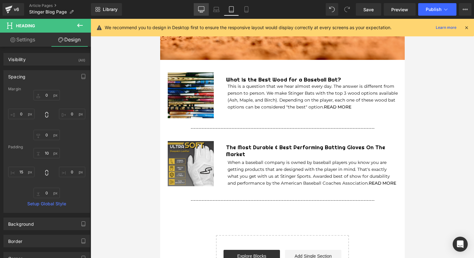
click at [203, 10] on icon at bounding box center [201, 9] width 6 height 6
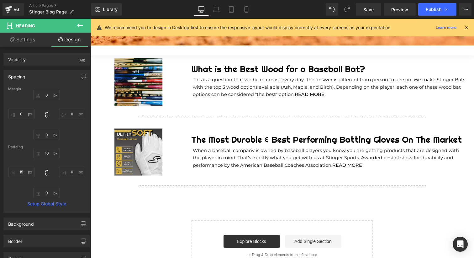
type input "0"
type input "19"
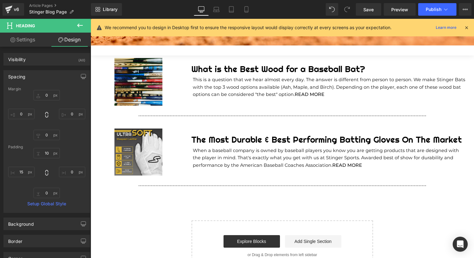
type input "0"
type input "15"
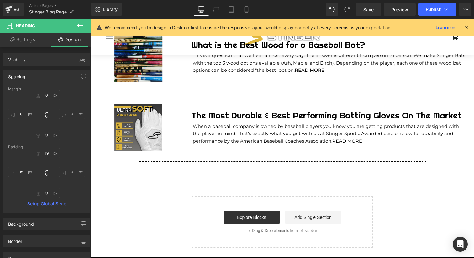
scroll to position [149, 0]
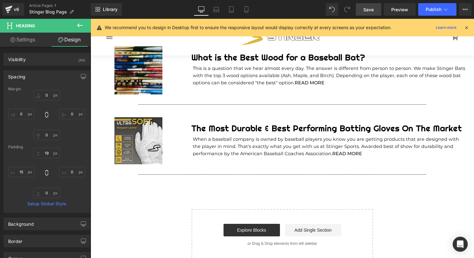
click at [372, 12] on span "Save" at bounding box center [369, 9] width 10 height 7
click at [372, 10] on span "Save" at bounding box center [369, 9] width 10 height 7
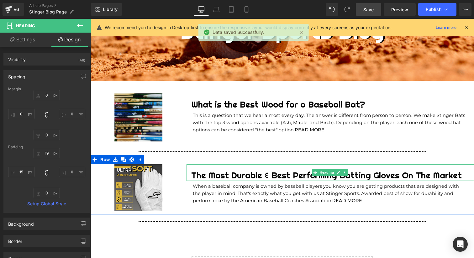
scroll to position [0, 0]
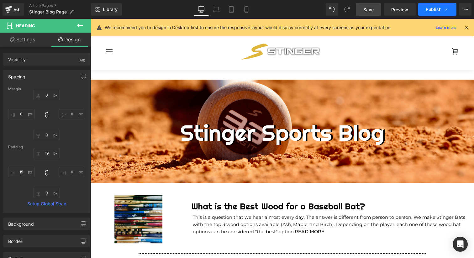
click at [431, 8] on span "Publish" at bounding box center [434, 9] width 16 height 5
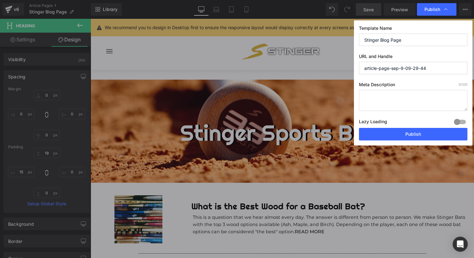
click at [396, 70] on input "article-page-sep-9-09-29-44" at bounding box center [413, 68] width 109 height 13
click at [380, 40] on input "Stinger Blog Page" at bounding box center [413, 40] width 109 height 13
type input "Stinger Sports Blog Page"
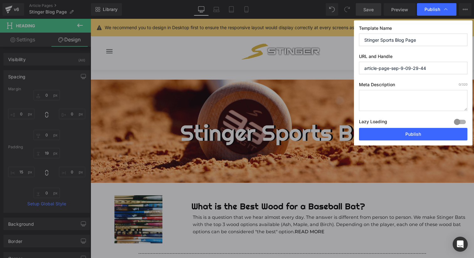
click at [386, 69] on input "article-page-sep-9-09-29-44" at bounding box center [413, 68] width 109 height 13
type input "stinger-sports-blogs"
drag, startPoint x: 404, startPoint y: 39, endPoint x: 404, endPoint y: 47, distance: 7.5
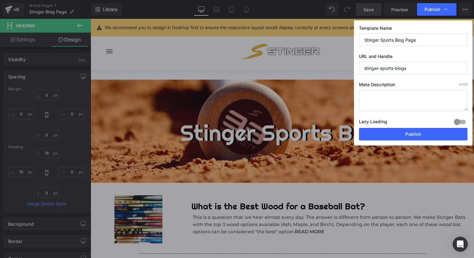
click at [404, 39] on input "Stinger Sports Blog Page" at bounding box center [413, 40] width 109 height 13
type input "Stinger Sports Blog Collection Page"
click at [409, 135] on button "Publish" at bounding box center [413, 134] width 109 height 13
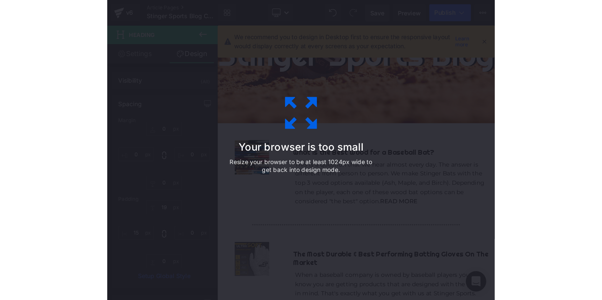
scroll to position [87, 0]
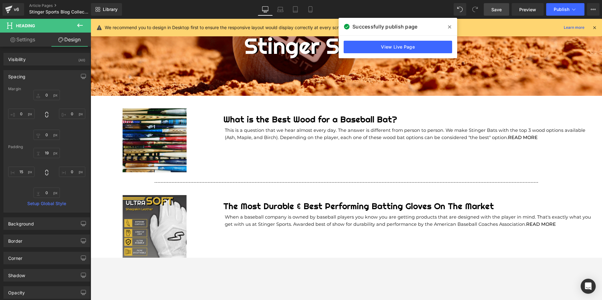
click at [449, 26] on icon at bounding box center [449, 26] width 3 height 3
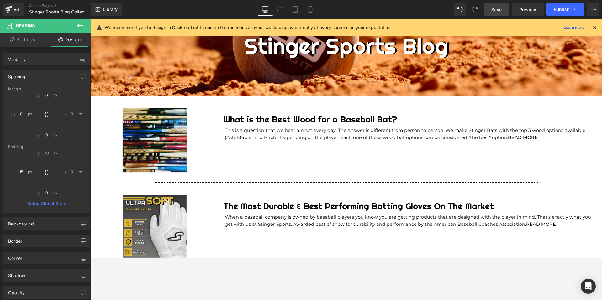
click at [474, 27] on icon at bounding box center [595, 28] width 6 height 6
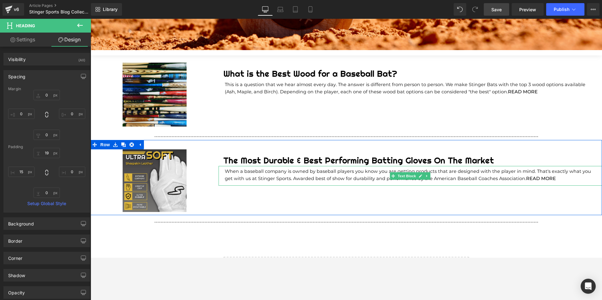
scroll to position [133, 0]
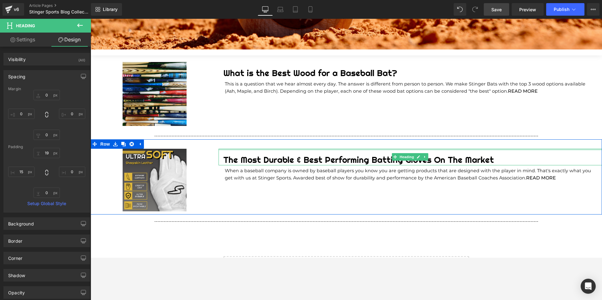
type input "19px"
click at [305, 150] on div at bounding box center [411, 152] width 384 height 6
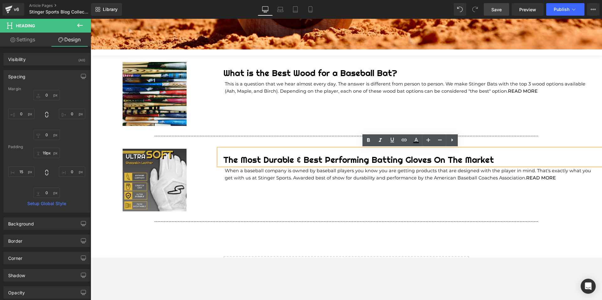
click at [285, 203] on div "Image The Most Durable & Best Performing Batting Gloves On The Market Heading W…" at bounding box center [347, 177] width 512 height 75
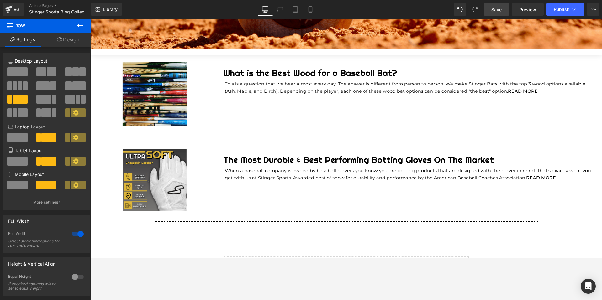
click at [79, 26] on icon at bounding box center [80, 26] width 8 height 8
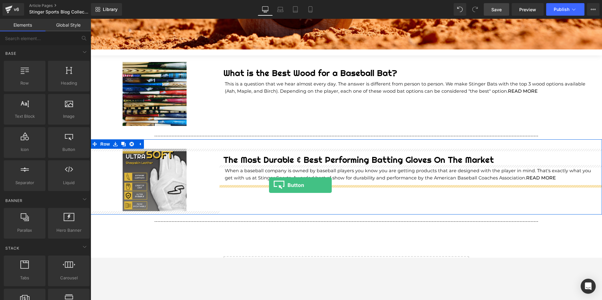
drag, startPoint x: 157, startPoint y: 171, endPoint x: 269, endPoint y: 185, distance: 113.3
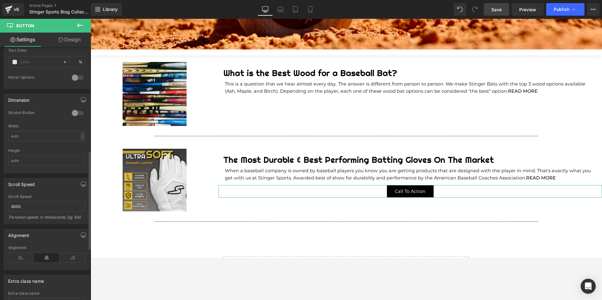
scroll to position [373, 0]
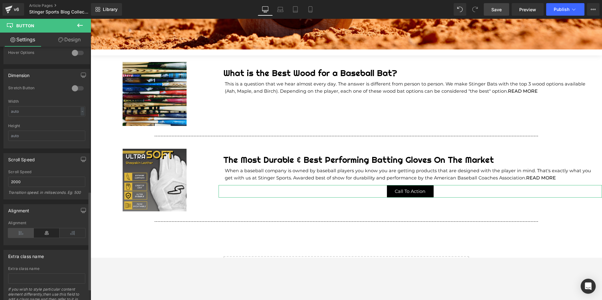
click at [23, 231] on icon at bounding box center [21, 233] width 26 height 9
click at [68, 37] on link "Design" at bounding box center [69, 40] width 45 height 14
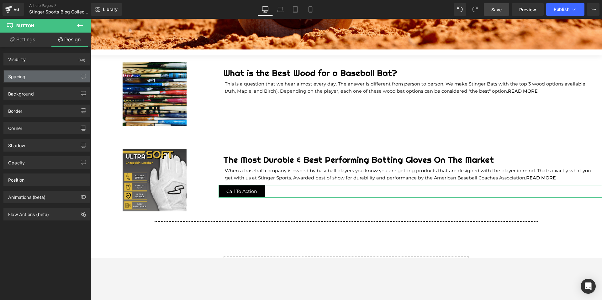
click at [38, 75] on div "Spacing" at bounding box center [47, 77] width 86 height 12
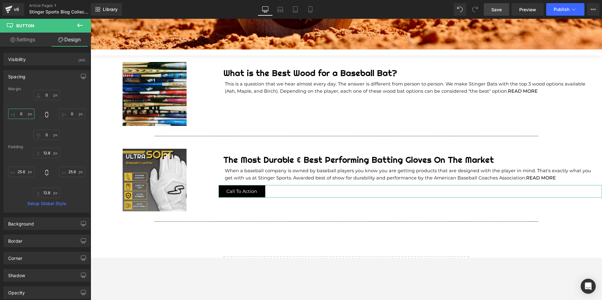
click at [22, 114] on input "0" at bounding box center [21, 114] width 26 height 10
type input "25"
click at [26, 41] on link "Settings" at bounding box center [22, 40] width 45 height 14
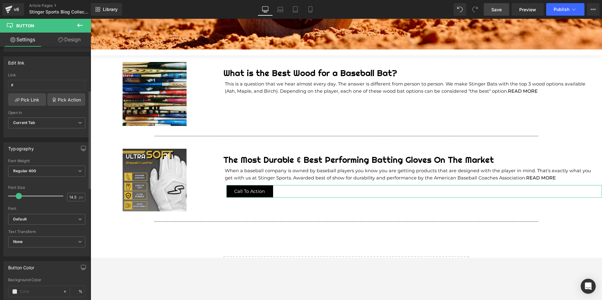
scroll to position [89, 0]
click at [34, 88] on input "#" at bounding box center [46, 88] width 77 height 10
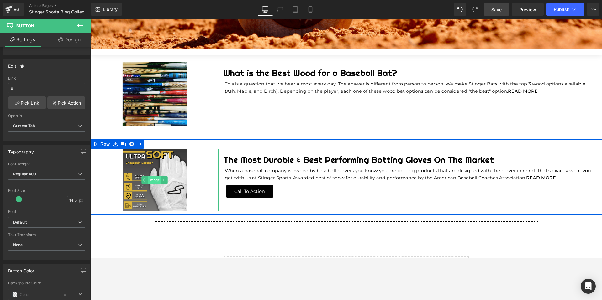
click at [154, 180] on span "Image" at bounding box center [154, 181] width 13 height 8
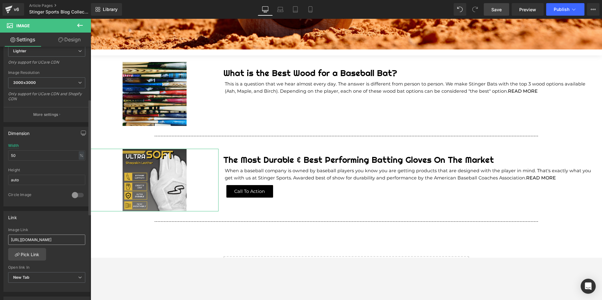
scroll to position [115, 0]
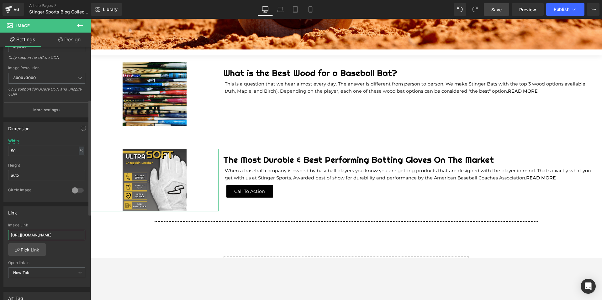
click at [43, 234] on input "[URL][DOMAIN_NAME]" at bounding box center [46, 235] width 77 height 10
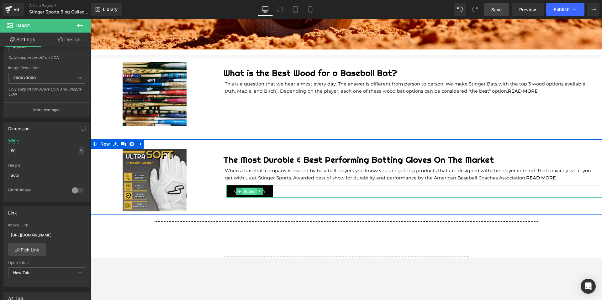
click at [249, 190] on span "Button" at bounding box center [250, 192] width 14 height 8
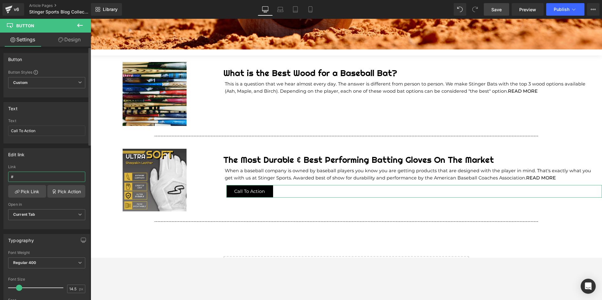
click at [24, 178] on input "#" at bounding box center [46, 177] width 77 height 10
paste input "[URL][DOMAIN_NAME]"
type input "[URL][DOMAIN_NAME]"
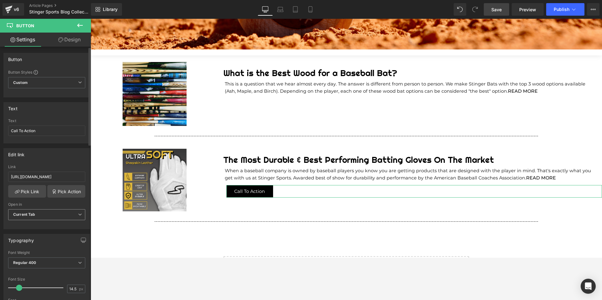
click at [23, 217] on b "Current Tab" at bounding box center [24, 214] width 22 height 5
click at [28, 240] on ul "Current Tab New Tab" at bounding box center [45, 230] width 75 height 19
click at [31, 235] on div "New Tab" at bounding box center [26, 235] width 16 height 4
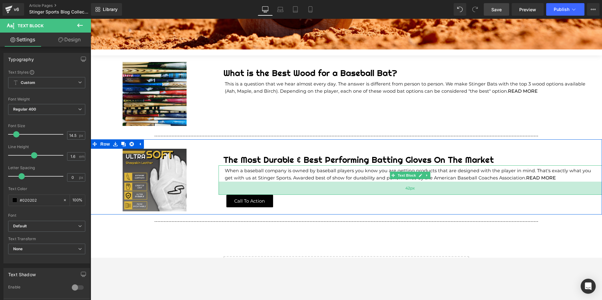
drag, startPoint x: 258, startPoint y: 184, endPoint x: 260, endPoint y: 194, distance: 9.9
click at [260, 194] on div "42px" at bounding box center [411, 188] width 384 height 13
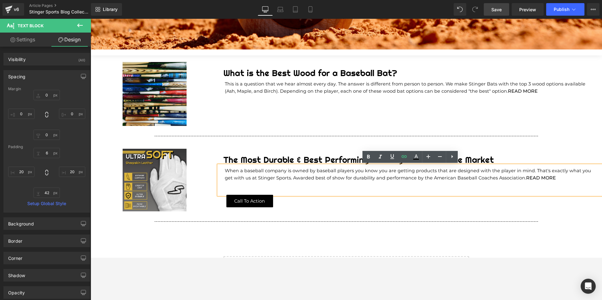
click at [233, 145] on div "Image The Most Durable & Best Performing Batting Gloves On The Market Heading W…" at bounding box center [347, 177] width 512 height 75
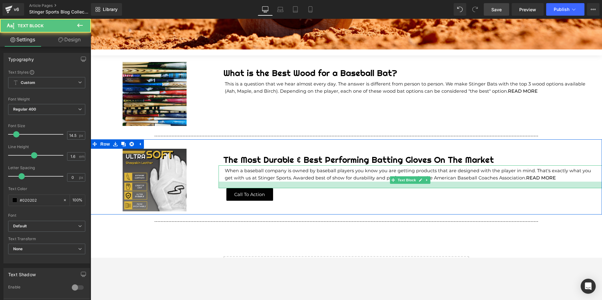
drag, startPoint x: 235, startPoint y: 193, endPoint x: 234, endPoint y: 187, distance: 6.7
click at [234, 187] on div at bounding box center [411, 185] width 384 height 7
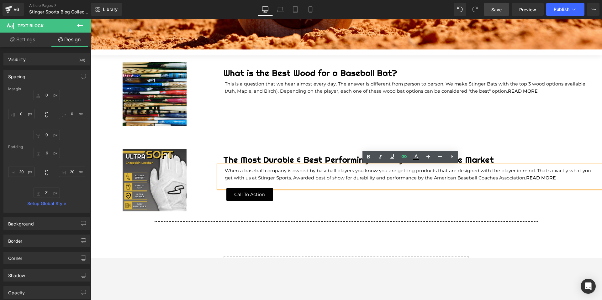
click at [230, 148] on div "Image The Most Durable & Best Performing Batting Gloves On The Market Heading W…" at bounding box center [347, 177] width 512 height 75
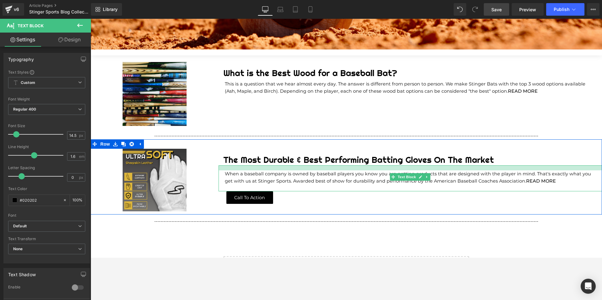
drag, startPoint x: 231, startPoint y: 166, endPoint x: 232, endPoint y: 169, distance: 3.3
click at [232, 169] on div at bounding box center [411, 168] width 384 height 5
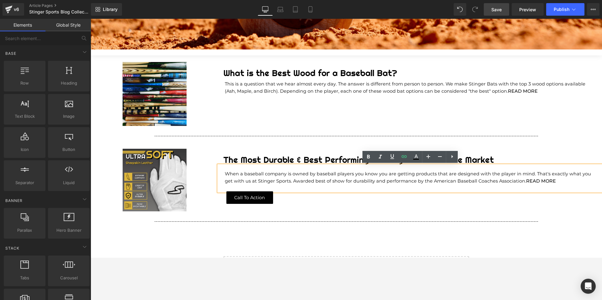
click at [275, 247] on div "Stinger Sports Blog Heading NaNpx Hero Banner 126px 116px Row Image What is the…" at bounding box center [347, 127] width 256 height 380
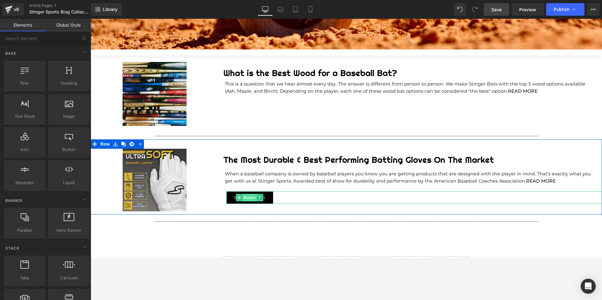
click at [248, 198] on span "Button" at bounding box center [250, 198] width 14 height 8
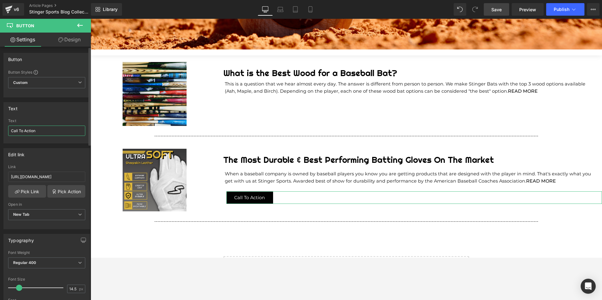
click at [31, 128] on input "Call To Action" at bounding box center [46, 131] width 77 height 10
type input "Read More"
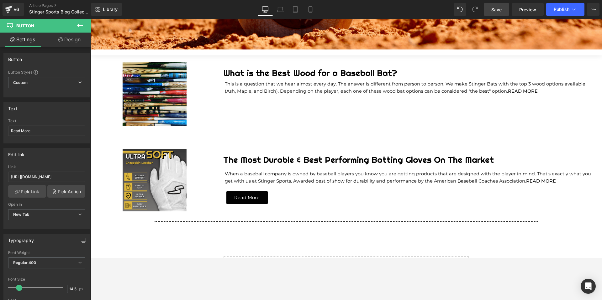
click at [236, 240] on div "Stinger Sports Blog Heading NaNpx Hero Banner 126px 116px Row Image What is the…" at bounding box center [347, 127] width 256 height 380
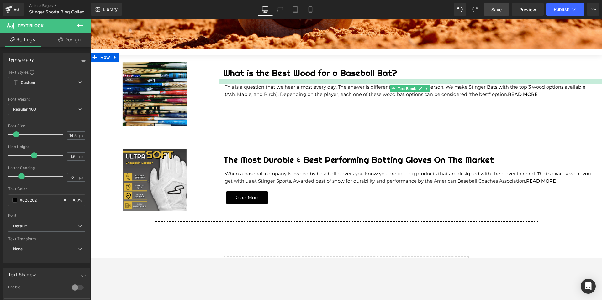
drag, startPoint x: 231, startPoint y: 80, endPoint x: 232, endPoint y: 83, distance: 3.2
click at [232, 83] on div at bounding box center [411, 81] width 384 height 5
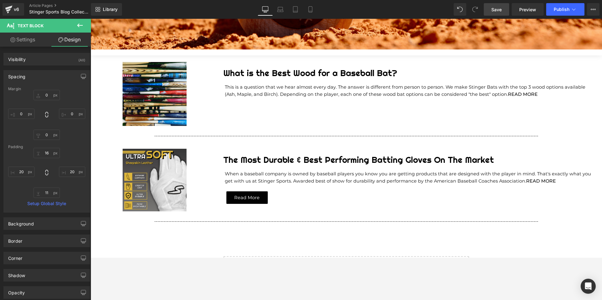
click at [78, 27] on icon at bounding box center [80, 26] width 8 height 8
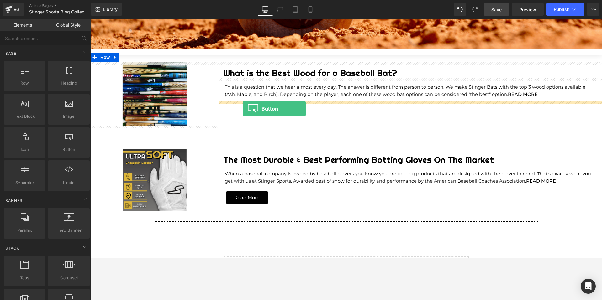
drag, startPoint x: 156, startPoint y: 162, endPoint x: 243, endPoint y: 109, distance: 101.8
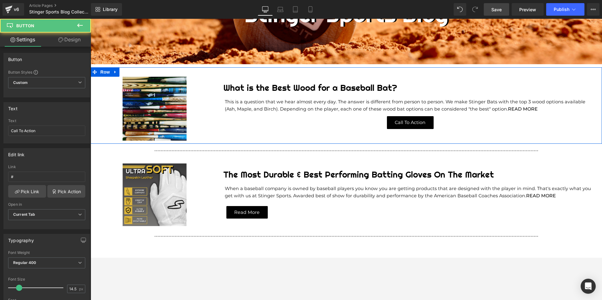
scroll to position [133, 0]
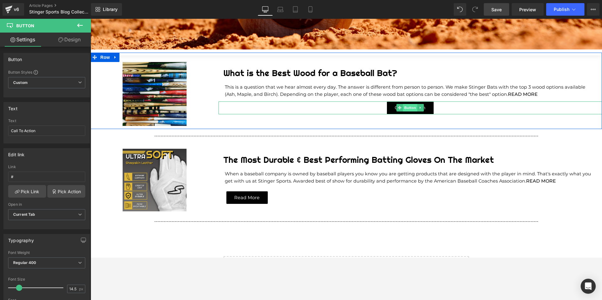
click at [412, 107] on span "Button" at bounding box center [410, 108] width 14 height 8
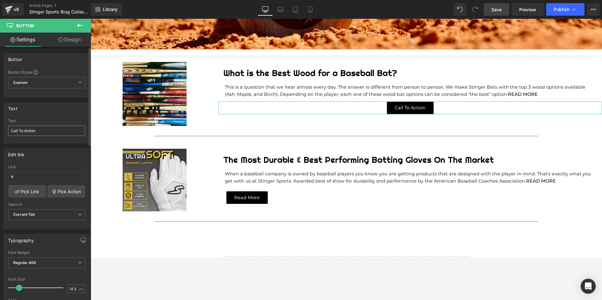
click at [30, 129] on input "Call To Action" at bounding box center [46, 131] width 77 height 10
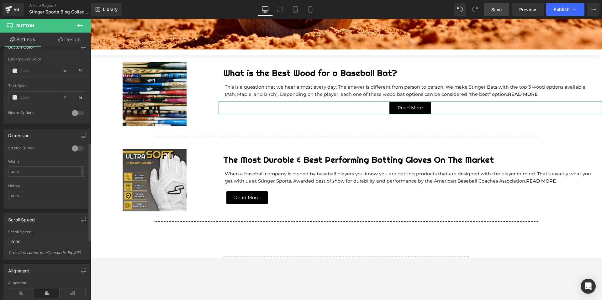
scroll to position [314, 0]
type input "Read More"
click at [24, 258] on icon at bounding box center [21, 292] width 26 height 9
click at [69, 36] on link "Design" at bounding box center [69, 40] width 45 height 14
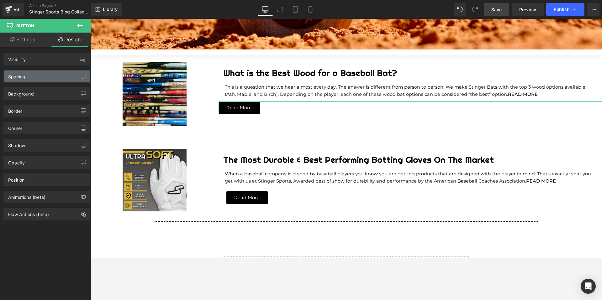
click at [39, 75] on div "Spacing" at bounding box center [47, 77] width 86 height 12
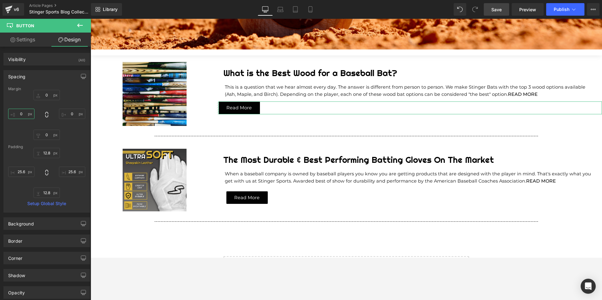
click at [21, 116] on input "0" at bounding box center [21, 114] width 26 height 10
click at [26, 116] on input "25" at bounding box center [21, 114] width 26 height 10
click at [26, 112] on input "25" at bounding box center [21, 114] width 26 height 10
click at [24, 113] on input "25" at bounding box center [21, 114] width 26 height 10
click at [16, 135] on div "0px 0 0px 0 0px 0 25 25" at bounding box center [46, 115] width 77 height 50
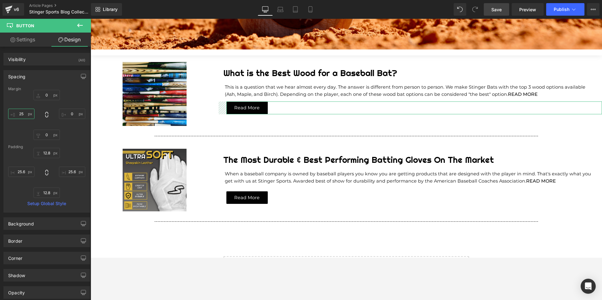
click at [23, 115] on input "25" at bounding box center [21, 114] width 26 height 10
type input "20"
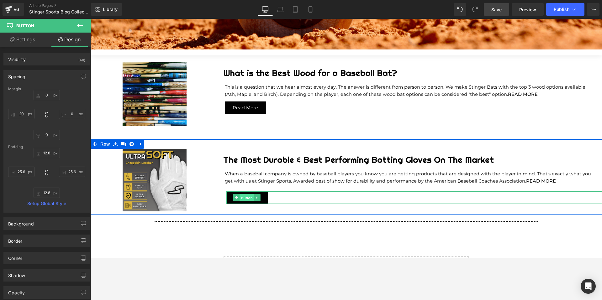
click at [245, 198] on span "Button" at bounding box center [247, 198] width 14 height 8
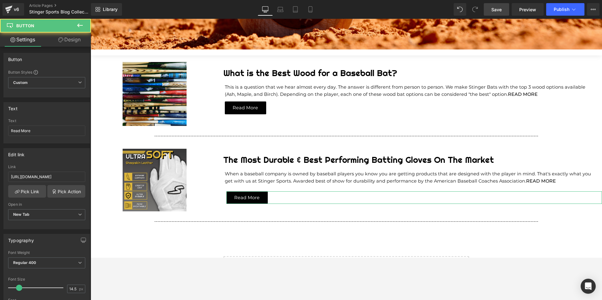
click at [67, 40] on link "Design" at bounding box center [69, 40] width 45 height 14
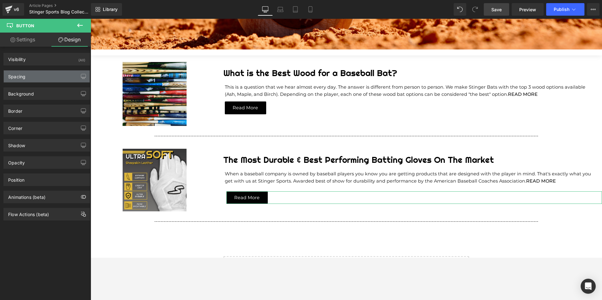
click at [42, 75] on div "Spacing" at bounding box center [47, 77] width 86 height 12
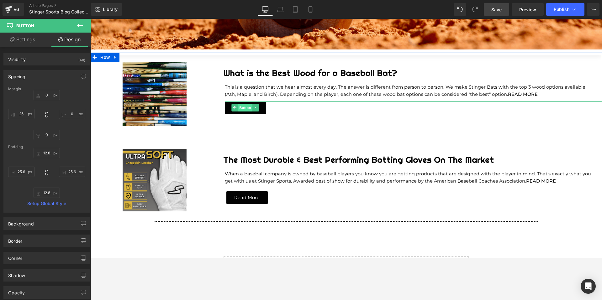
click at [245, 107] on span "Button" at bounding box center [245, 108] width 14 height 8
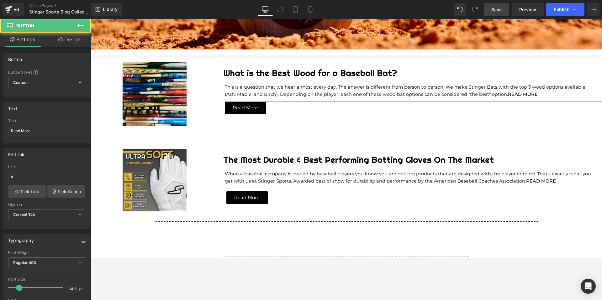
click at [73, 41] on link "Design" at bounding box center [69, 40] width 45 height 14
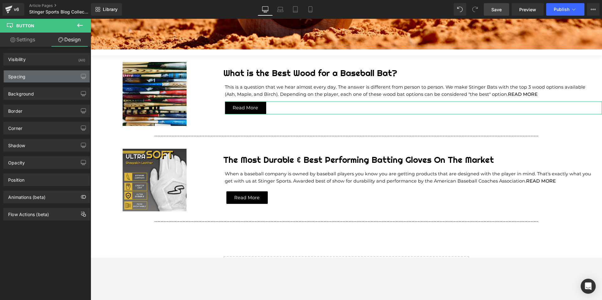
click at [33, 71] on div "Spacing" at bounding box center [47, 77] width 86 height 12
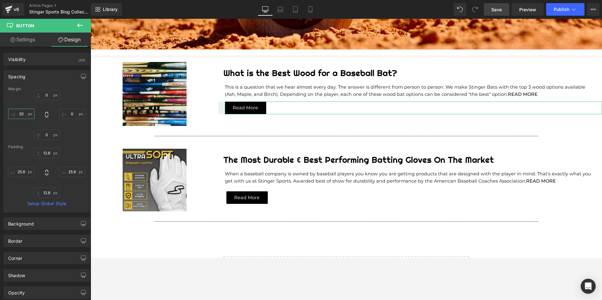
click at [23, 115] on input "20" at bounding box center [21, 114] width 26 height 10
type input "25"
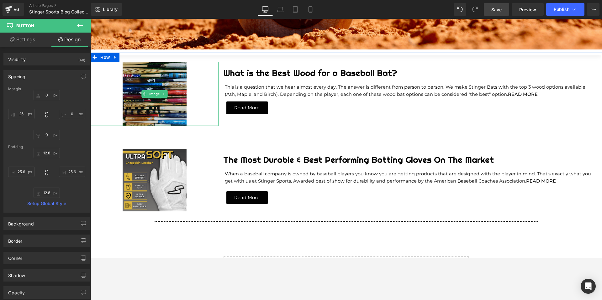
click at [151, 103] on img at bounding box center [155, 94] width 64 height 64
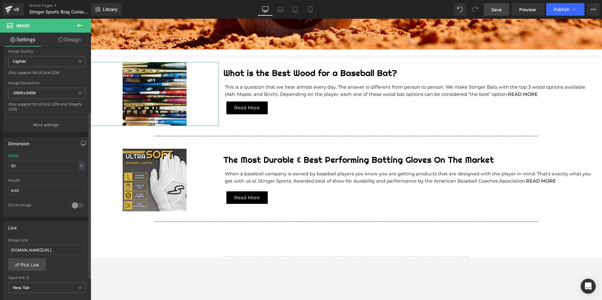
scroll to position [111, 0]
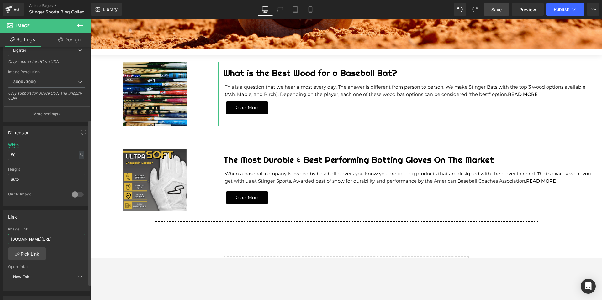
click at [57, 239] on input "[DOMAIN_NAME][URL]" at bounding box center [46, 239] width 77 height 10
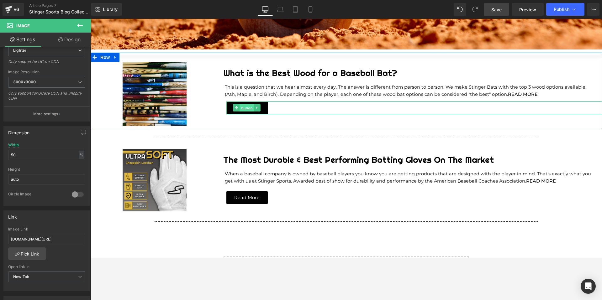
click at [246, 109] on span "Button" at bounding box center [247, 108] width 14 height 8
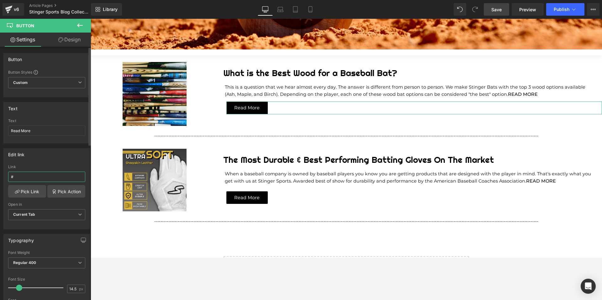
click at [33, 175] on input "#" at bounding box center [46, 177] width 77 height 10
paste input "[DOMAIN_NAME][URL]"
type input "[DOMAIN_NAME][URL]"
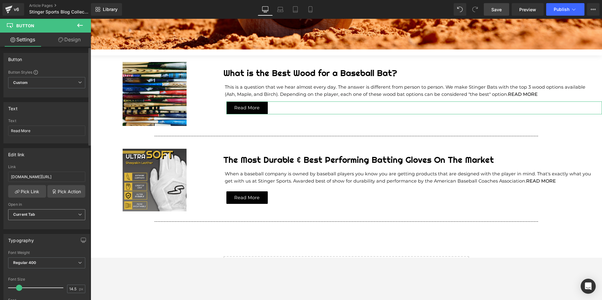
click at [38, 216] on span "Current Tab" at bounding box center [46, 215] width 77 height 11
click at [38, 236] on li "New Tab" at bounding box center [45, 235] width 75 height 9
click at [474, 8] on span "Save" at bounding box center [496, 9] width 10 height 7
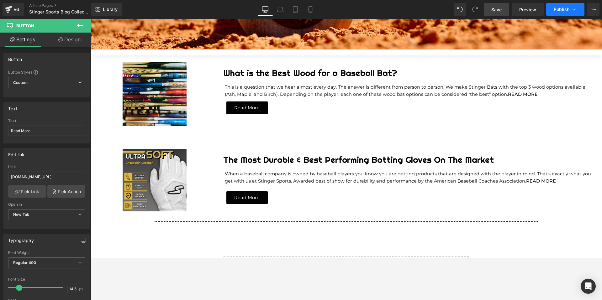
click at [474, 7] on span "Publish" at bounding box center [562, 9] width 16 height 5
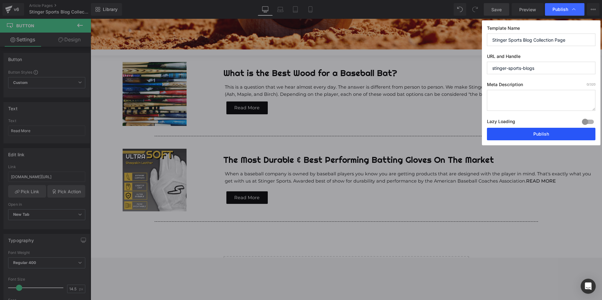
click at [474, 134] on button "Publish" at bounding box center [541, 134] width 109 height 13
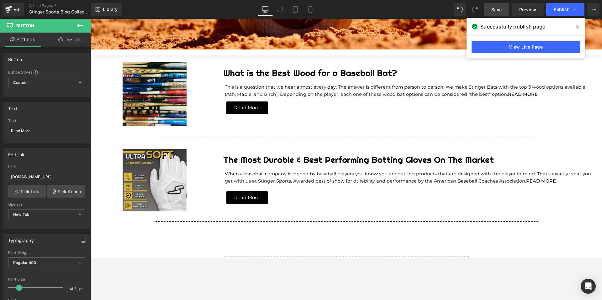
click at [474, 26] on icon at bounding box center [577, 26] width 3 height 5
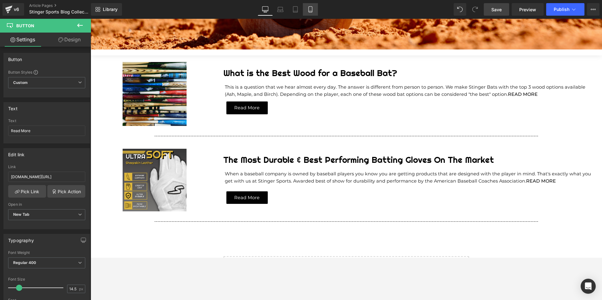
click at [316, 11] on link "Mobile" at bounding box center [310, 9] width 15 height 13
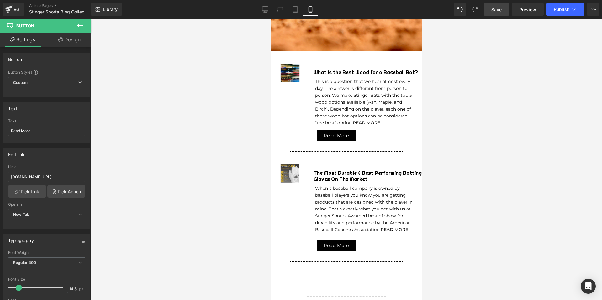
scroll to position [171, 0]
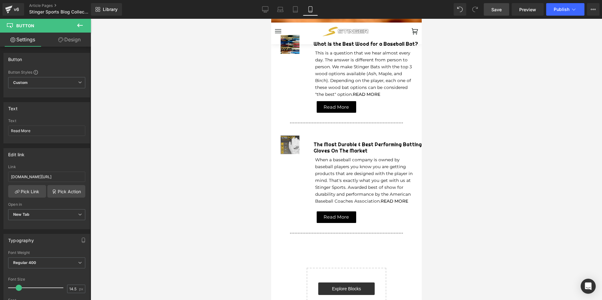
click at [471, 147] on div at bounding box center [347, 160] width 512 height 282
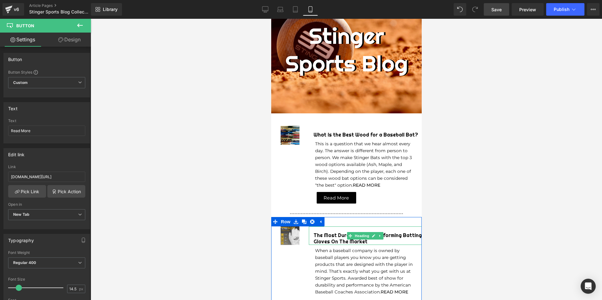
scroll to position [75, 0]
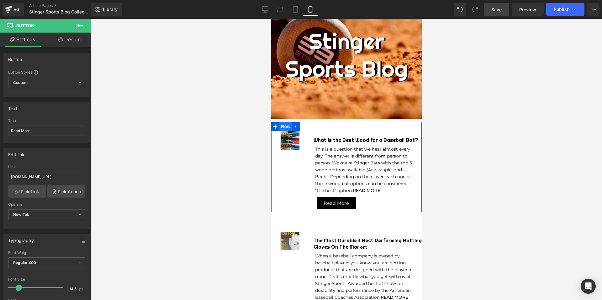
click at [287, 130] on span "Row" at bounding box center [285, 126] width 13 height 9
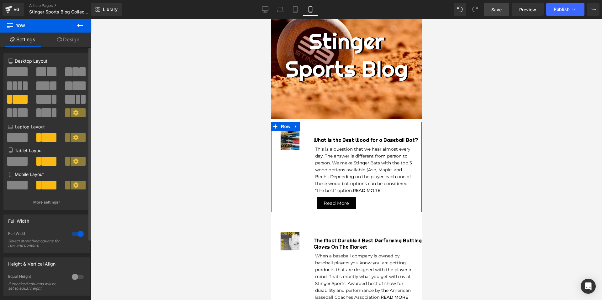
click at [73, 186] on icon at bounding box center [75, 185] width 5 height 5
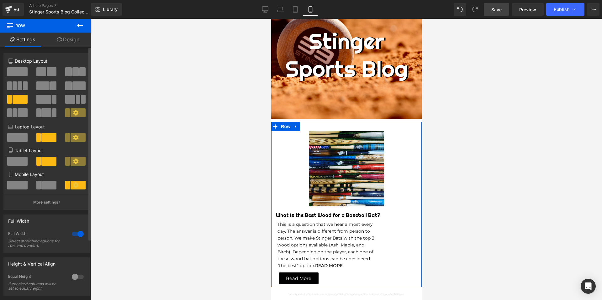
click at [73, 185] on icon at bounding box center [75, 185] width 5 height 5
click at [61, 201] on button "More settings" at bounding box center [47, 202] width 86 height 15
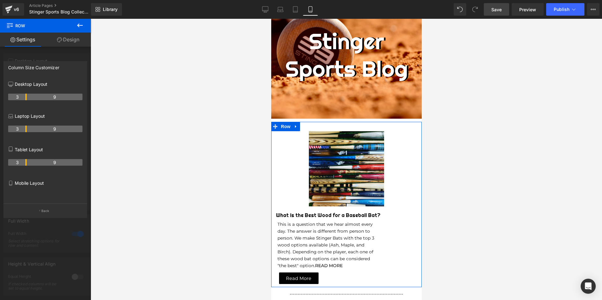
click at [24, 182] on p "Mobile Layout" at bounding box center [45, 183] width 74 height 7
click at [33, 208] on button "Back" at bounding box center [45, 211] width 84 height 14
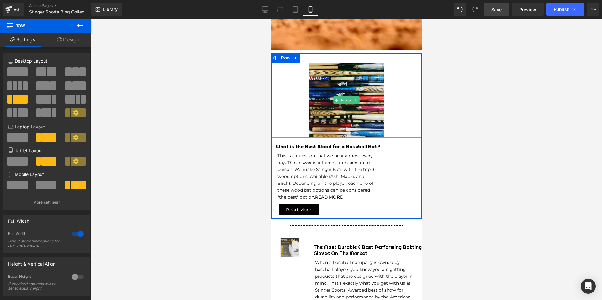
scroll to position [145, 0]
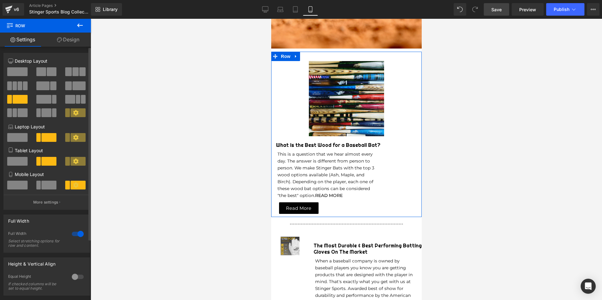
click at [44, 186] on span at bounding box center [48, 185] width 15 height 9
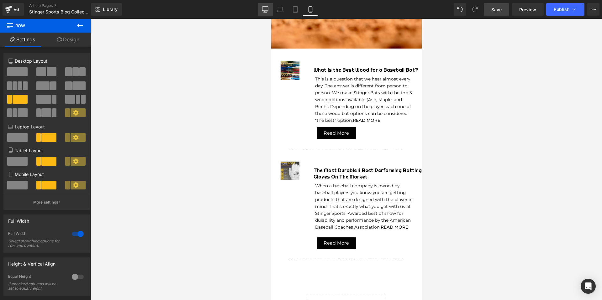
click at [266, 9] on icon at bounding box center [265, 9] width 6 height 6
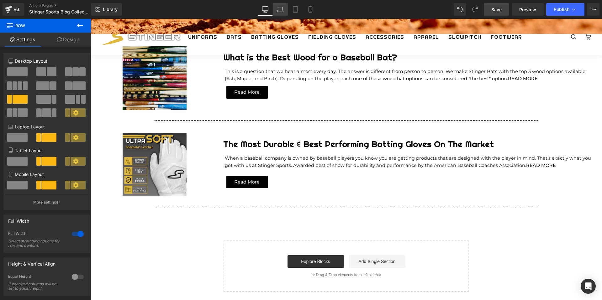
click at [278, 13] on link "Laptop" at bounding box center [280, 9] width 15 height 13
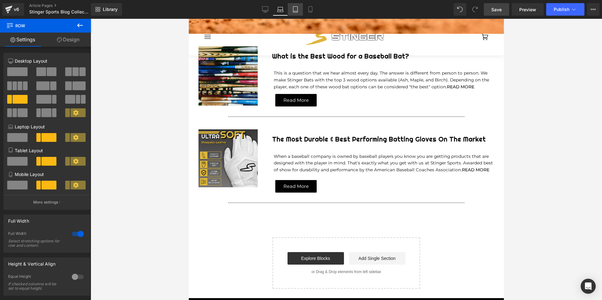
click at [293, 12] on icon at bounding box center [295, 9] width 6 height 6
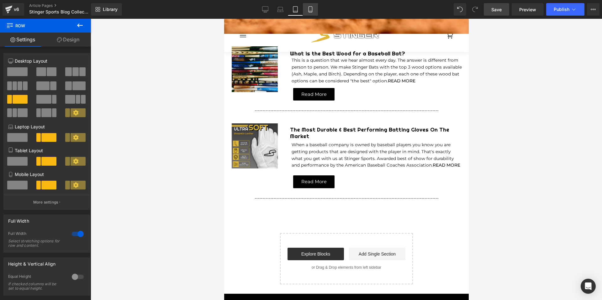
click at [311, 12] on icon at bounding box center [310, 9] width 6 height 6
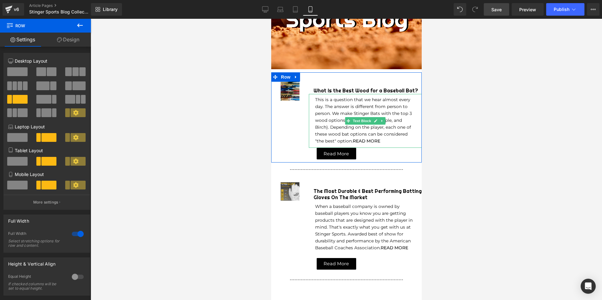
scroll to position [124, 0]
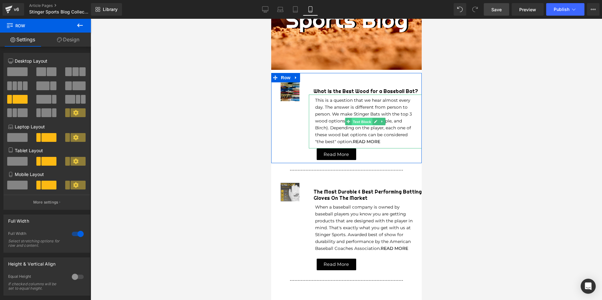
click at [362, 123] on span "Text Block" at bounding box center [361, 122] width 21 height 8
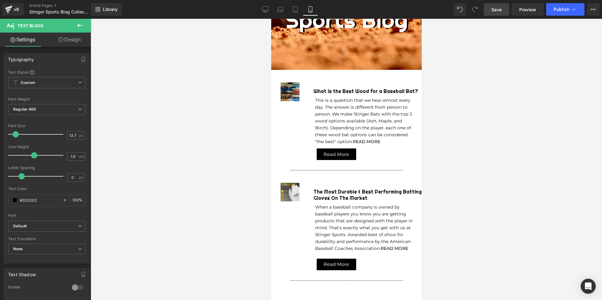
click at [434, 91] on div at bounding box center [347, 160] width 512 height 282
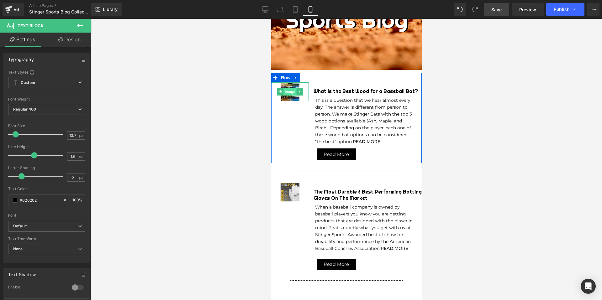
click at [288, 89] on span "Image" at bounding box center [289, 92] width 13 height 8
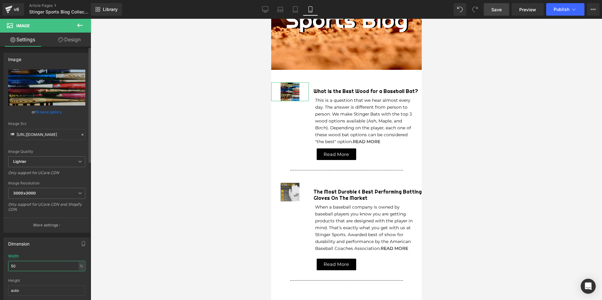
click at [20, 258] on input "50" at bounding box center [46, 266] width 77 height 10
type input "5"
type input "6"
type input "1"
type input "85"
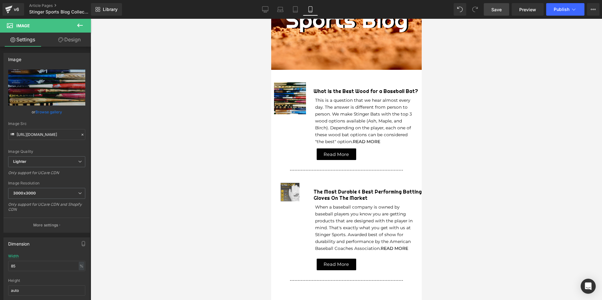
click at [474, 103] on div at bounding box center [347, 160] width 512 height 282
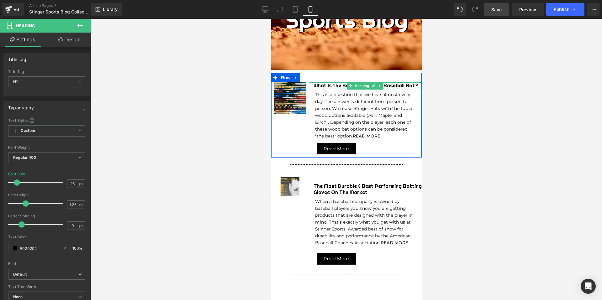
drag, startPoint x: 376, startPoint y: 84, endPoint x: 376, endPoint y: 78, distance: 5.6
click at [376, 78] on div "Image What is the Best Wood for a Baseball Bat? Heading This is a question that…" at bounding box center [346, 115] width 151 height 85
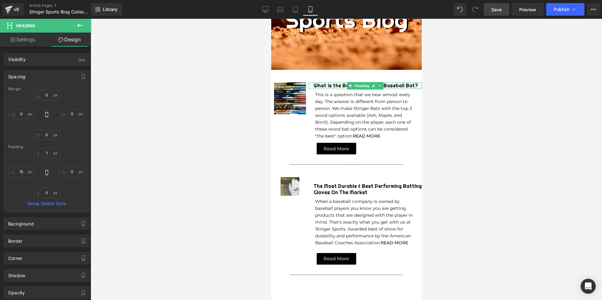
click at [474, 104] on div at bounding box center [347, 160] width 512 height 282
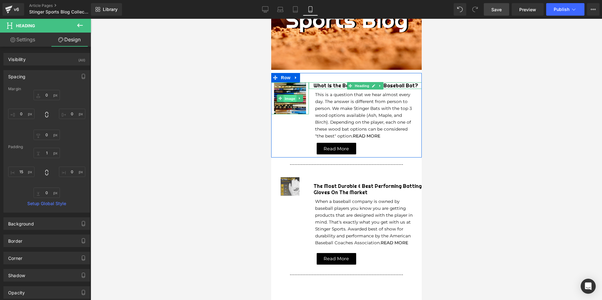
click at [291, 99] on span "Image" at bounding box center [289, 99] width 13 height 8
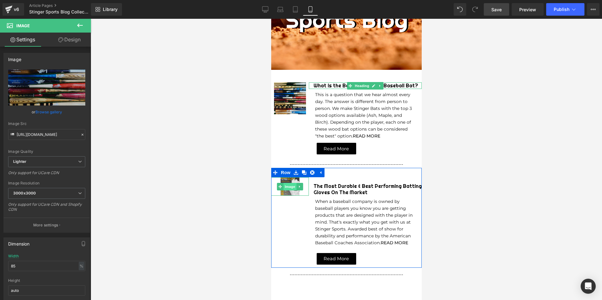
click at [290, 189] on span "Image" at bounding box center [289, 187] width 13 height 8
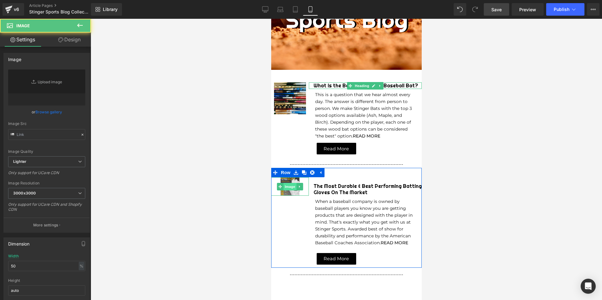
type input "[URL][DOMAIN_NAME]"
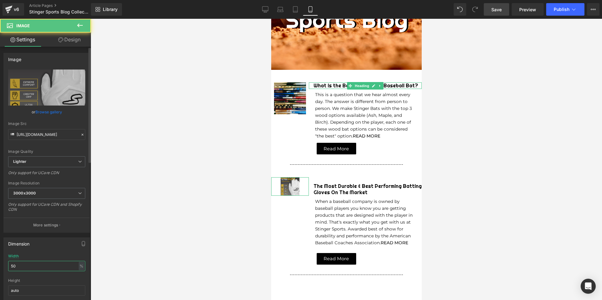
click at [29, 258] on input "50" at bounding box center [46, 266] width 77 height 10
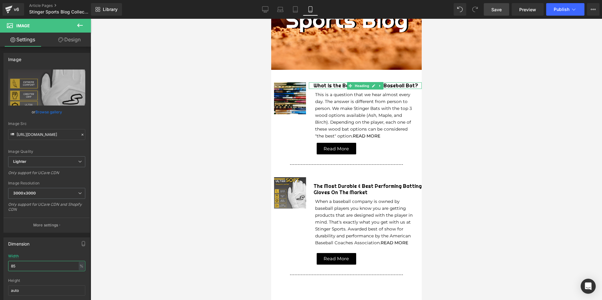
type input "85"
click at [454, 186] on div at bounding box center [347, 160] width 512 height 282
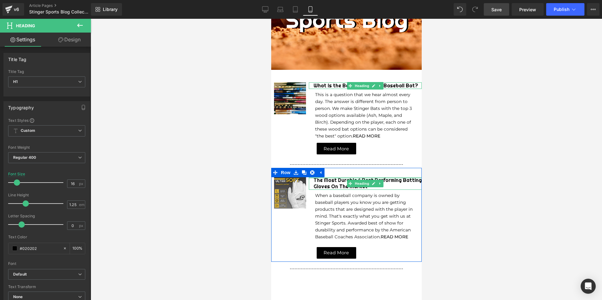
drag, startPoint x: 384, startPoint y: 178, endPoint x: 384, endPoint y: 170, distance: 7.8
click at [384, 170] on div "Image The Most Durable & Best Performing Batting Gloves On The Market Heading W…" at bounding box center [346, 215] width 151 height 94
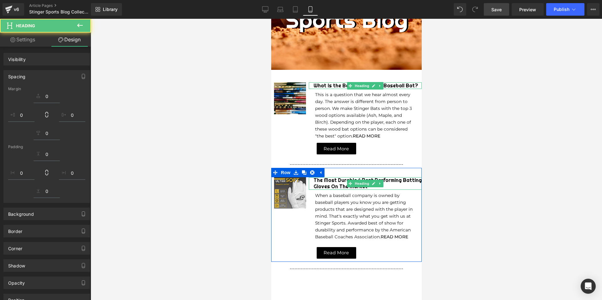
click at [474, 156] on div at bounding box center [347, 160] width 512 height 282
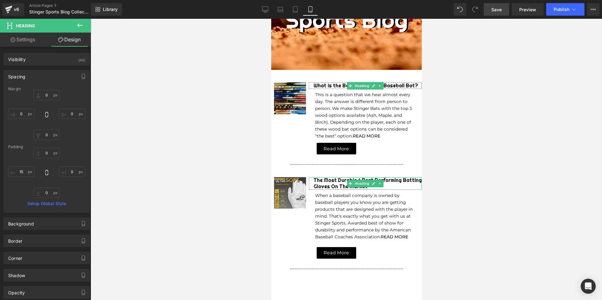
click at [474, 156] on div at bounding box center [347, 160] width 512 height 282
click at [242, 183] on div at bounding box center [347, 160] width 512 height 282
click at [242, 135] on div at bounding box center [347, 160] width 512 height 282
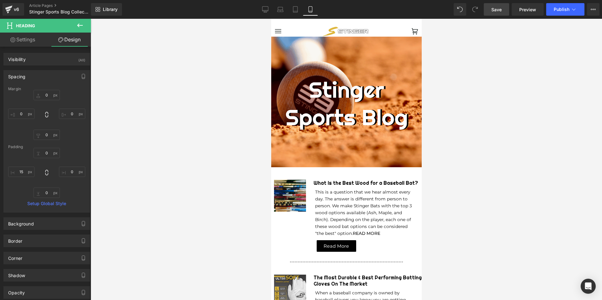
scroll to position [10, 0]
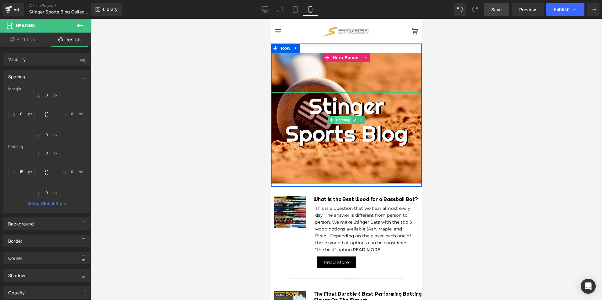
drag, startPoint x: 342, startPoint y: 122, endPoint x: 393, endPoint y: 158, distance: 62.9
click at [342, 122] on span "Heading" at bounding box center [343, 120] width 17 height 8
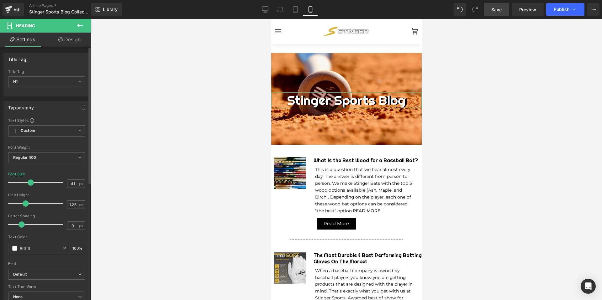
type input "42"
drag, startPoint x: 44, startPoint y: 183, endPoint x: 29, endPoint y: 183, distance: 14.7
click at [29, 183] on span at bounding box center [31, 183] width 6 height 6
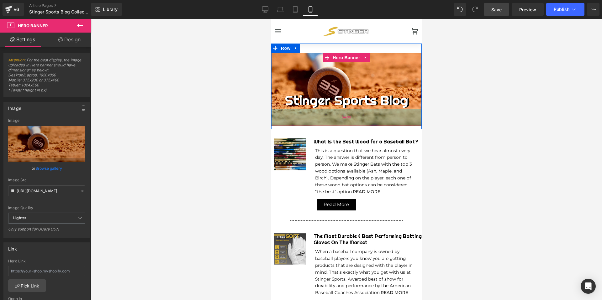
drag, startPoint x: 340, startPoint y: 138, endPoint x: 339, endPoint y: 118, distance: 20.1
click at [339, 118] on div "54px" at bounding box center [346, 117] width 151 height 17
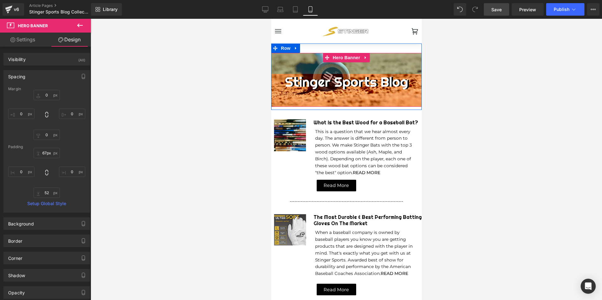
type input "65px"
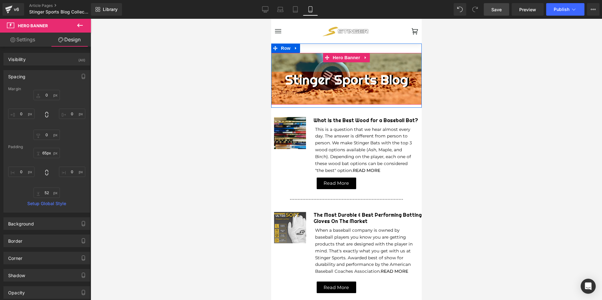
drag, startPoint x: 382, startPoint y: 54, endPoint x: 382, endPoint y: 33, distance: 20.7
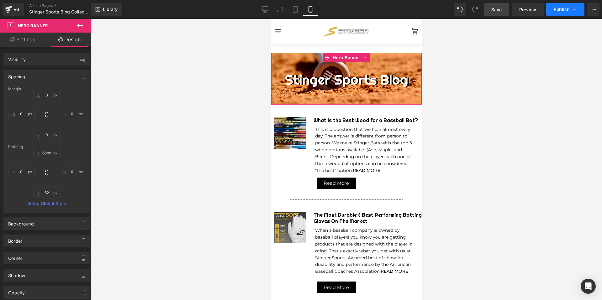
click at [474, 12] on button "Publish" at bounding box center [565, 9] width 38 height 13
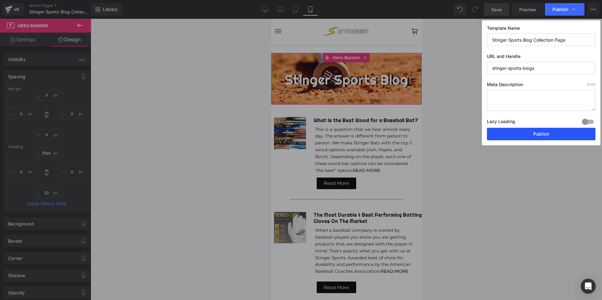
click at [474, 132] on button "Publish" at bounding box center [541, 134] width 109 height 13
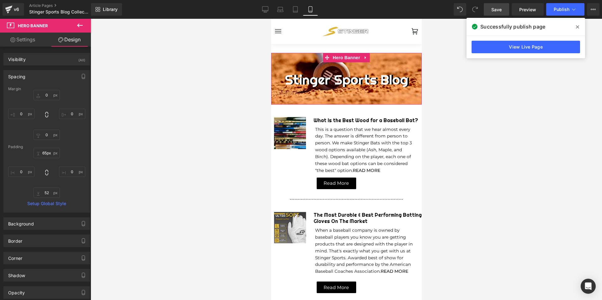
click at [224, 132] on div at bounding box center [347, 160] width 512 height 282
click at [267, 9] on icon at bounding box center [265, 9] width 6 height 6
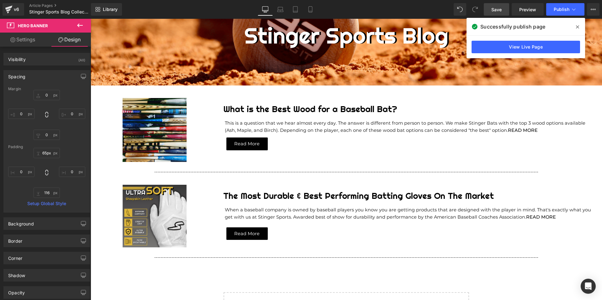
scroll to position [100, 0]
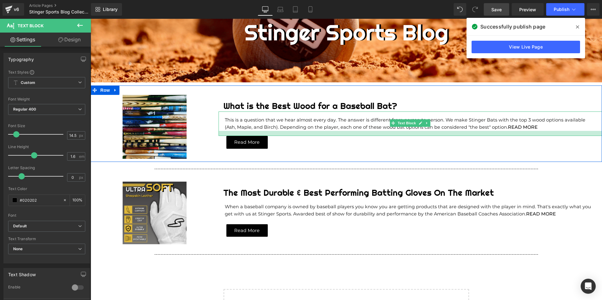
click at [240, 135] on div at bounding box center [411, 133] width 384 height 5
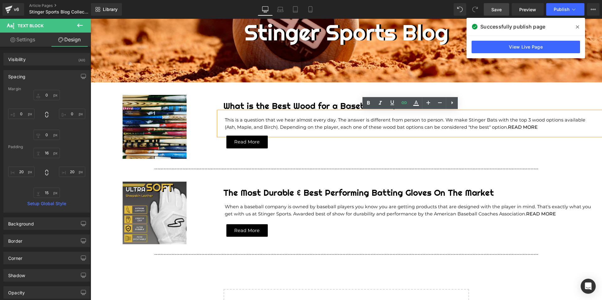
click at [474, 12] on span "Save" at bounding box center [496, 9] width 10 height 7
